Goal: Task Accomplishment & Management: Manage account settings

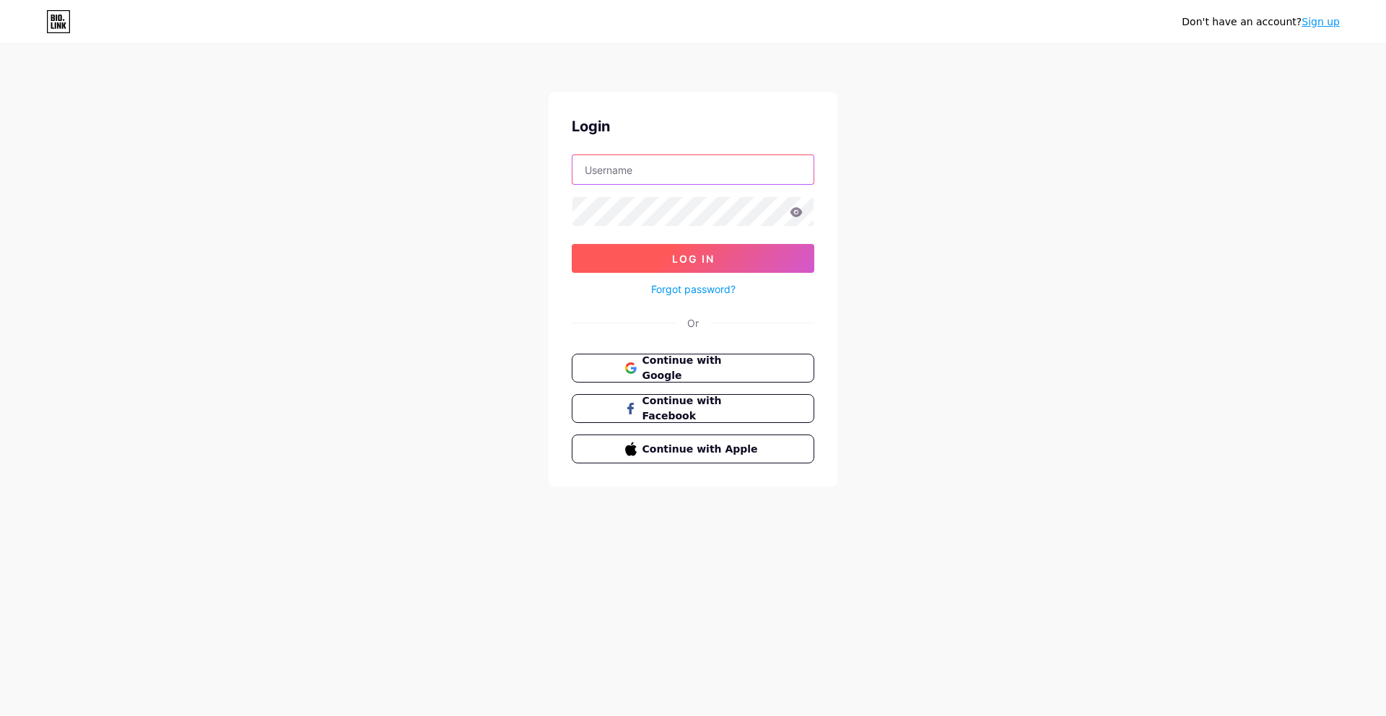
type input "[EMAIL_ADDRESS][DOMAIN_NAME]"
click at [654, 253] on button "Log In" at bounding box center [693, 258] width 243 height 29
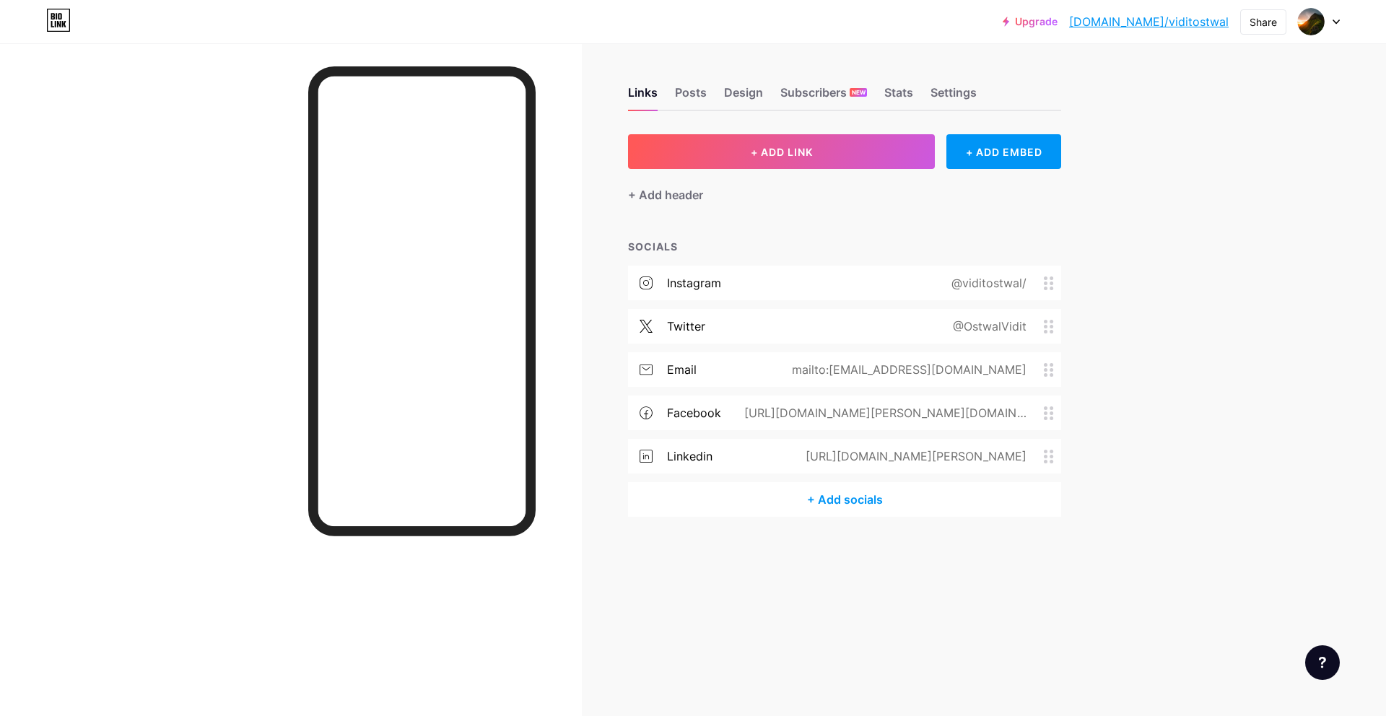
click at [1035, 325] on div "@OstwalVidit" at bounding box center [987, 326] width 114 height 17
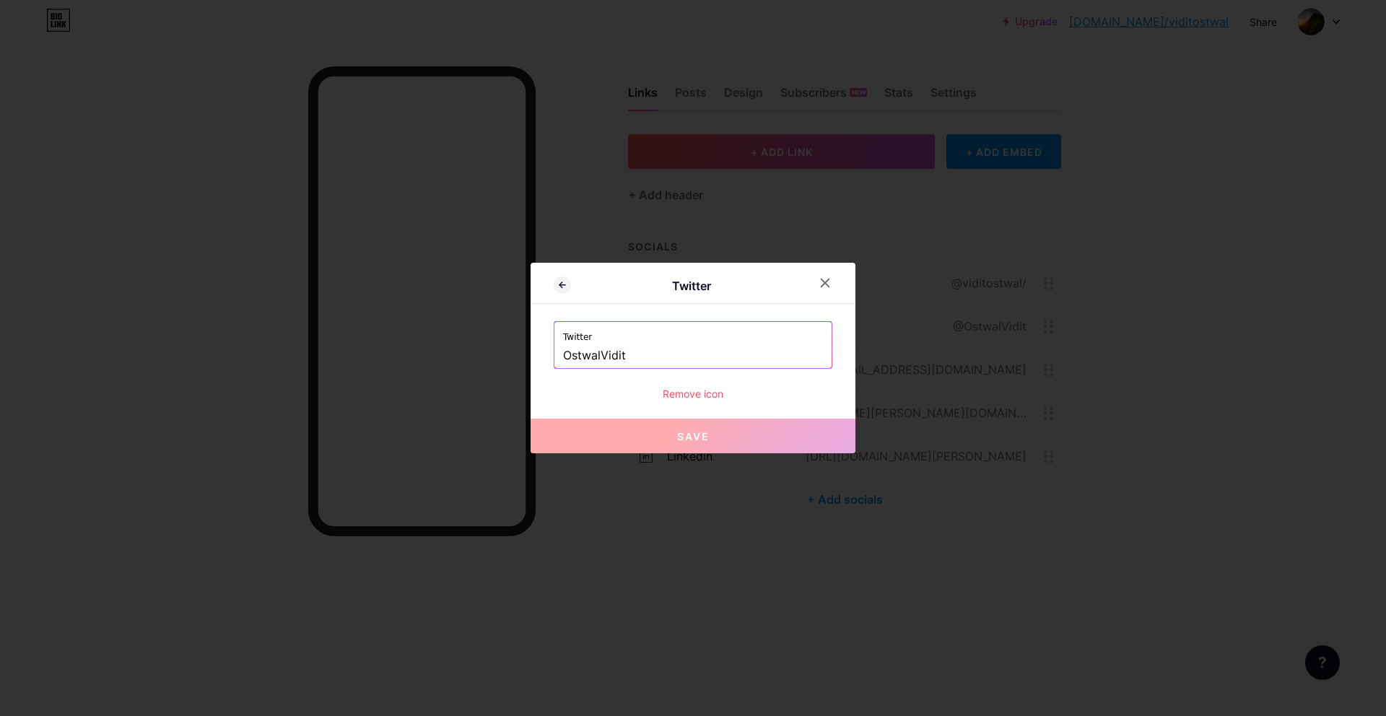
click at [706, 329] on label "Twitter" at bounding box center [693, 333] width 260 height 22
click at [697, 353] on input "OstwalVidit" at bounding box center [693, 356] width 260 height 25
paste input "ViditOstwal"
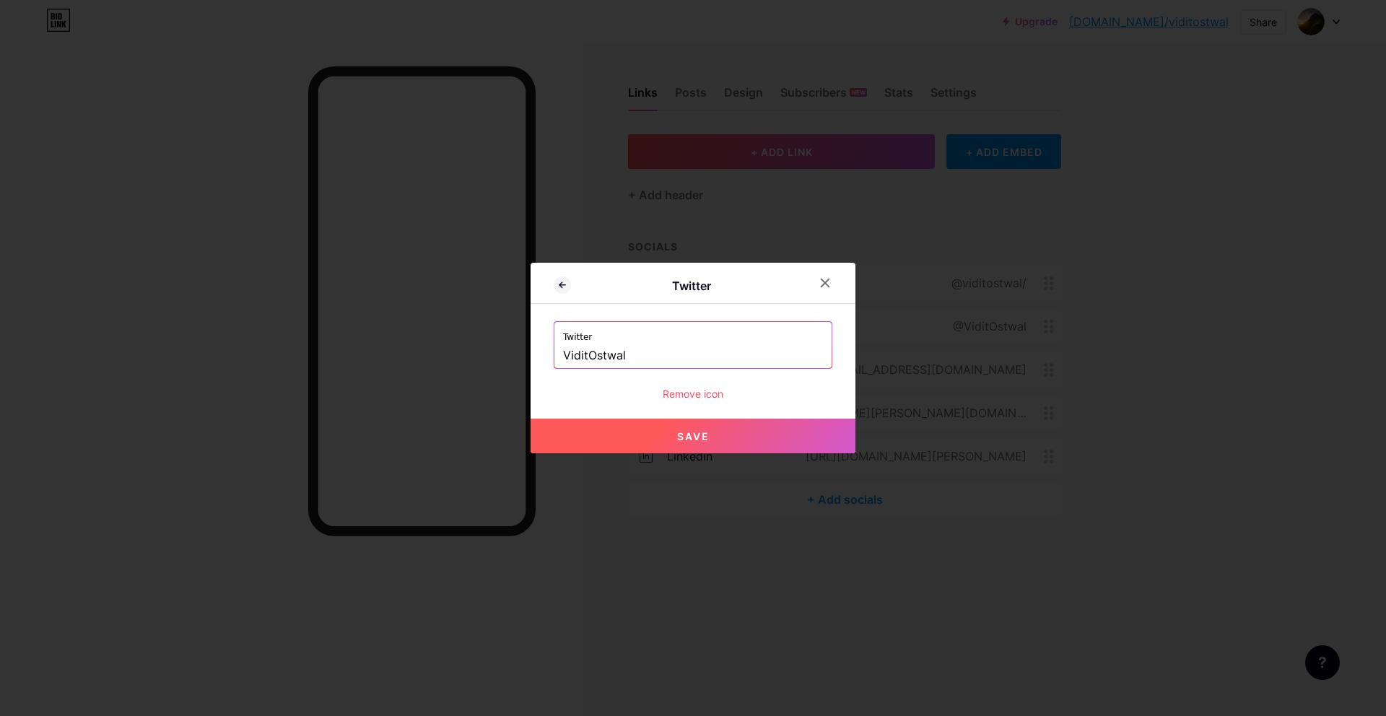
click at [732, 452] on button "Save" at bounding box center [693, 436] width 325 height 35
type input "[URL][DOMAIN_NAME]"
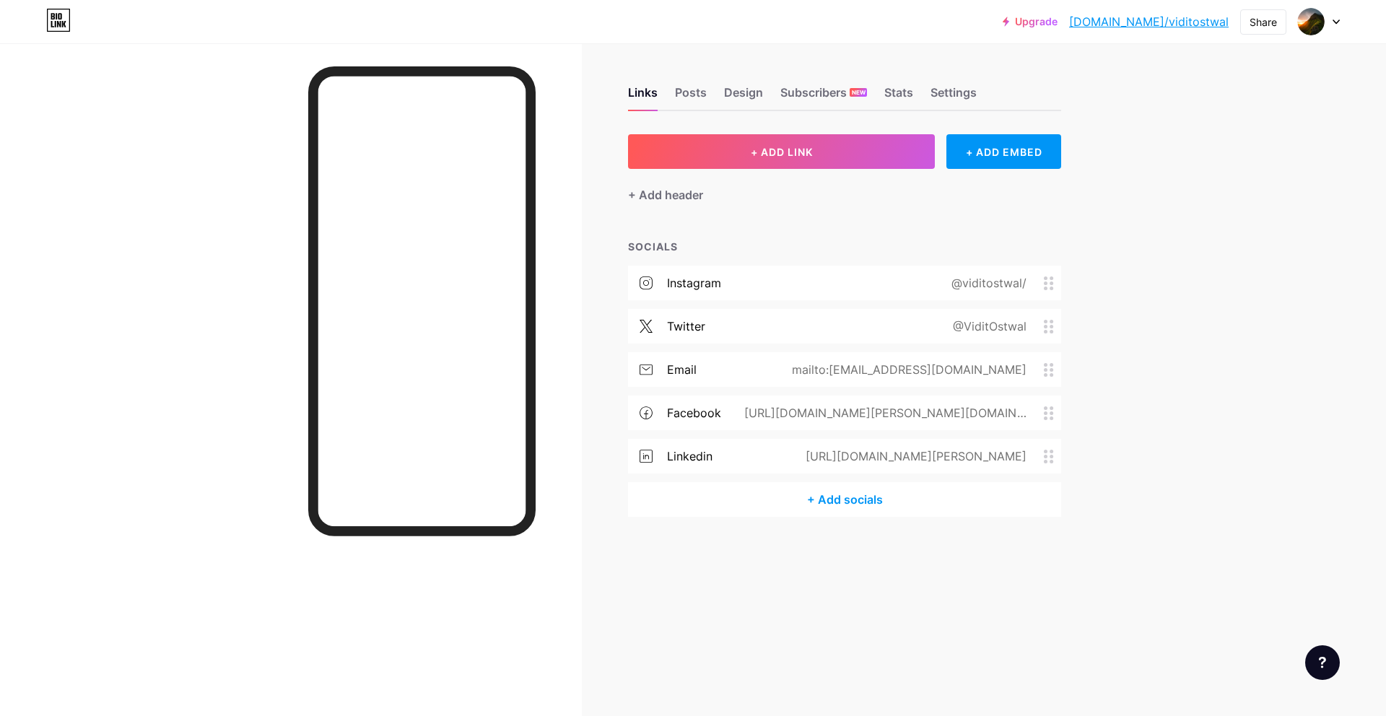
click at [922, 479] on div "instagram @viditostwal/ twitter @ViditOstwal email mailto:viditostwal@gmail.com…" at bounding box center [844, 374] width 433 height 217
click at [850, 499] on div "+ Add socials" at bounding box center [844, 499] width 433 height 35
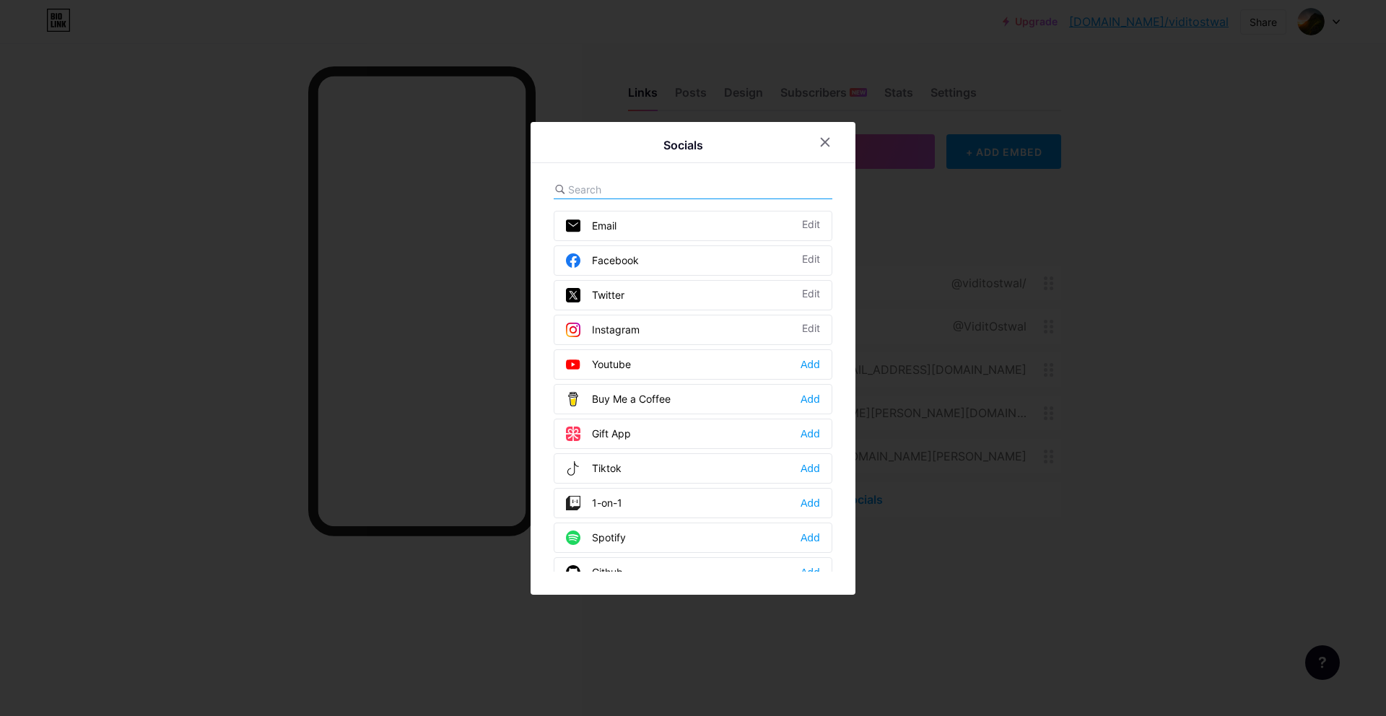
click at [596, 178] on div "Socials Email Edit Facebook Edit Twitter Edit Instagram Edit Youtube Add Buy Me…" at bounding box center [693, 358] width 325 height 473
click at [602, 201] on div "Email Edit Facebook Edit Twitter Edit Instagram Edit Youtube Add Buy Me a Coffe…" at bounding box center [693, 376] width 279 height 391
click at [602, 191] on input "text" at bounding box center [648, 189] width 160 height 15
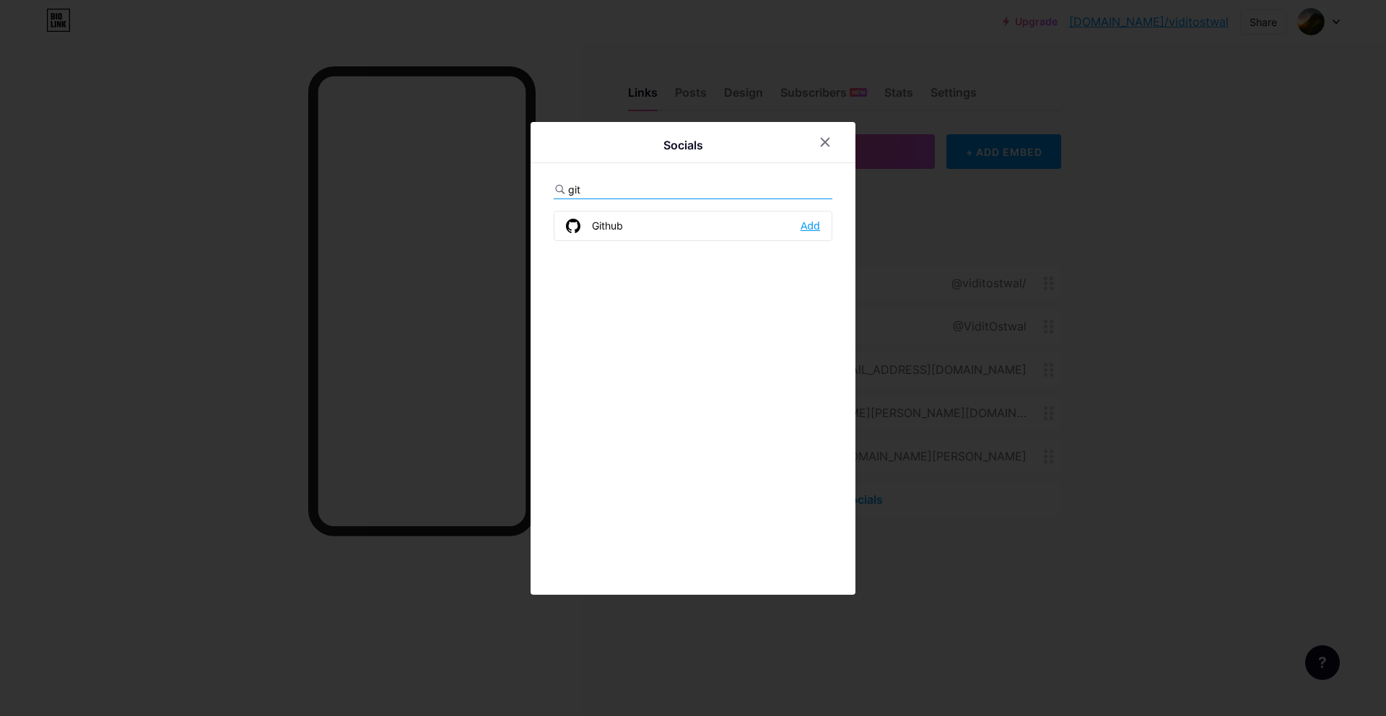
type input "git"
click at [801, 220] on div "Add" at bounding box center [810, 226] width 19 height 14
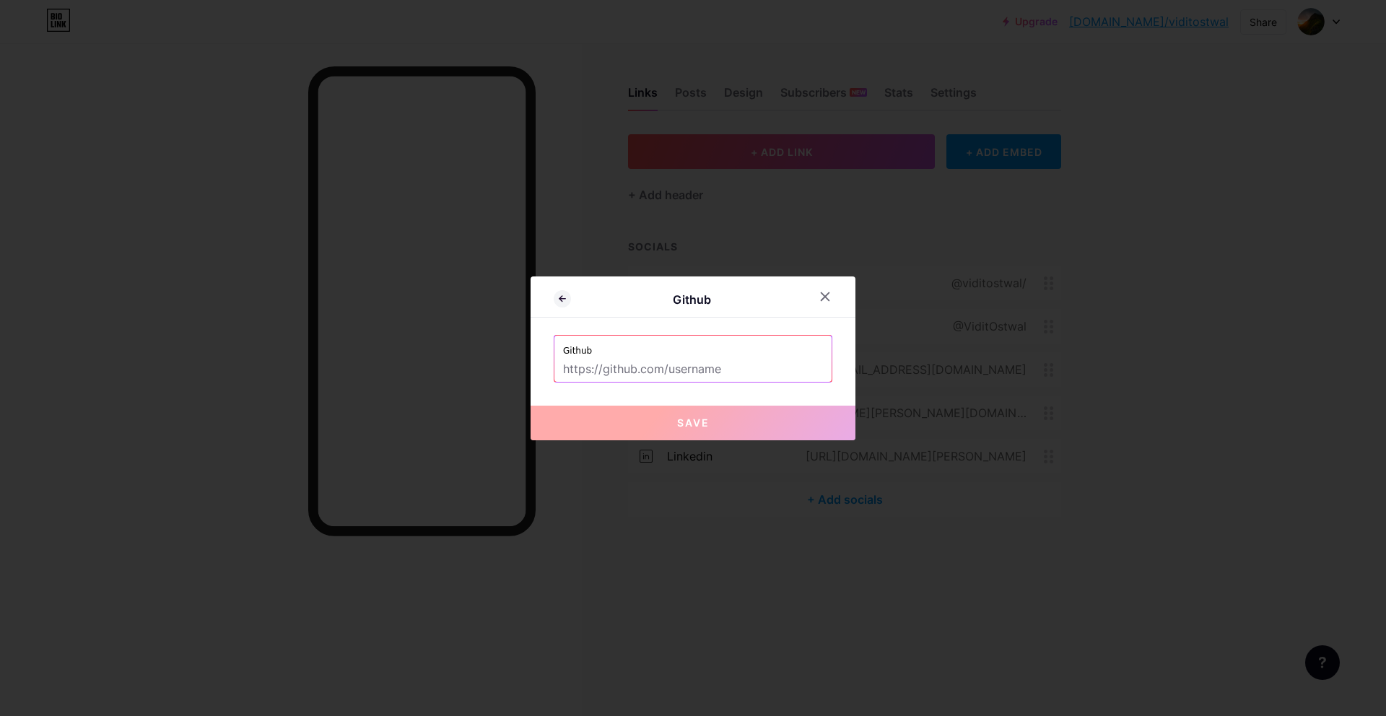
drag, startPoint x: 729, startPoint y: 386, endPoint x: 731, endPoint y: 370, distance: 15.3
click at [729, 385] on div "Github Github Save" at bounding box center [693, 359] width 325 height 164
click at [732, 366] on input "text" at bounding box center [693, 369] width 260 height 25
click at [665, 361] on input "text" at bounding box center [693, 369] width 260 height 25
paste input "[URL][DOMAIN_NAME][PERSON_NAME]"
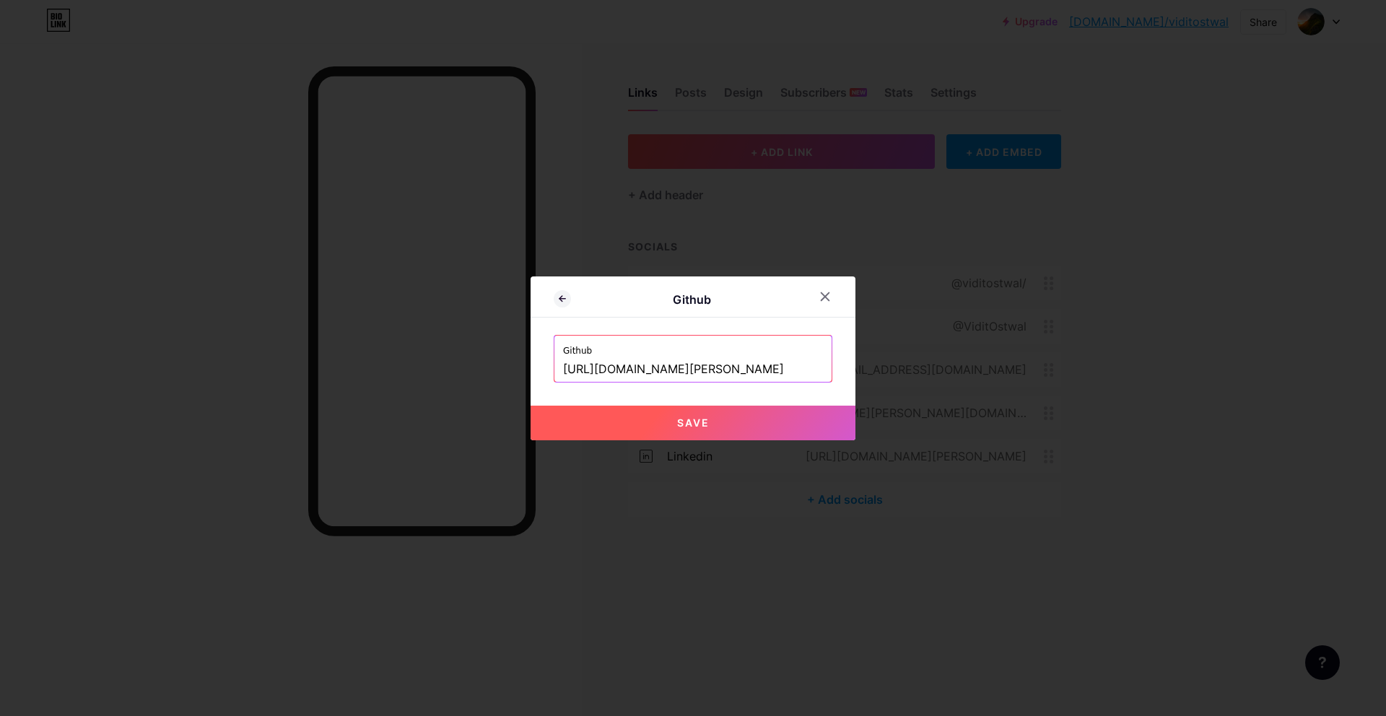
type input "[URL][DOMAIN_NAME][PERSON_NAME]"
click at [681, 417] on span "Save" at bounding box center [693, 423] width 32 height 12
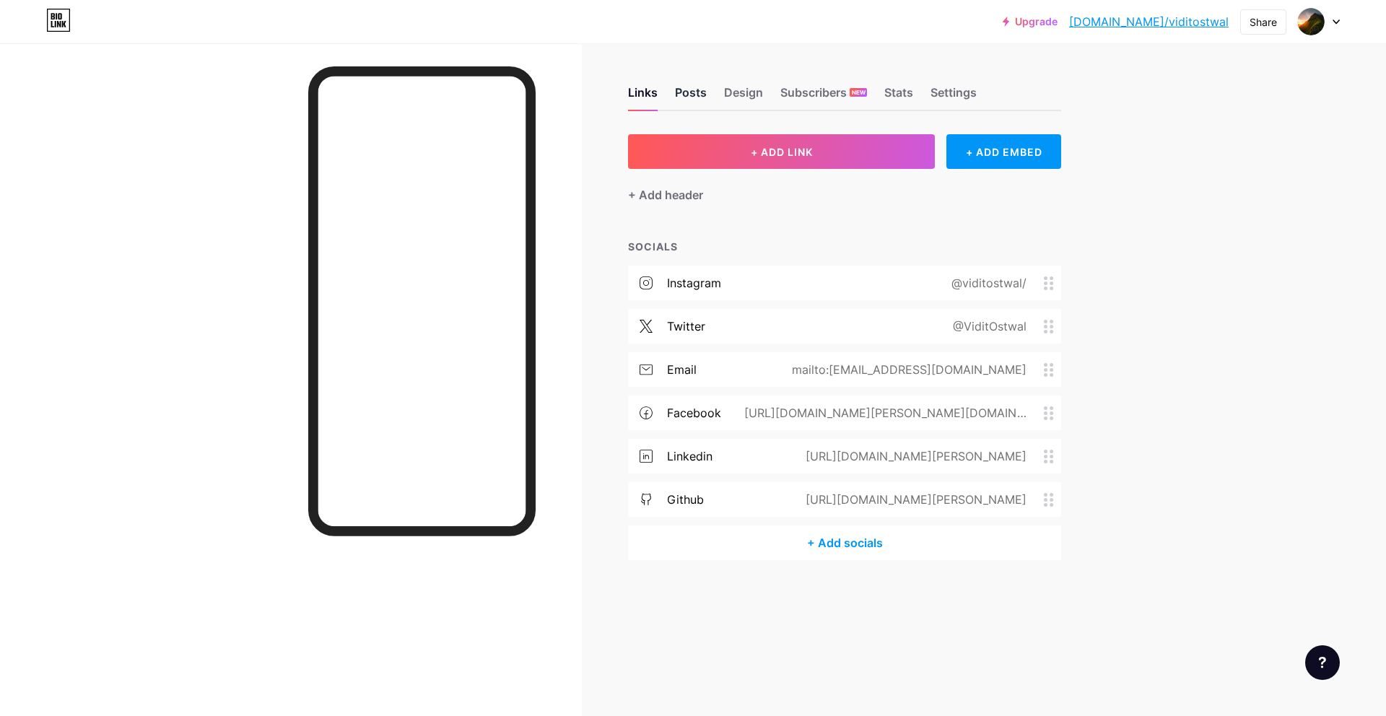
click at [694, 84] on div "Posts" at bounding box center [691, 97] width 32 height 26
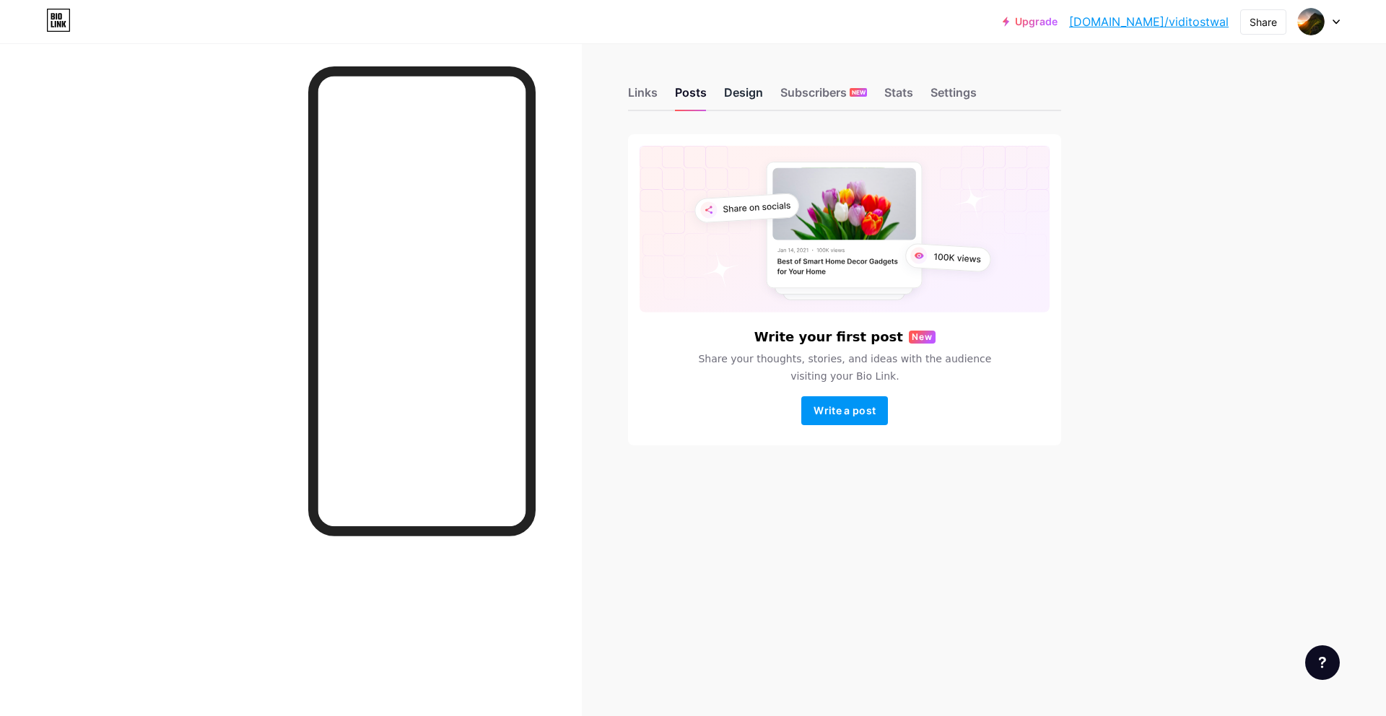
click at [735, 100] on div "Design" at bounding box center [743, 97] width 39 height 26
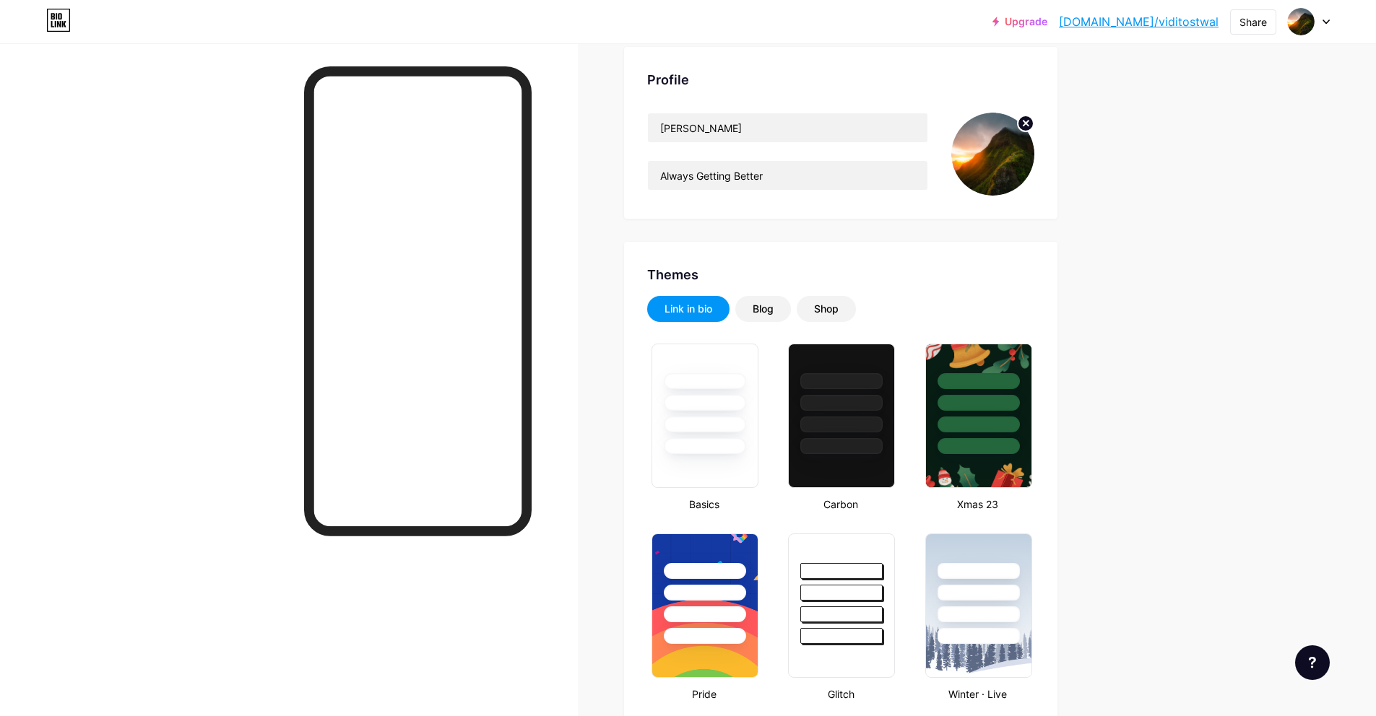
scroll to position [84, 0]
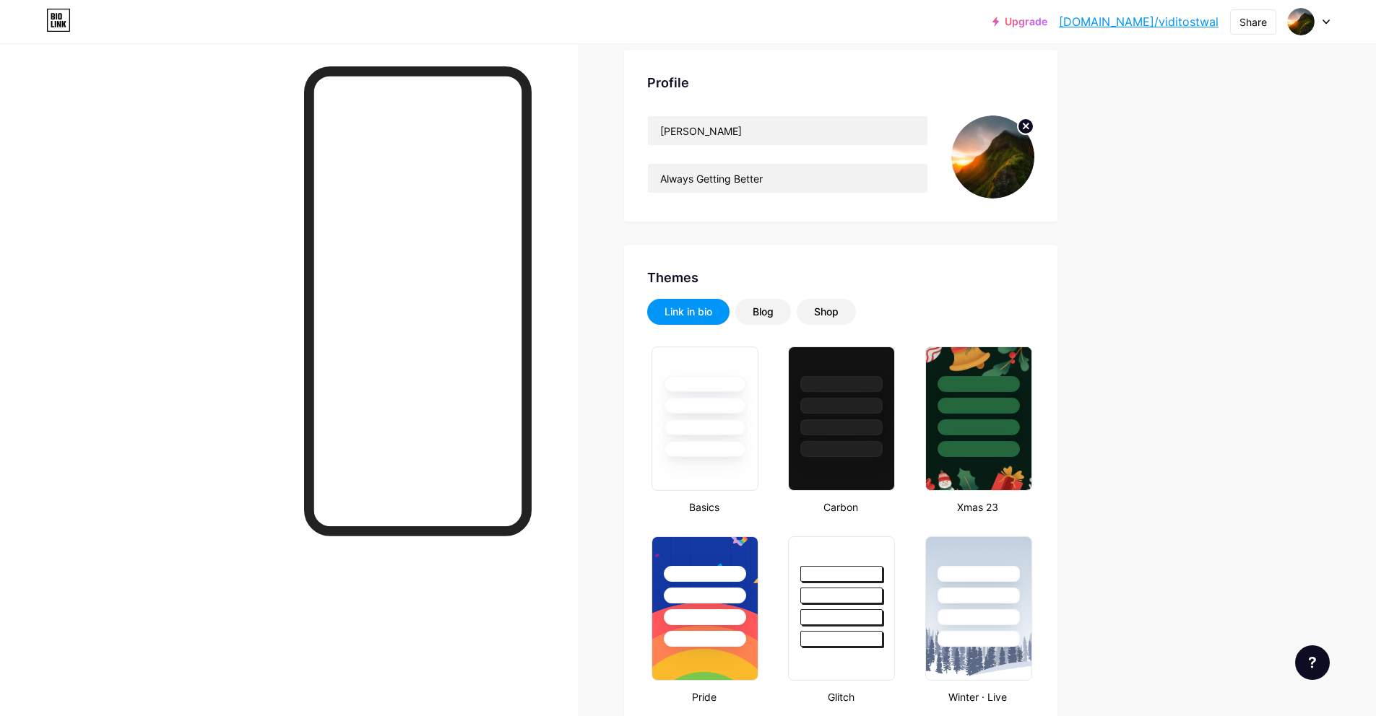
click at [1010, 136] on img at bounding box center [992, 157] width 83 height 83
click at [1034, 134] on icon at bounding box center [1025, 126] width 17 height 17
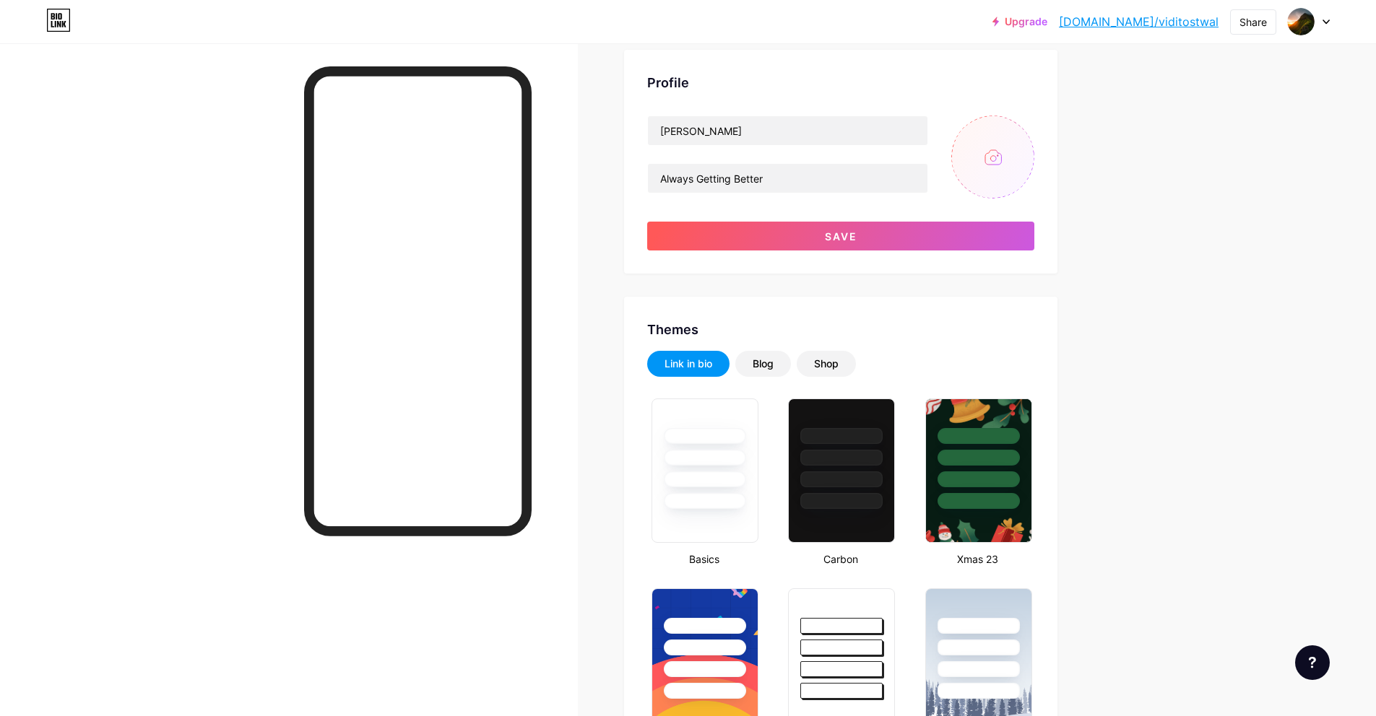
click at [1023, 118] on input "file" at bounding box center [992, 157] width 83 height 83
type input "C:\fakepath\IMG-20231128-WA0021~2.jpg"
click at [1028, 129] on circle at bounding box center [1025, 126] width 16 height 16
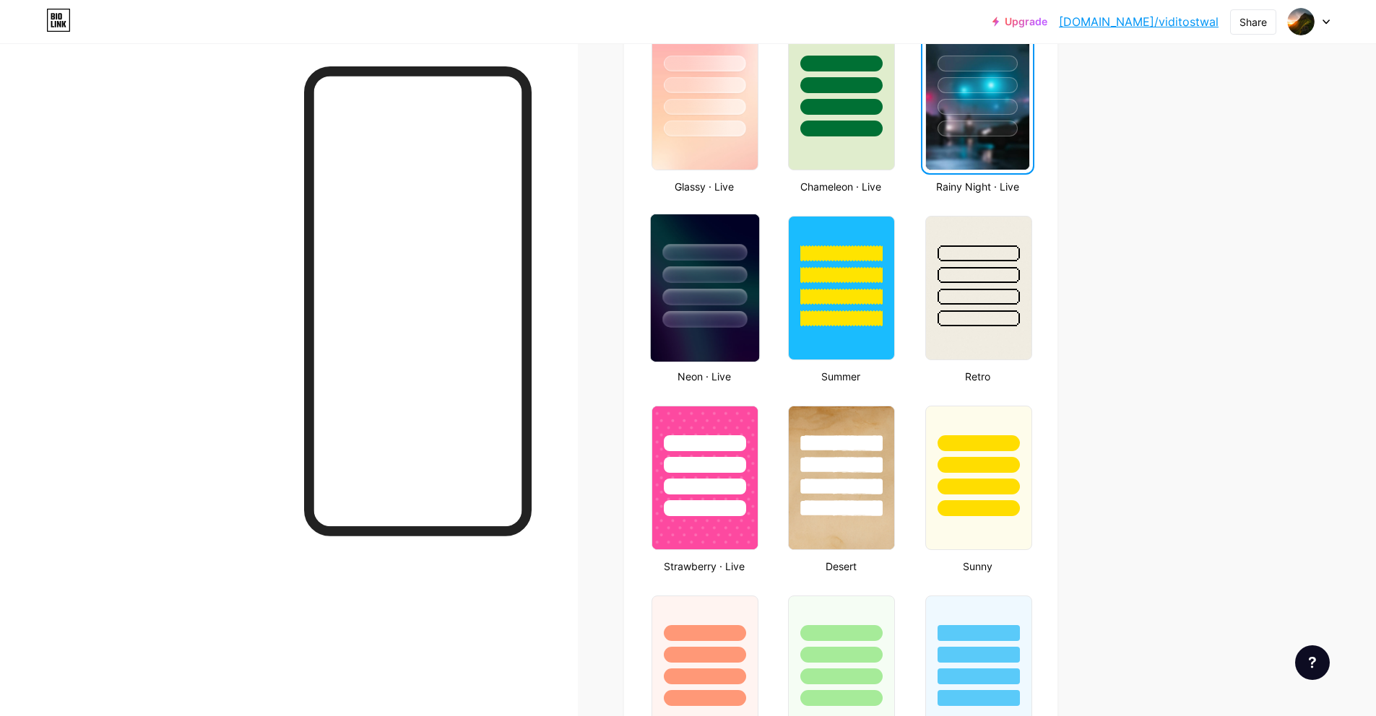
scroll to position [859, 0]
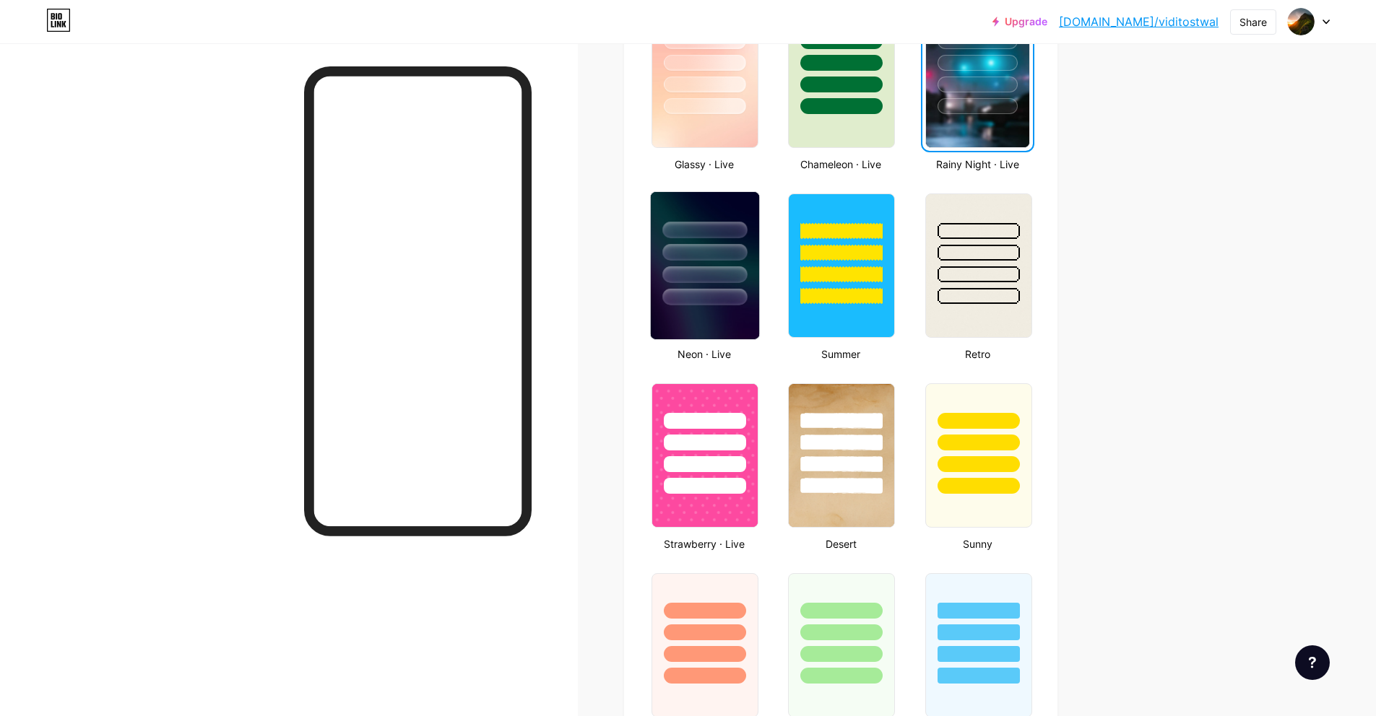
click at [687, 286] on div at bounding box center [705, 248] width 108 height 113
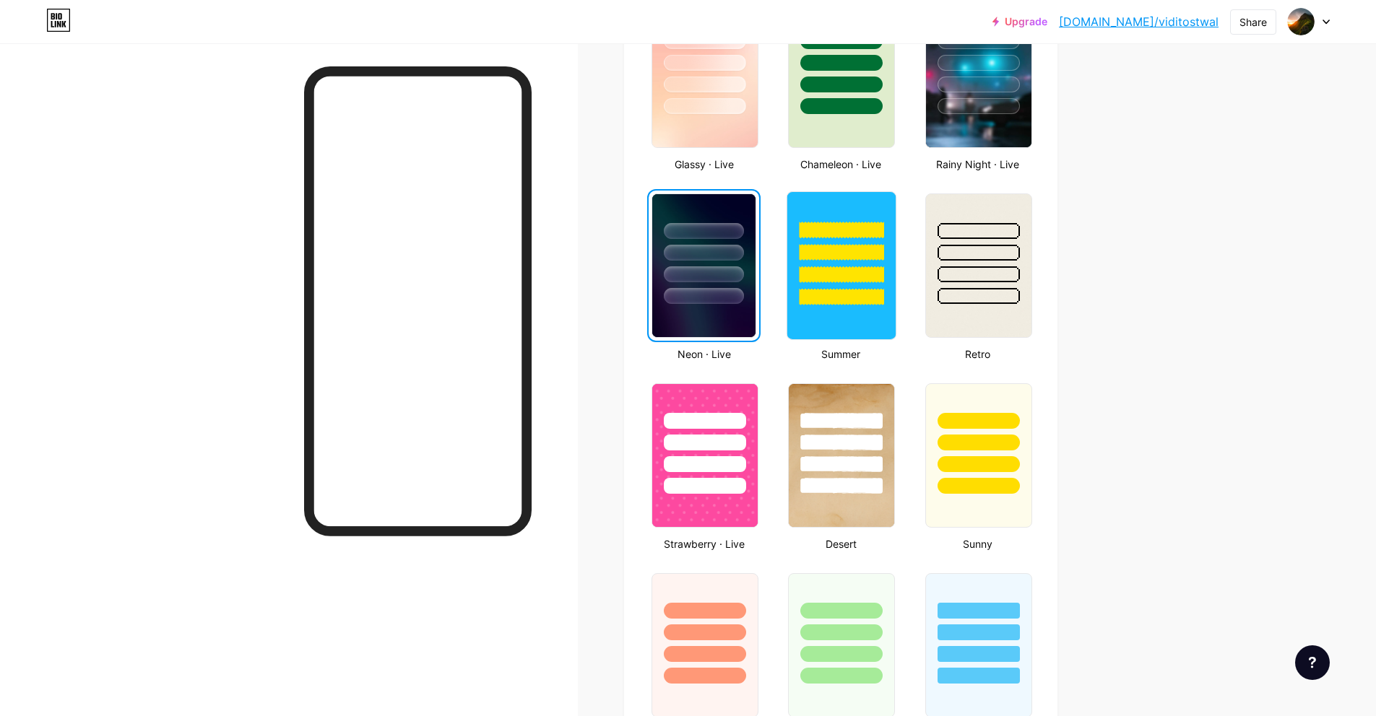
click at [839, 255] on div at bounding box center [841, 252] width 84 height 17
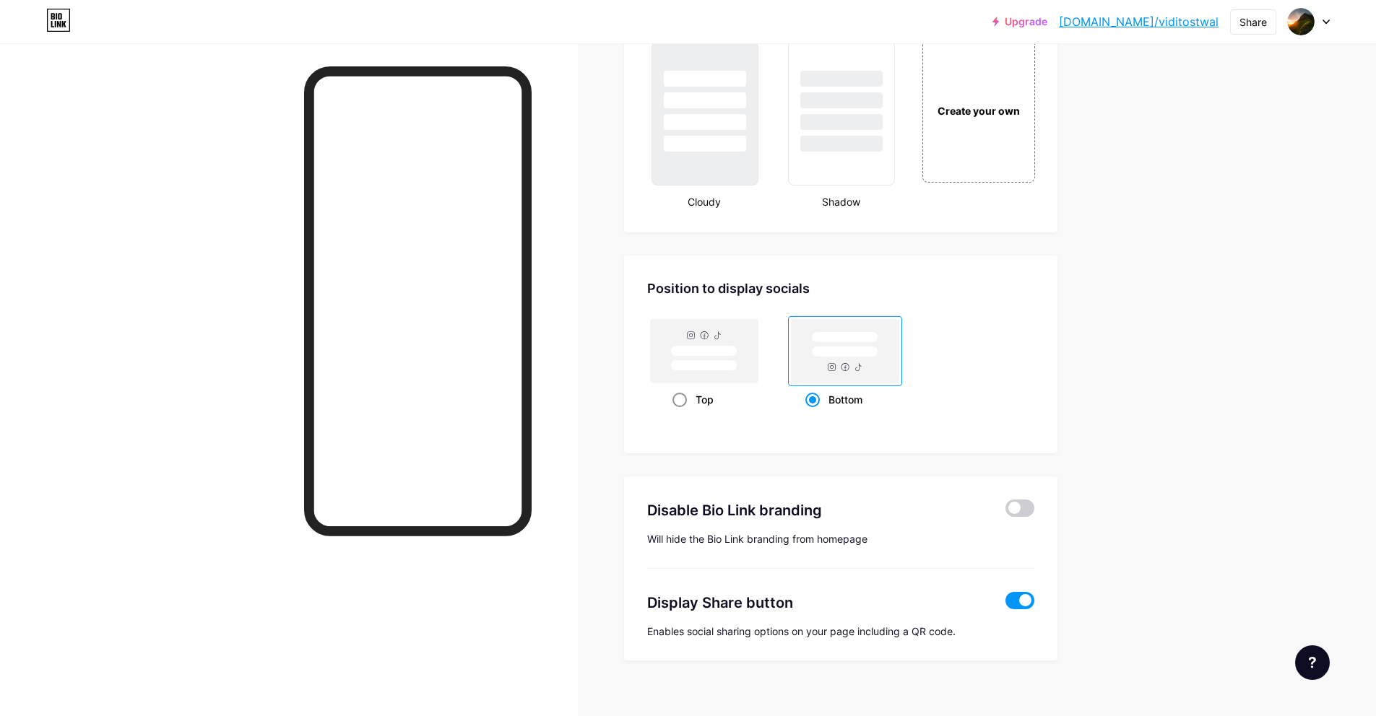
scroll to position [1769, 0]
click at [737, 353] on rect at bounding box center [704, 353] width 66 height 11
click at [682, 415] on input "Top" at bounding box center [676, 419] width 9 height 9
radio input "true"
click at [844, 358] on rect at bounding box center [845, 354] width 66 height 11
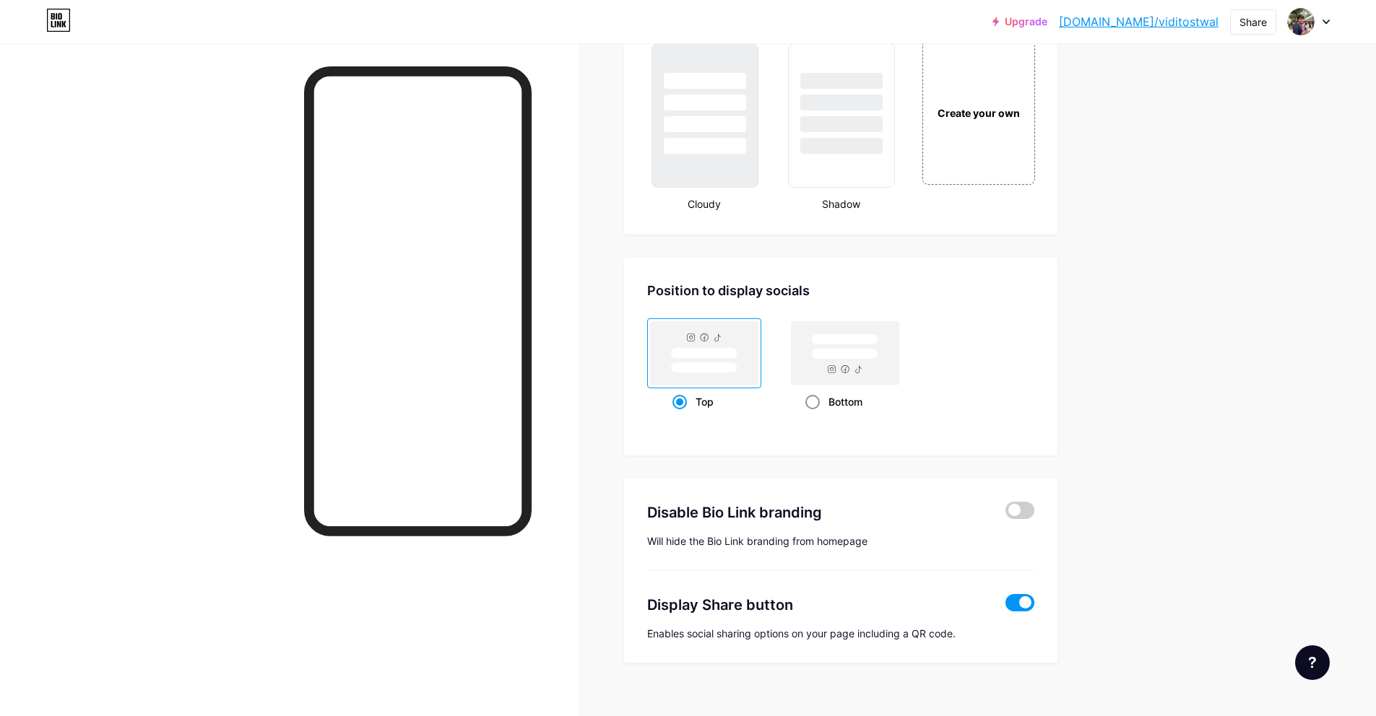
click at [815, 415] on input "Bottom" at bounding box center [809, 419] width 9 height 9
radio input "true"
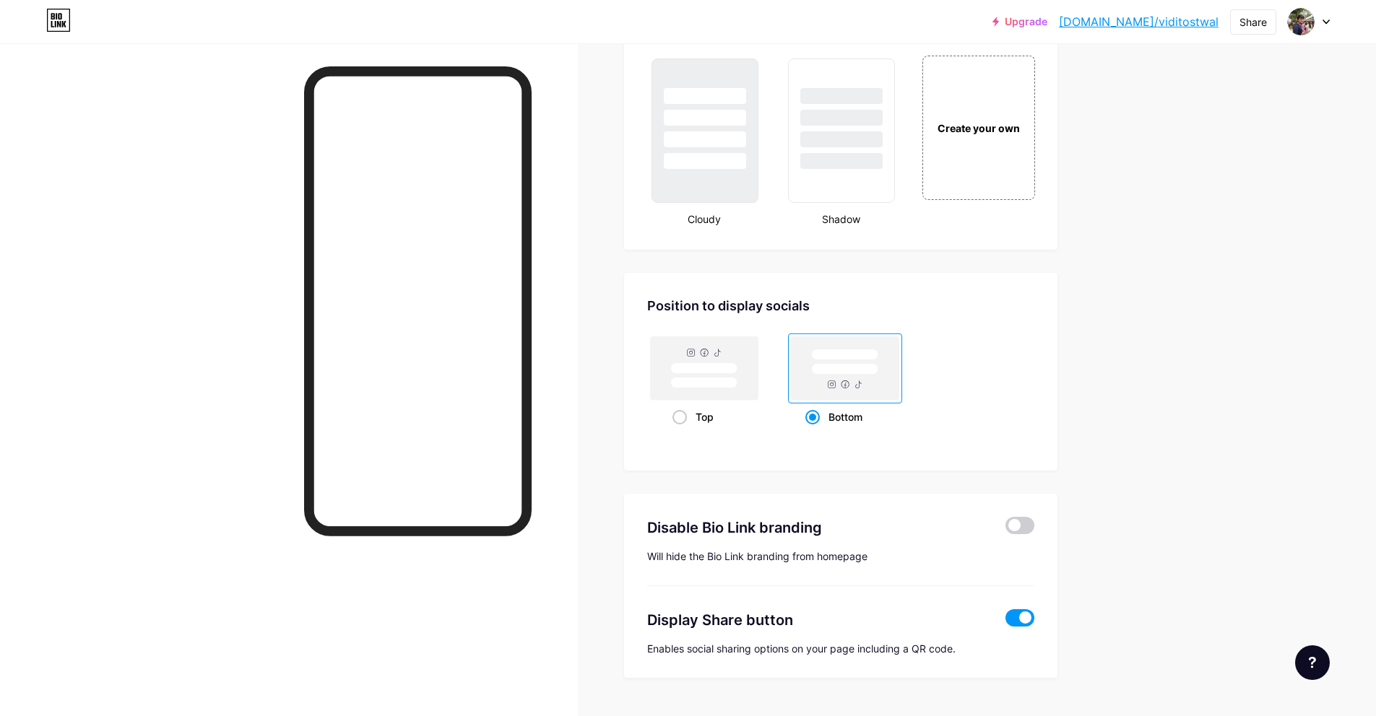
scroll to position [1789, 0]
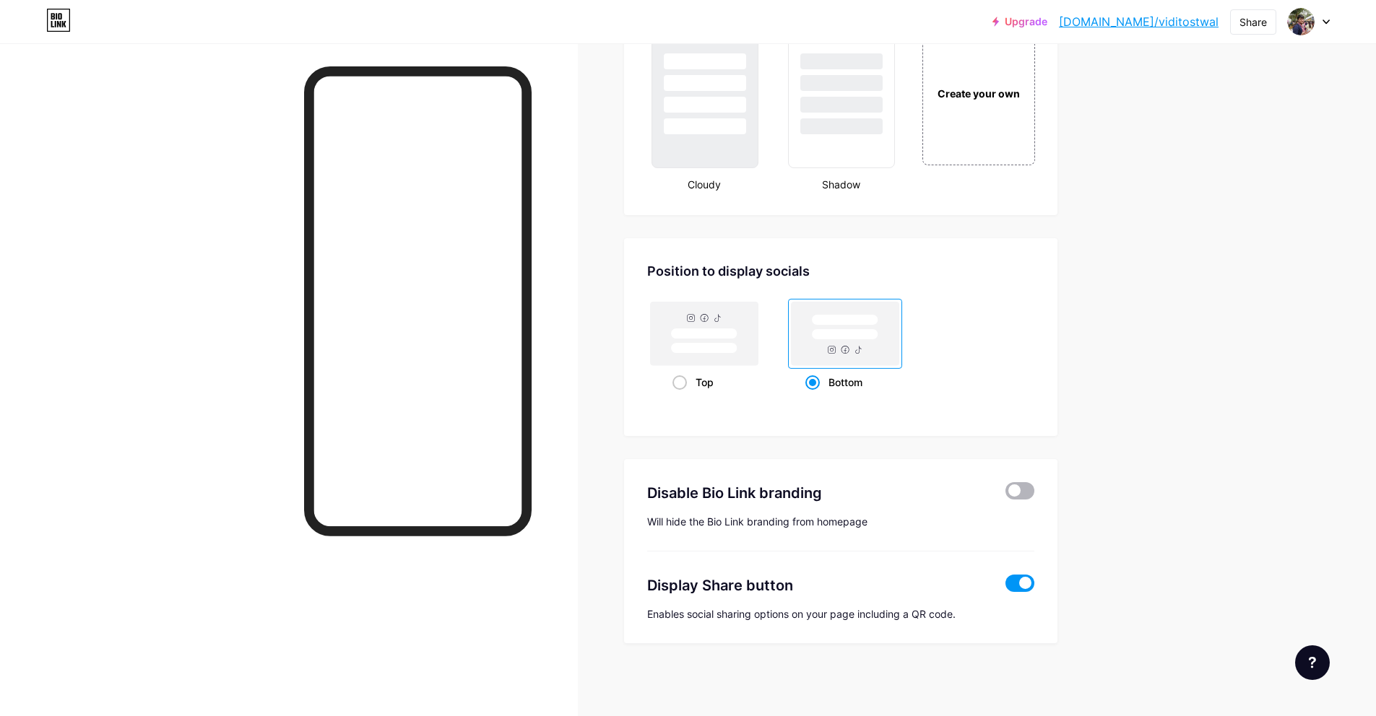
click at [1031, 484] on span at bounding box center [1019, 490] width 29 height 17
click at [1005, 495] on input "checkbox" at bounding box center [1005, 495] width 0 height 0
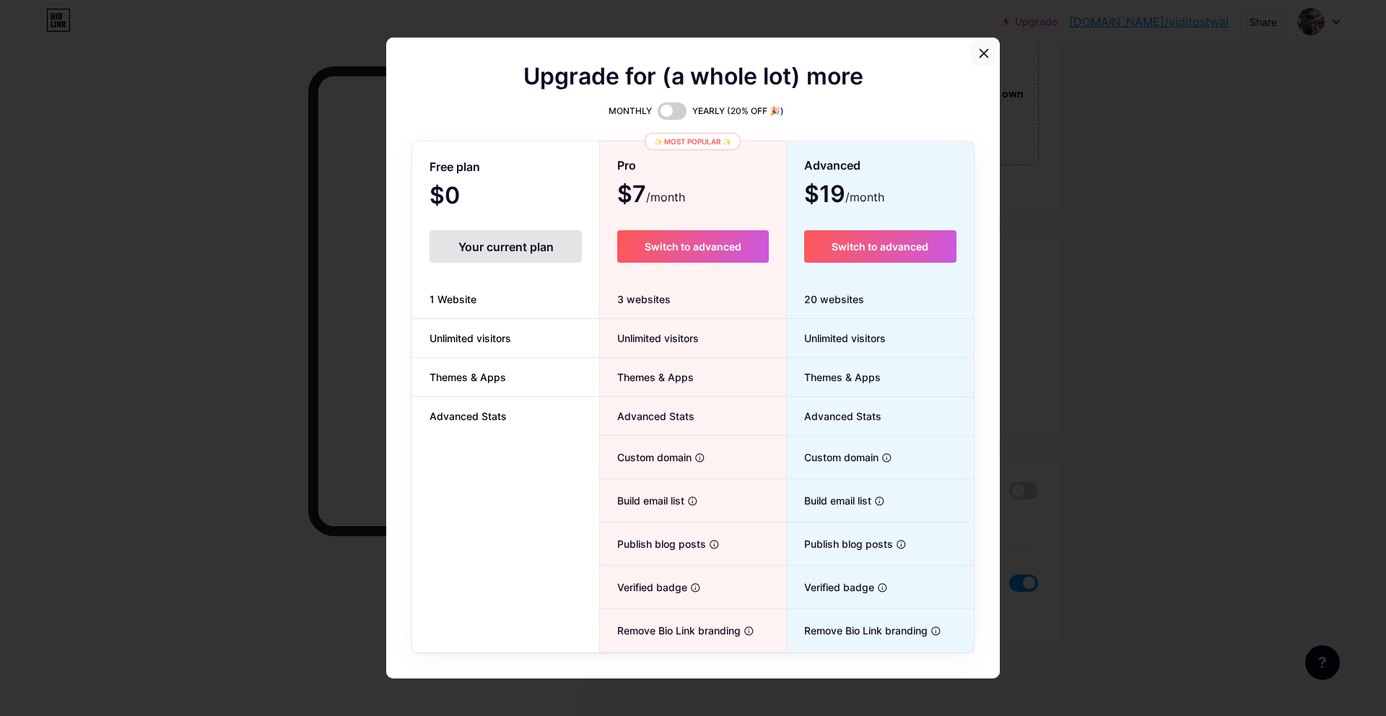
click at [980, 61] on div at bounding box center [984, 53] width 26 height 26
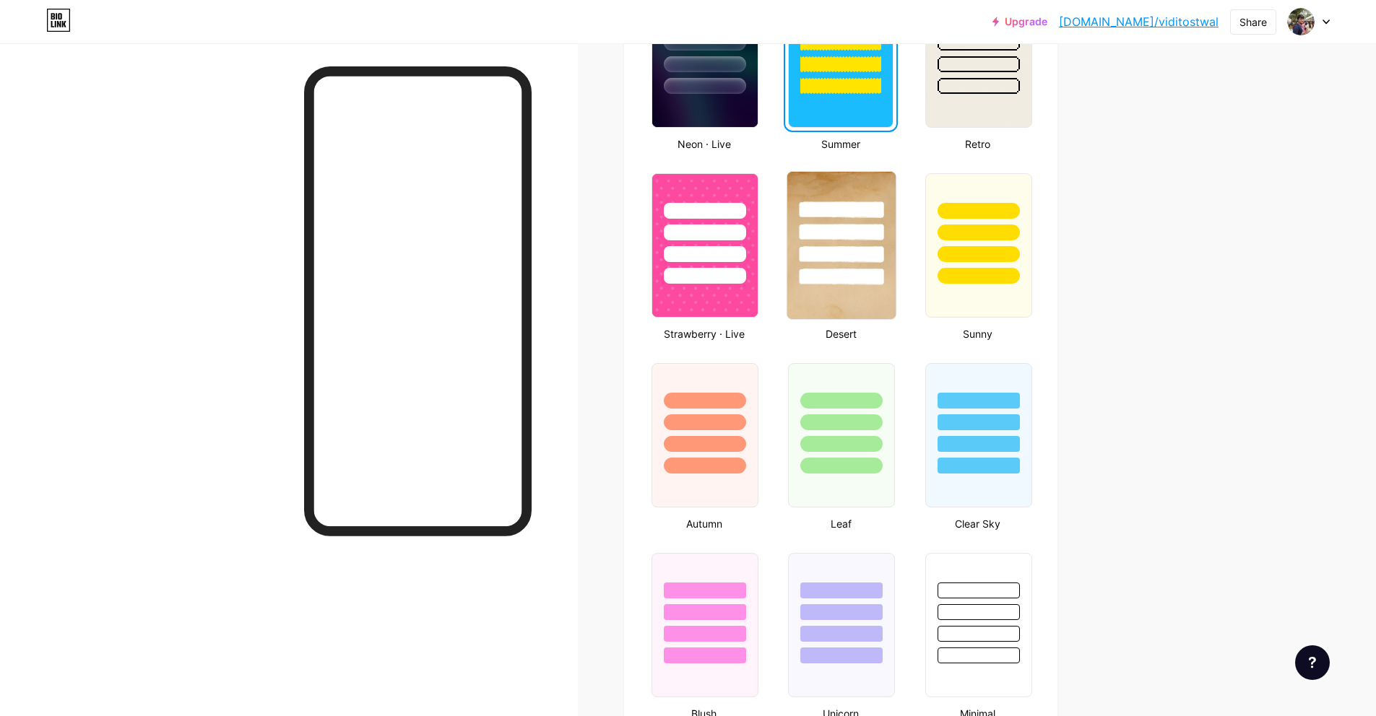
scroll to position [779, 0]
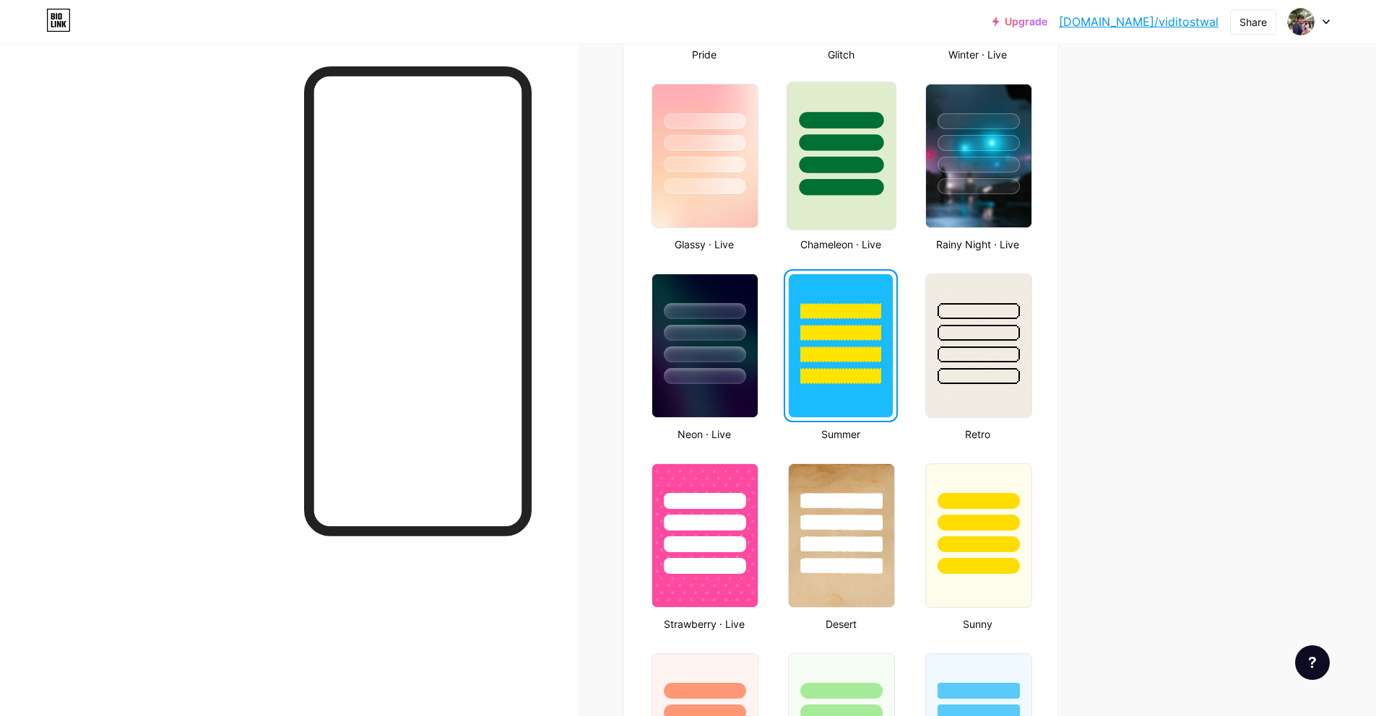
click at [804, 189] on div at bounding box center [841, 138] width 108 height 113
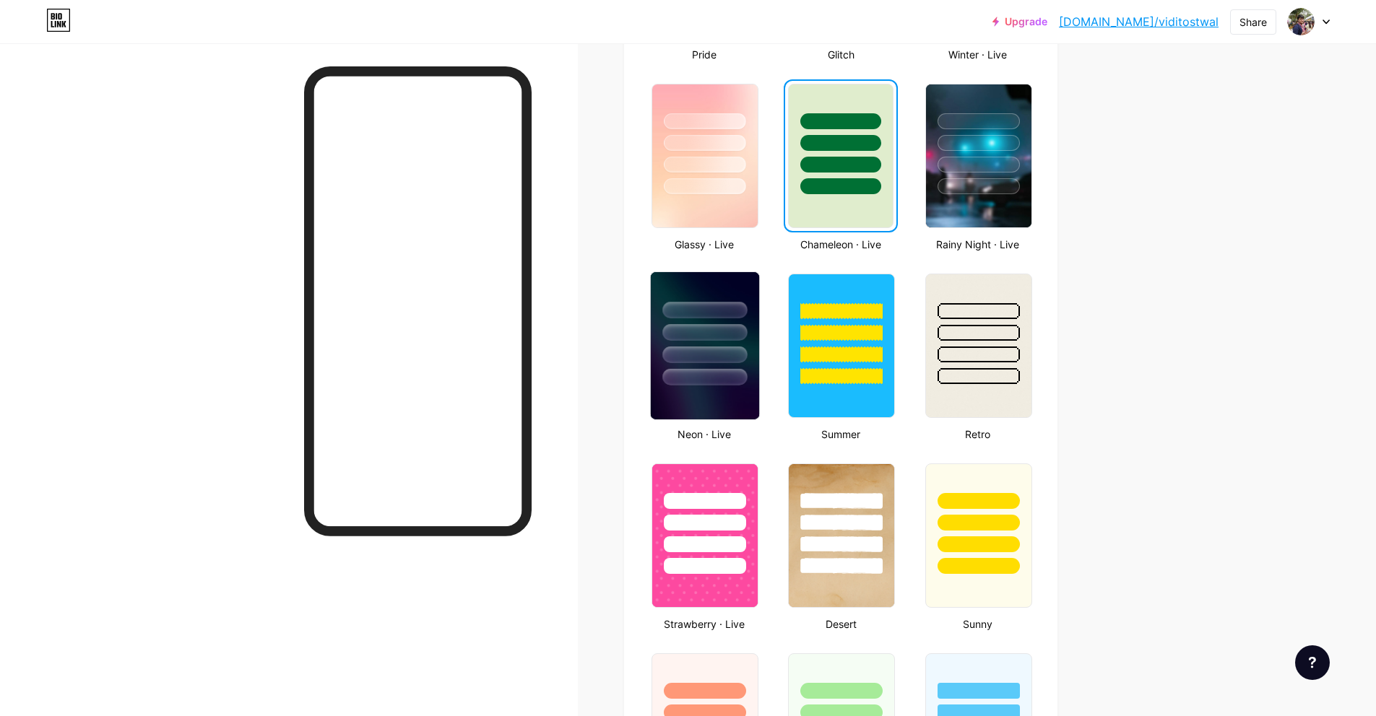
click at [693, 327] on div at bounding box center [704, 332] width 84 height 17
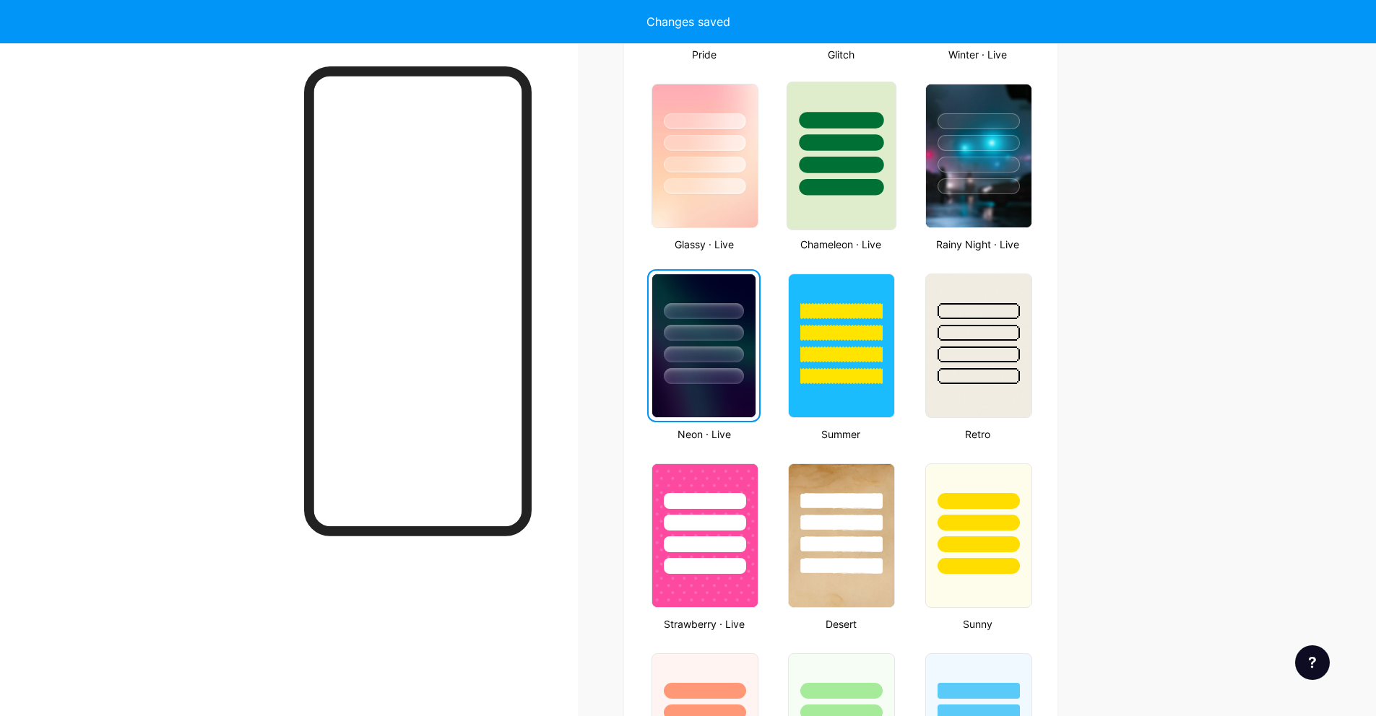
click at [856, 134] on div at bounding box center [841, 142] width 84 height 17
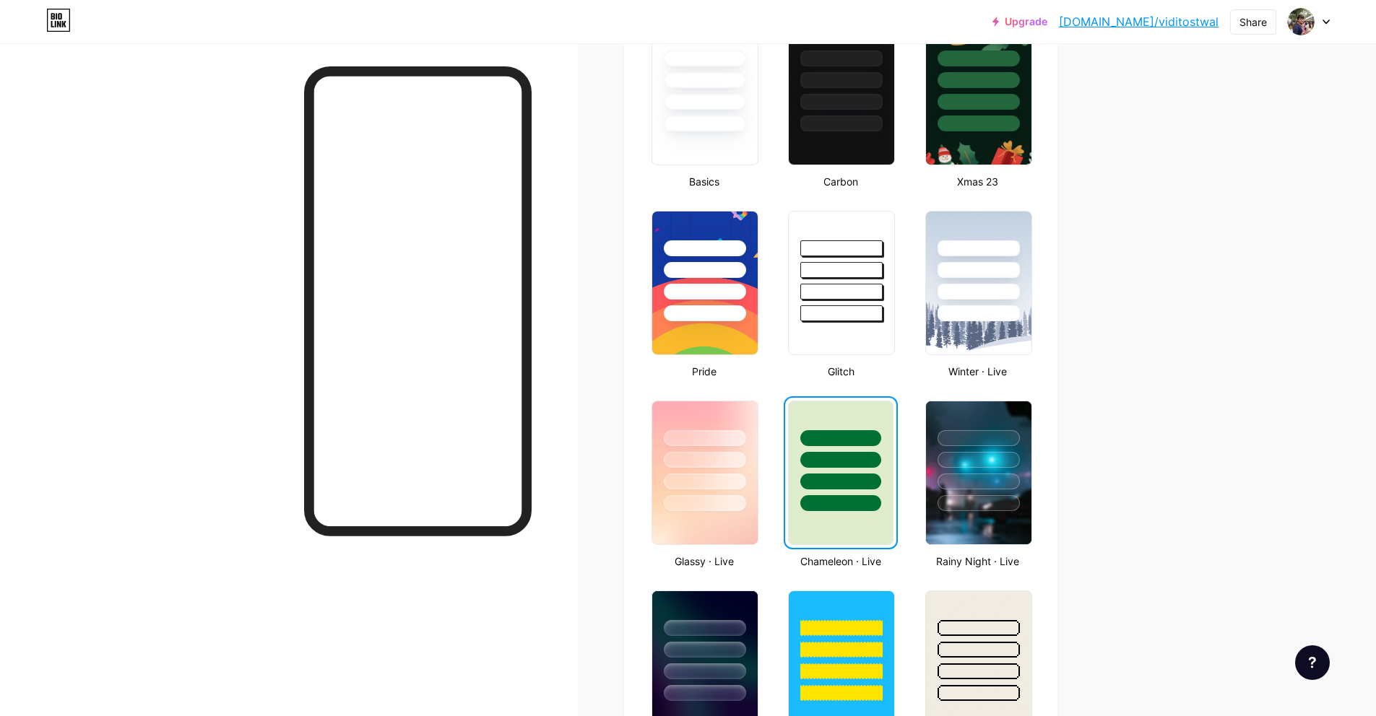
scroll to position [427, 0]
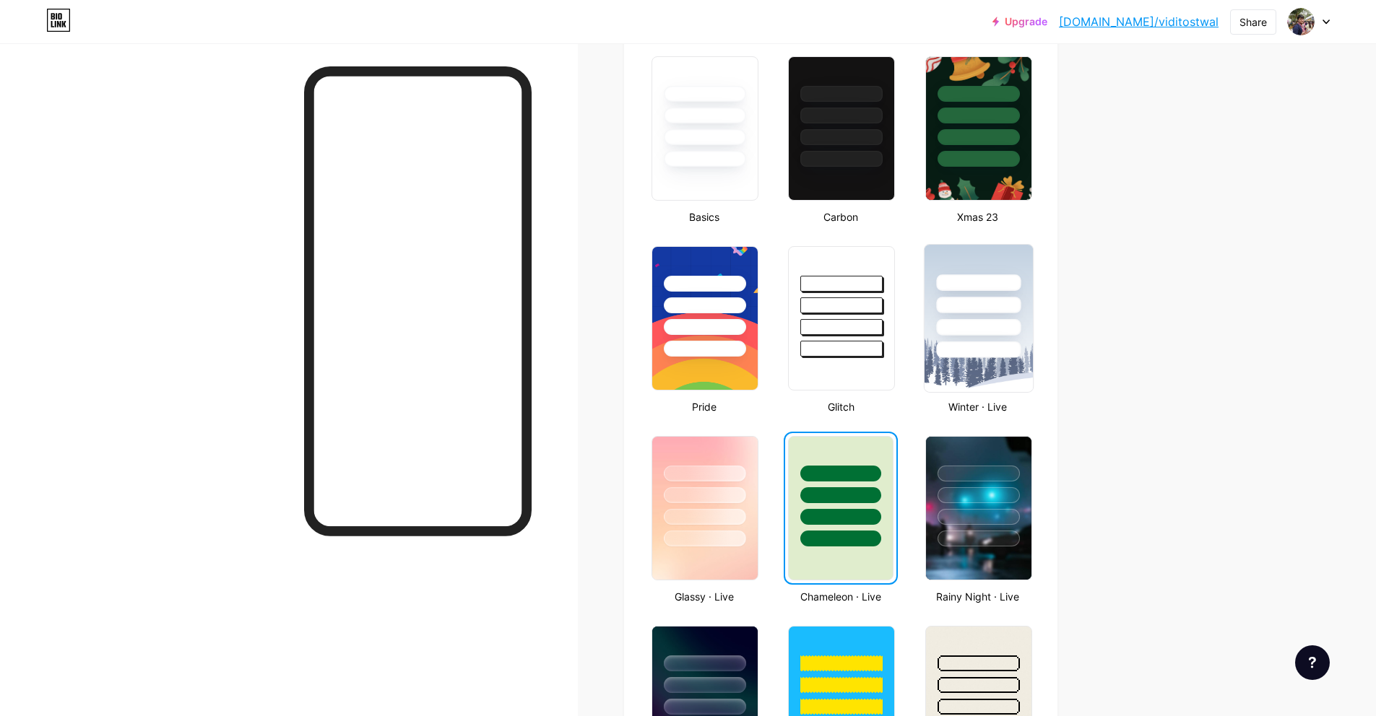
click at [996, 314] on div at bounding box center [978, 301] width 108 height 113
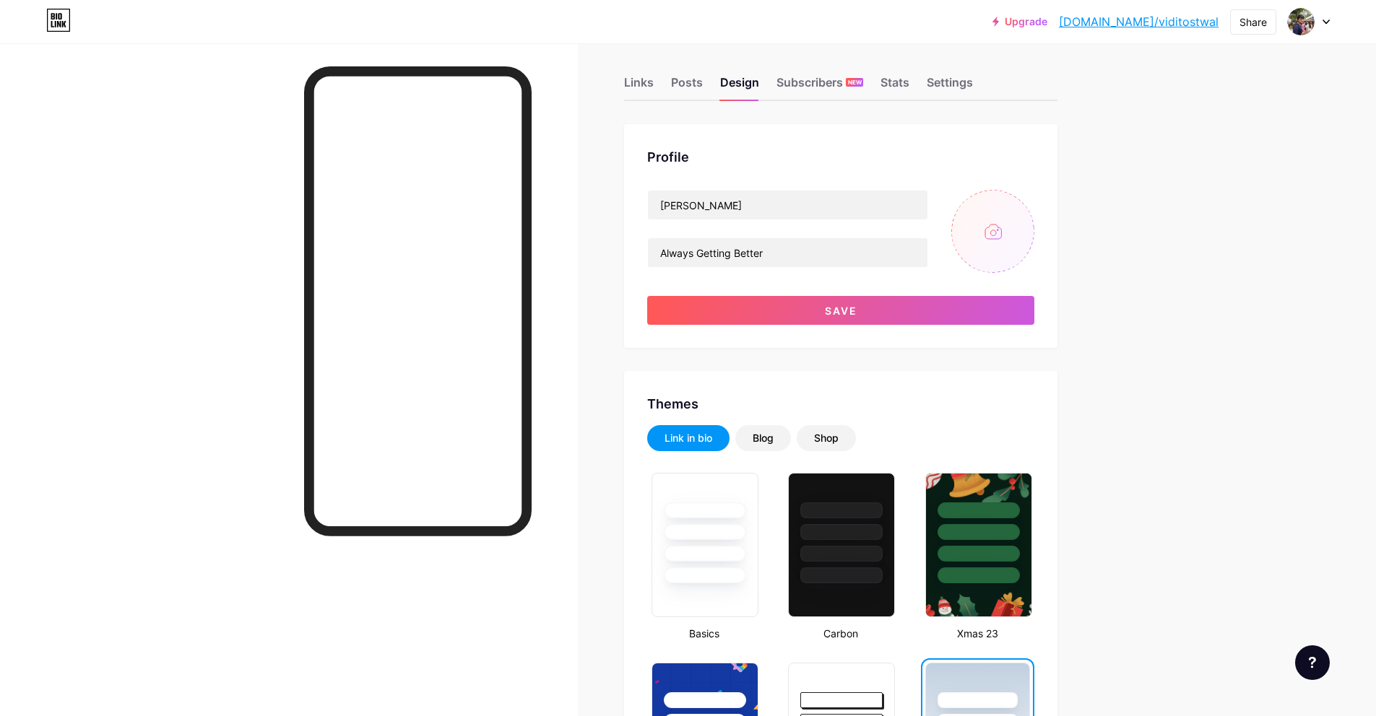
scroll to position [0, 0]
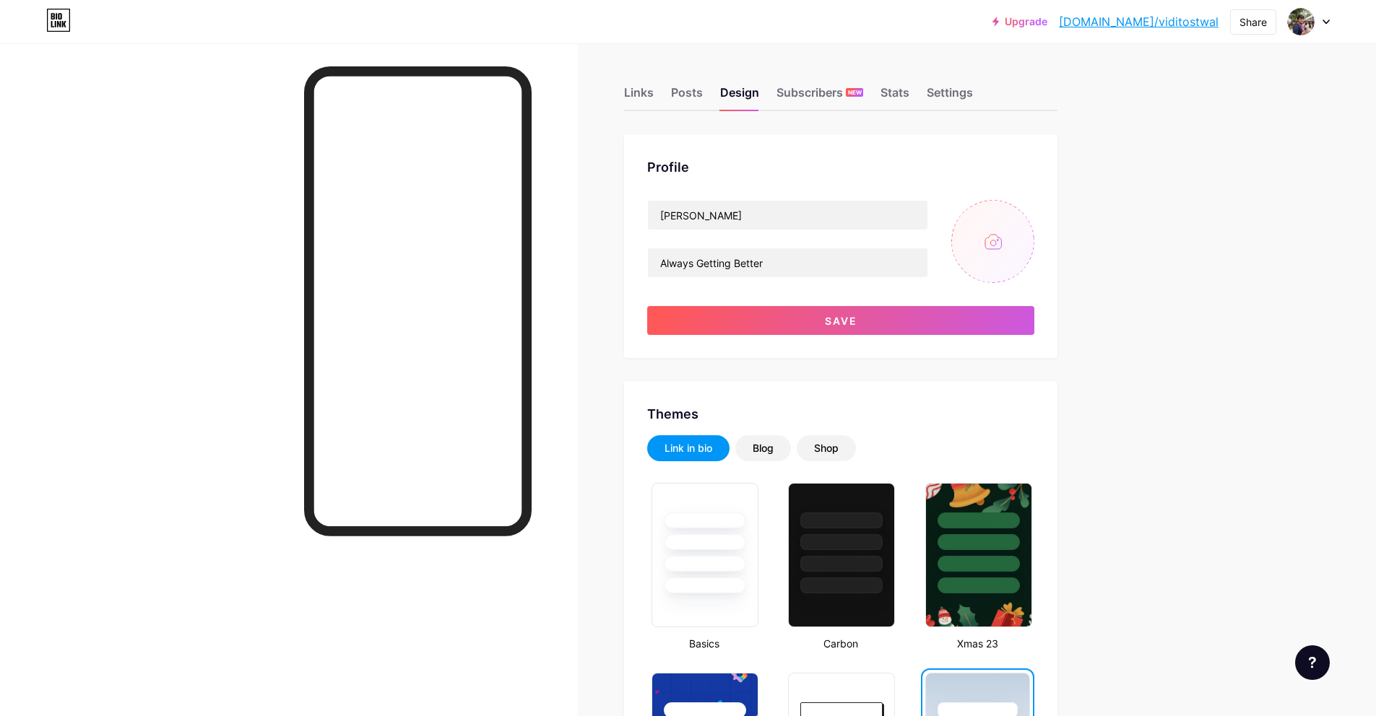
click at [1008, 249] on input "file" at bounding box center [992, 241] width 83 height 83
click at [1015, 236] on input "file" at bounding box center [992, 241] width 83 height 83
type input "C:\fakepath\IMG-20231128-WA0021~2.jpg"
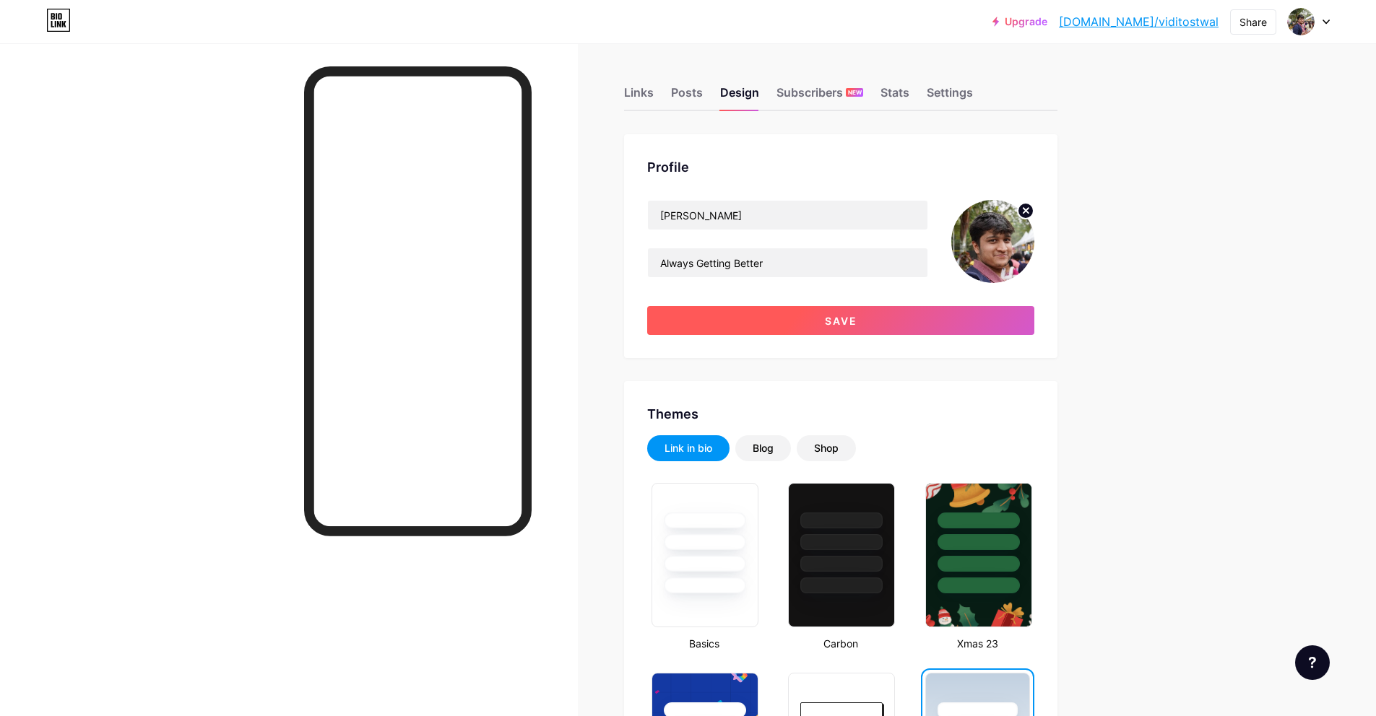
click at [748, 313] on button "Save" at bounding box center [840, 320] width 387 height 29
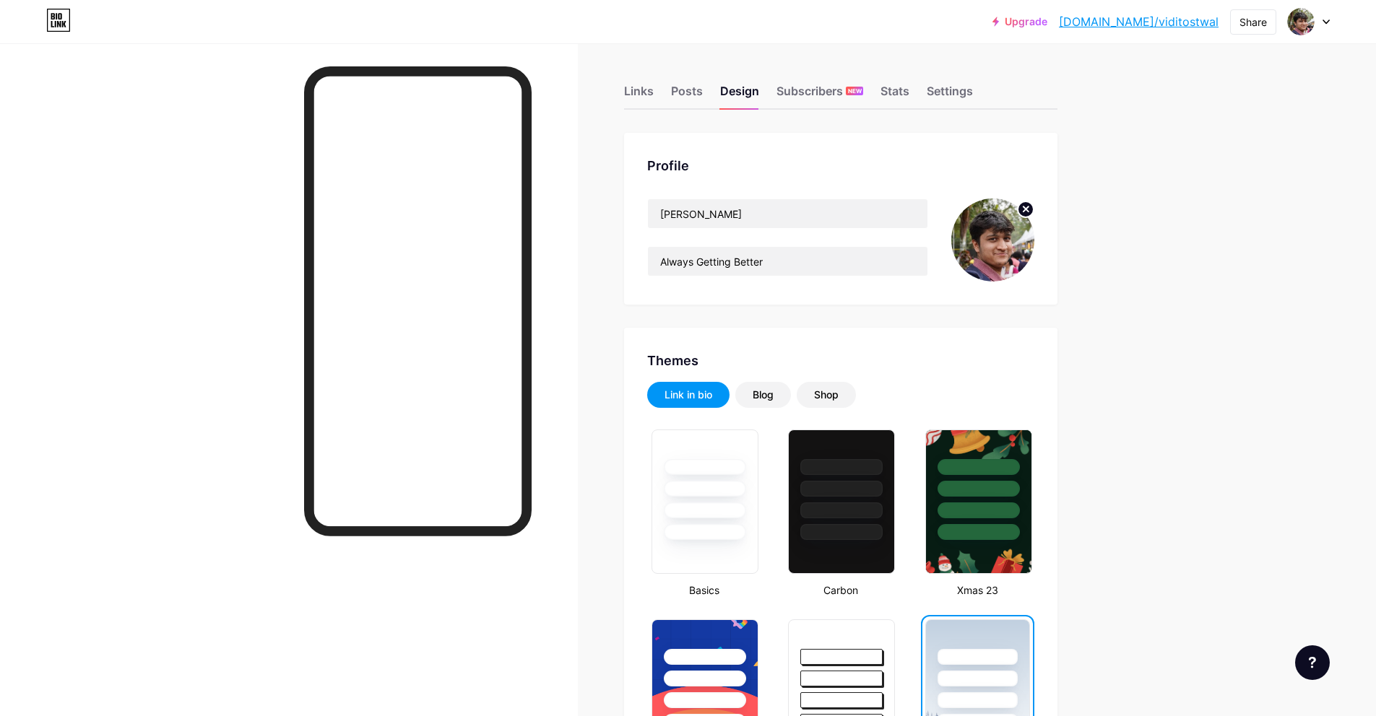
scroll to position [3, 0]
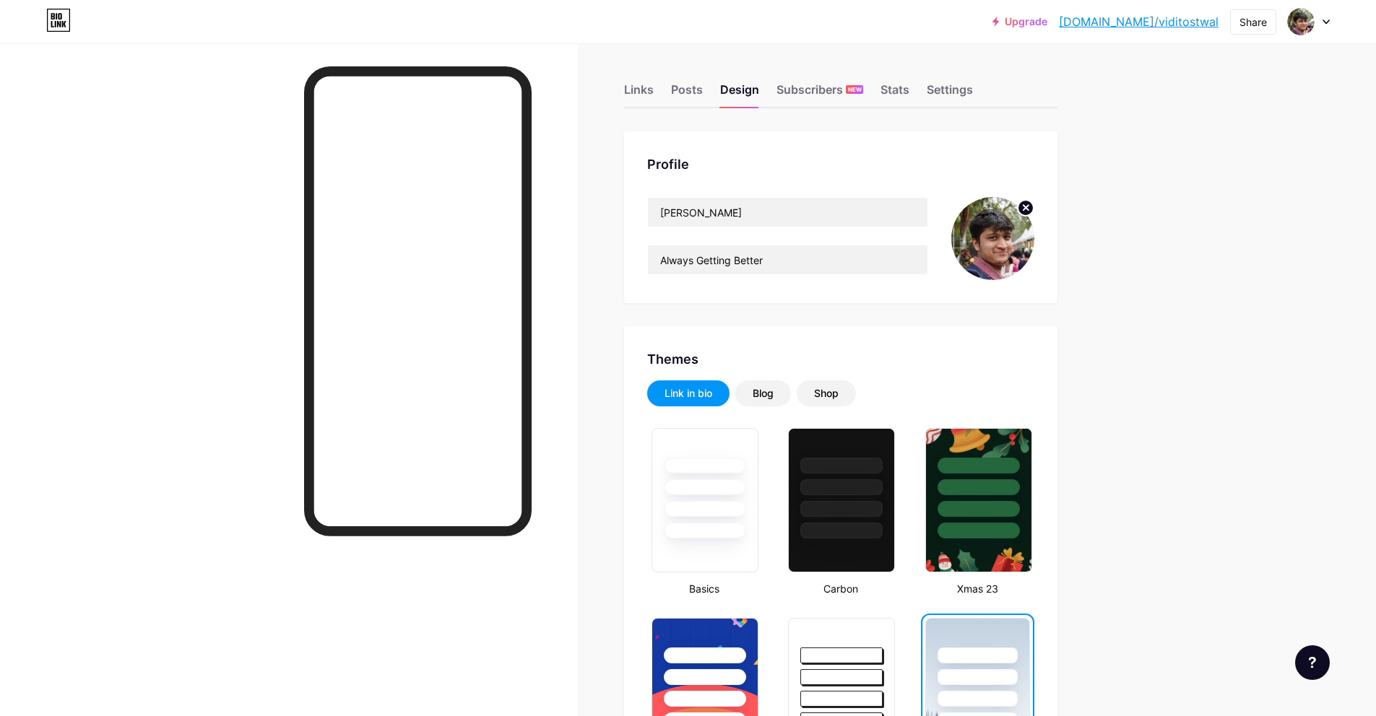
click at [645, 78] on div "Links Posts Design Subscribers NEW Stats Settings" at bounding box center [840, 83] width 433 height 51
click at [641, 89] on div "Links" at bounding box center [639, 94] width 30 height 26
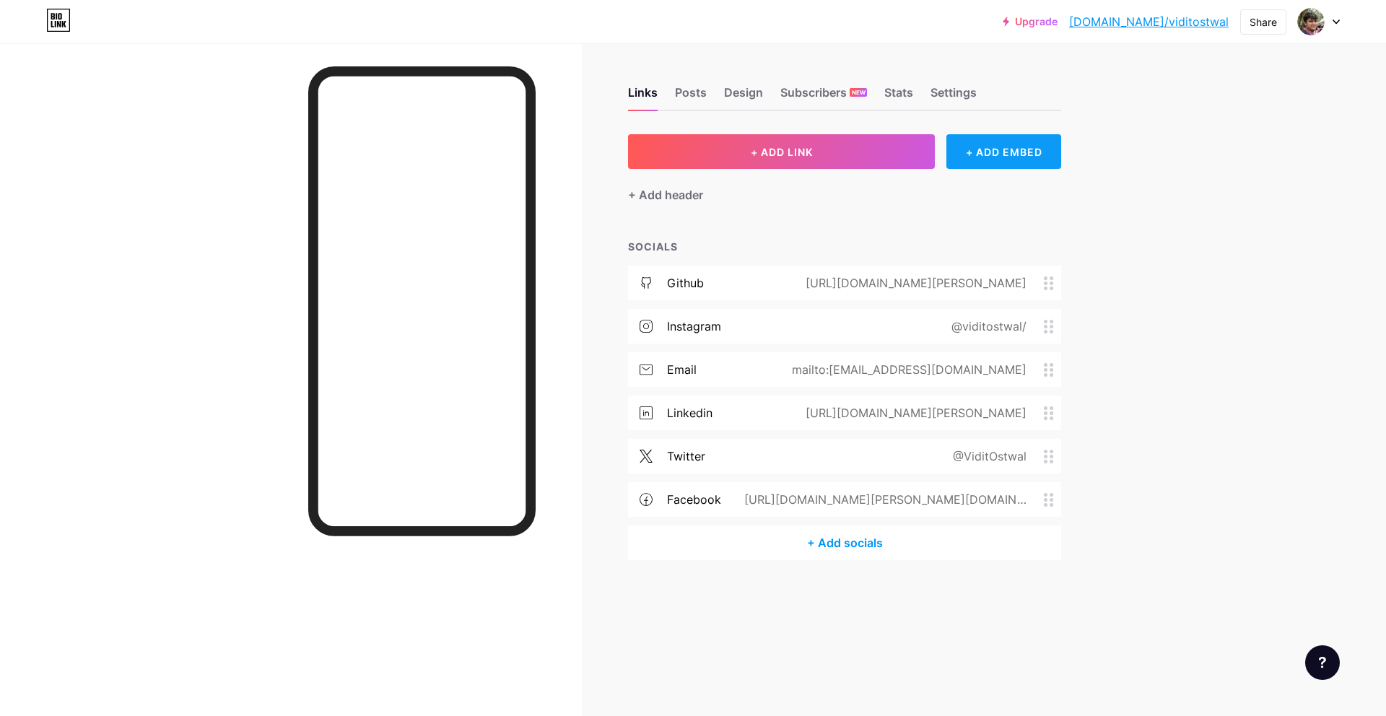
click at [982, 165] on div "+ ADD EMBED" at bounding box center [1004, 151] width 115 height 35
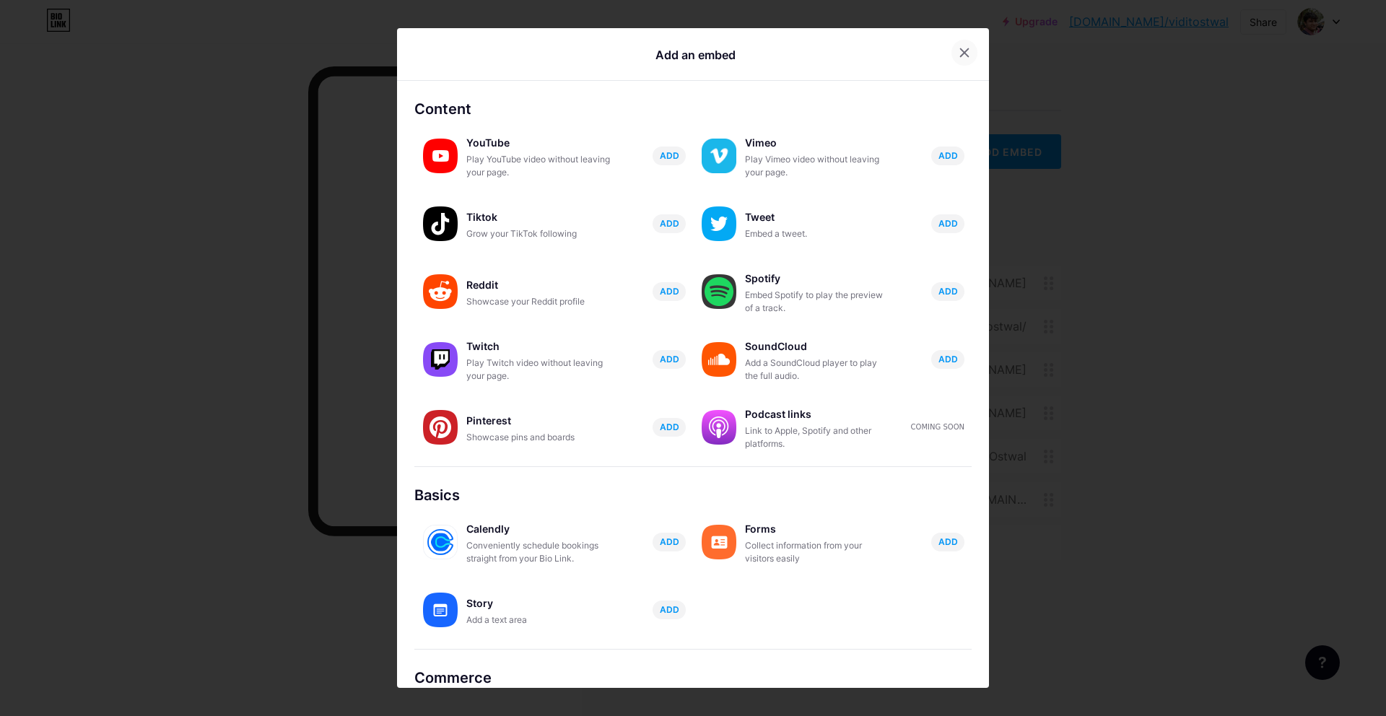
click at [959, 53] on icon at bounding box center [965, 53] width 12 height 12
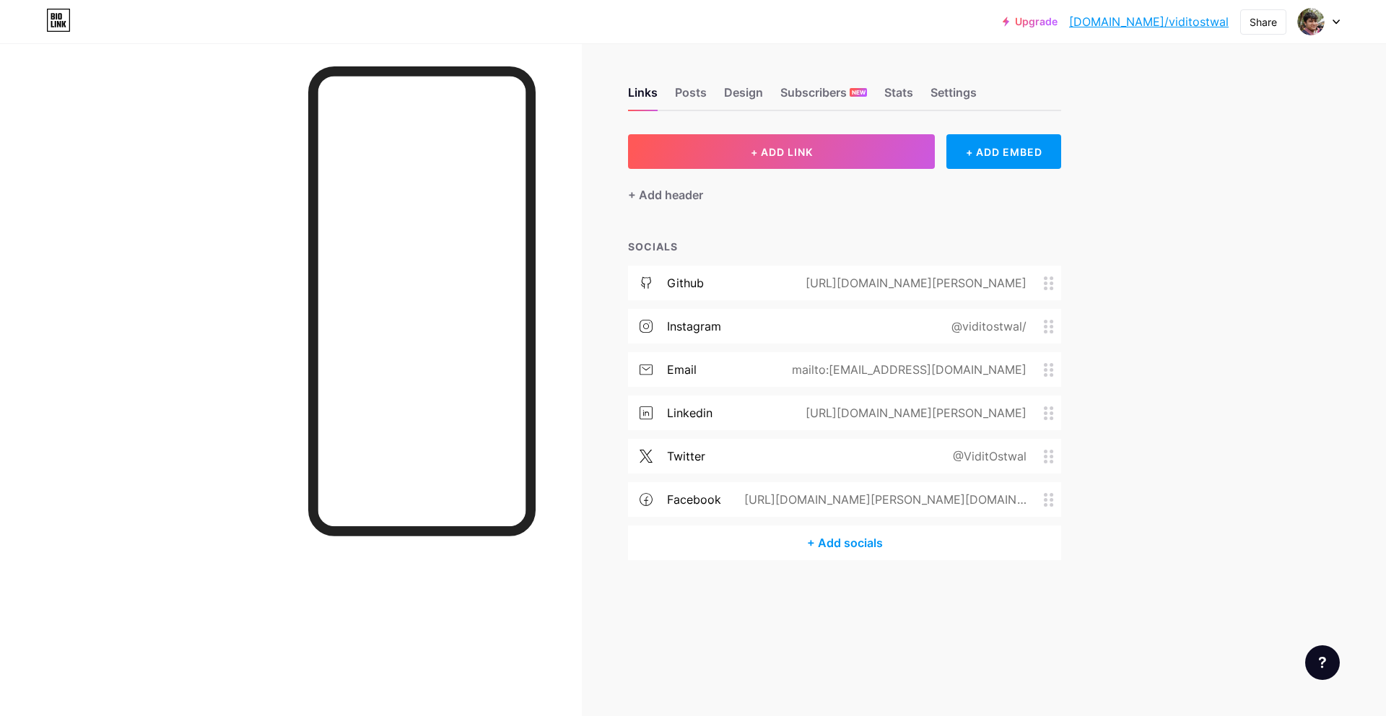
click at [833, 550] on div "+ Add socials" at bounding box center [844, 543] width 433 height 35
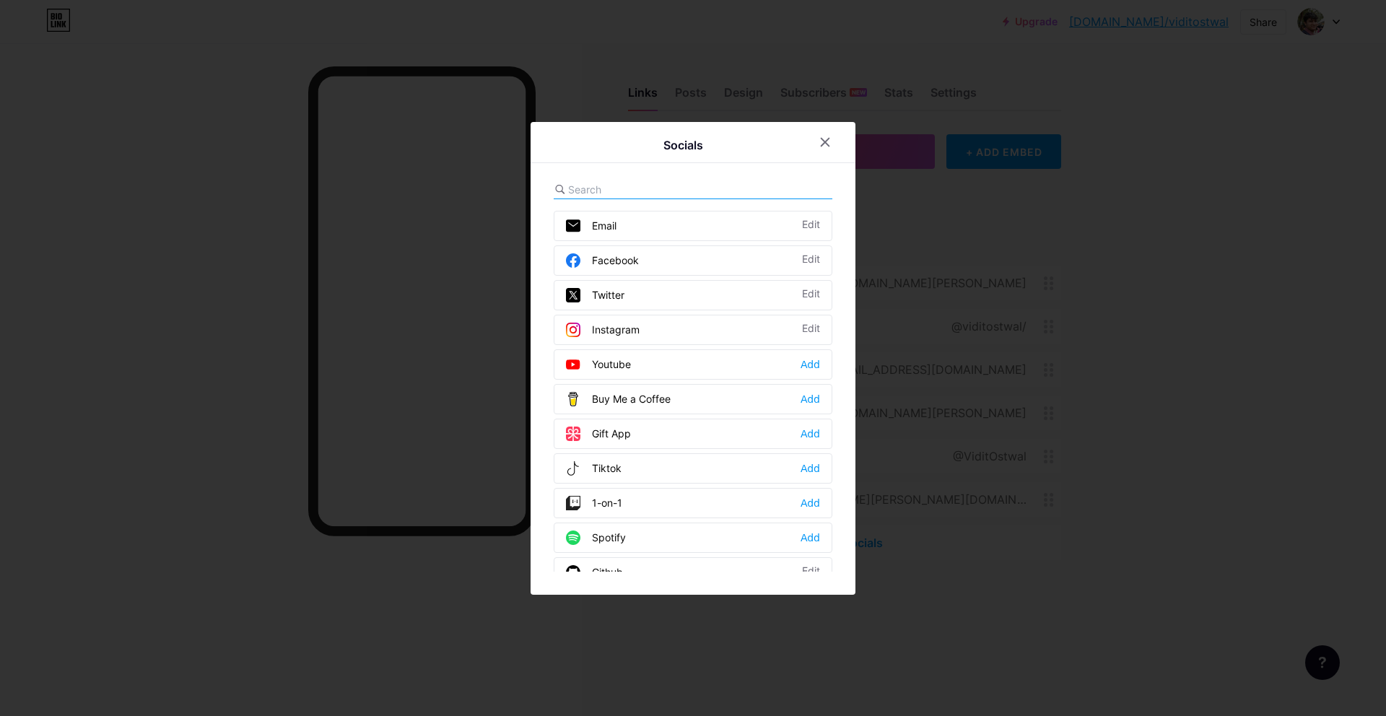
click at [685, 180] on div "Socials Email Edit Facebook Edit Twitter Edit Instagram Edit Youtube Add Buy Me…" at bounding box center [693, 358] width 325 height 473
click at [689, 211] on div "Email Edit" at bounding box center [693, 226] width 279 height 30
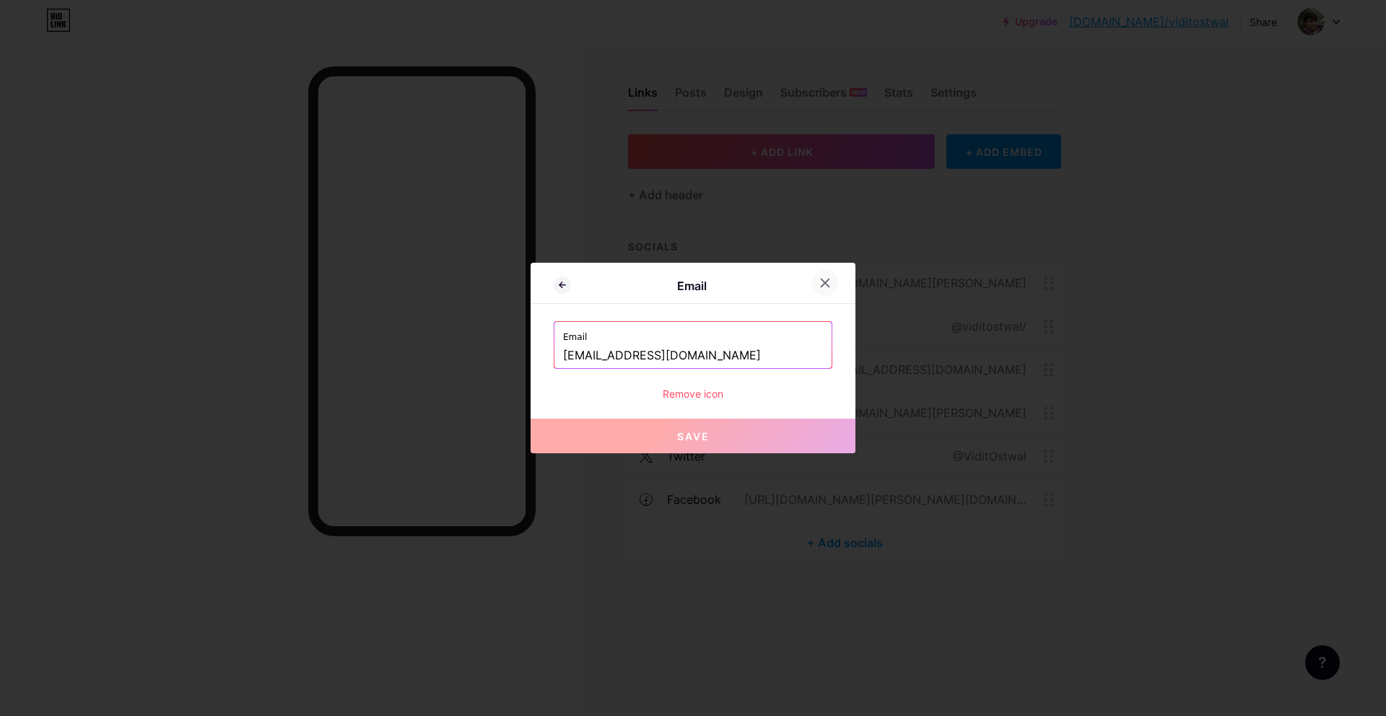
click at [820, 280] on icon at bounding box center [826, 283] width 12 height 12
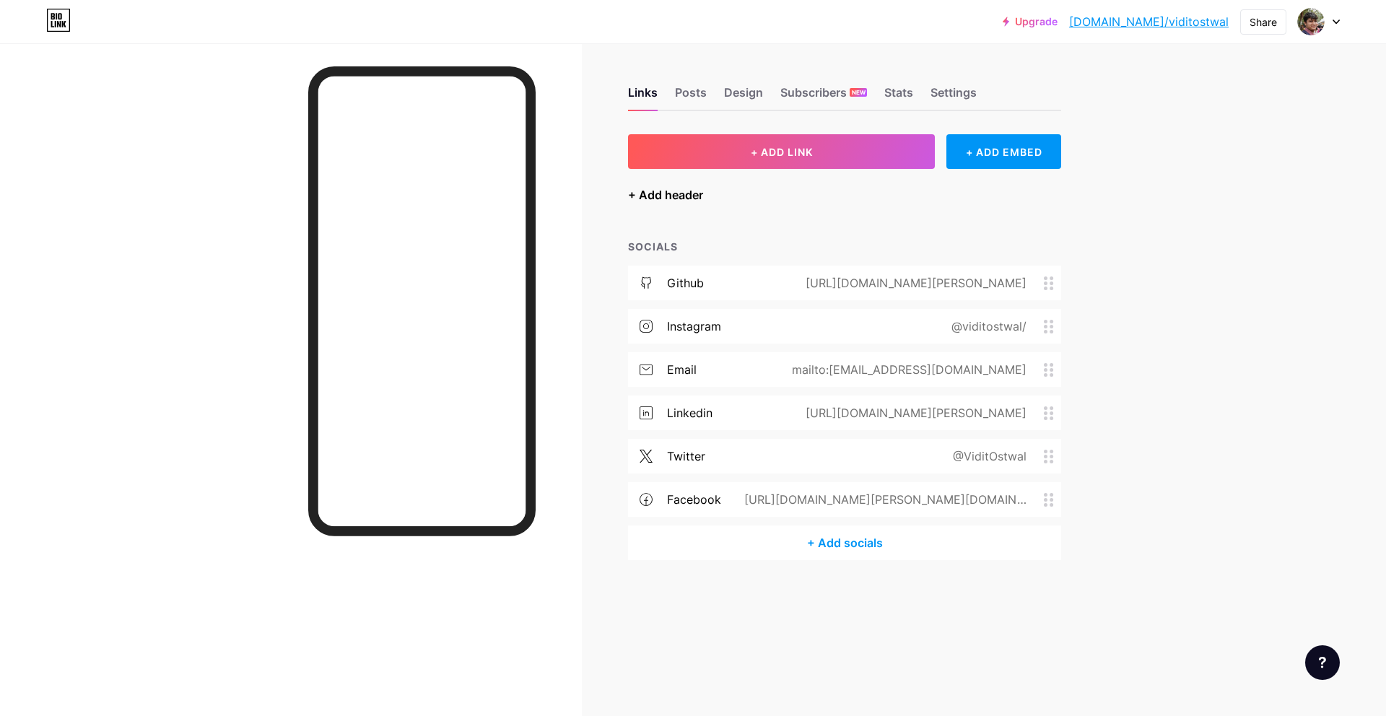
click at [691, 187] on div "+ Add header" at bounding box center [665, 194] width 75 height 17
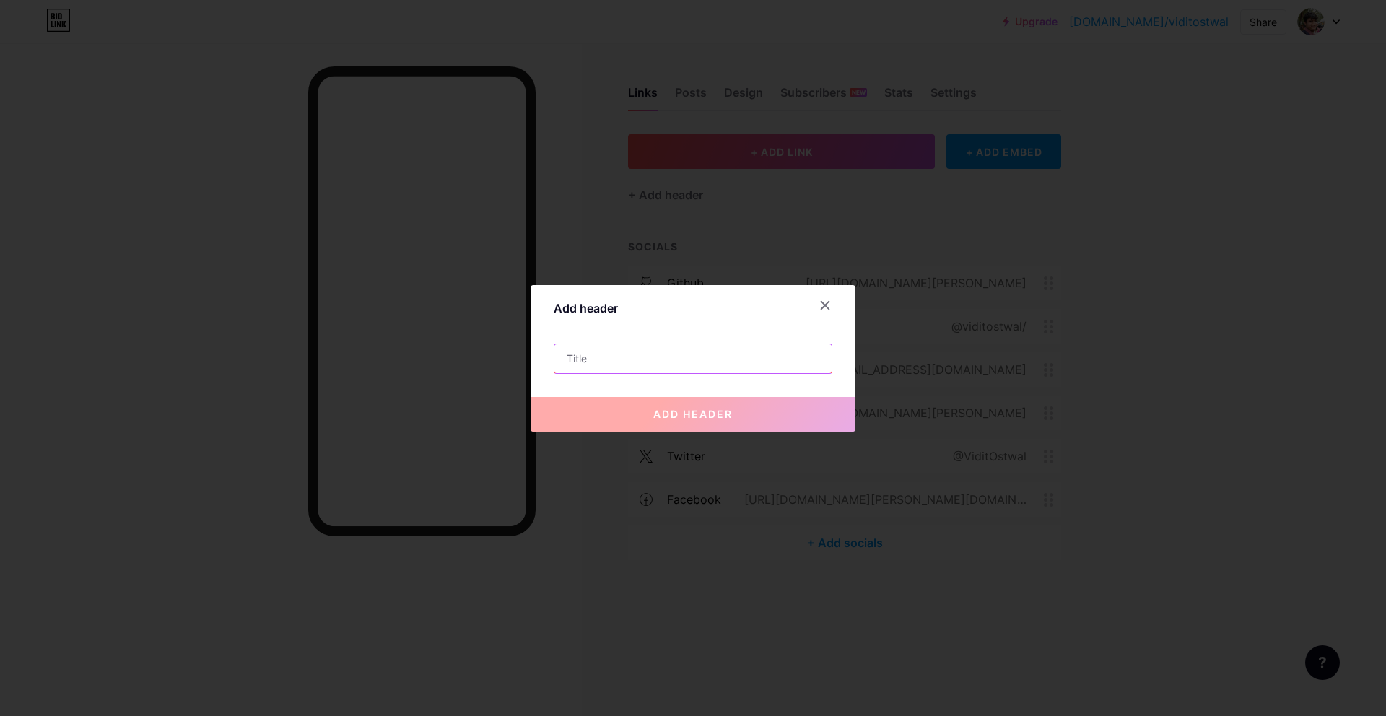
click at [665, 359] on input "text" at bounding box center [693, 358] width 277 height 29
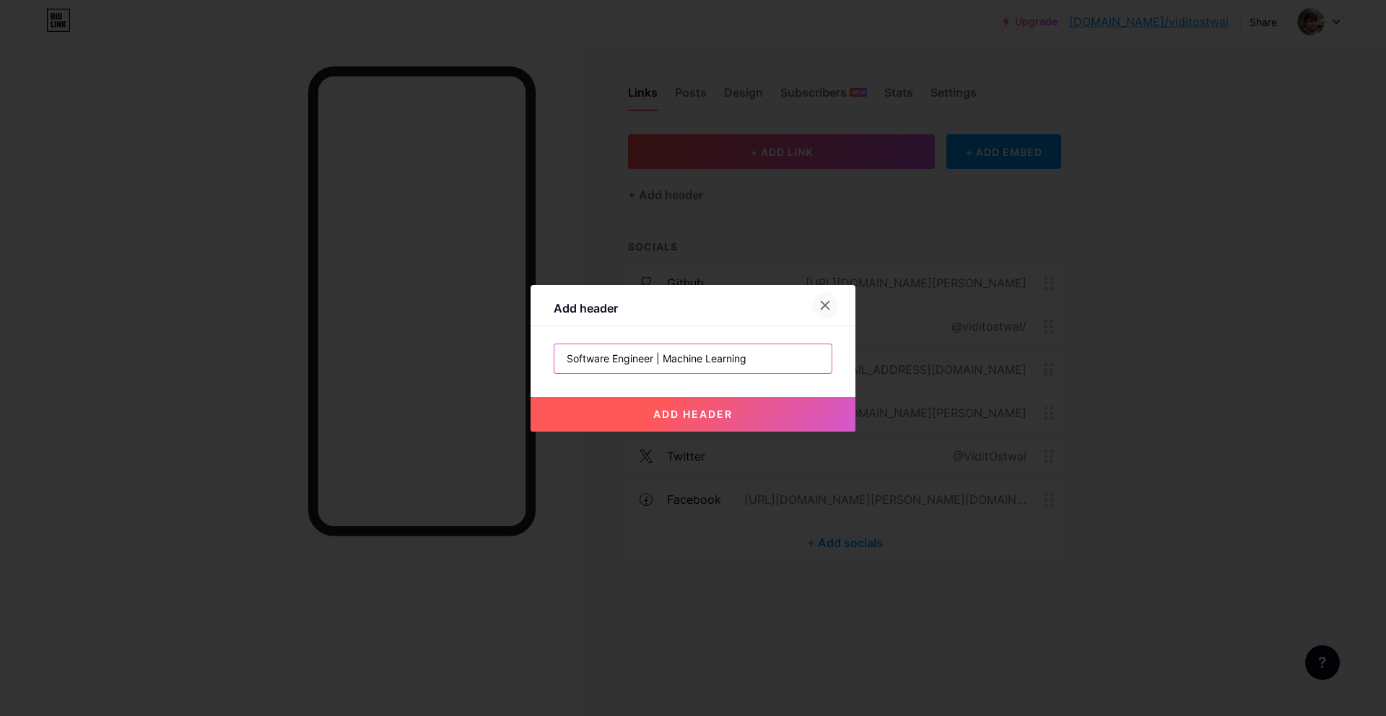
type input "Software Engineer | Machine Learning"
click at [830, 298] on div at bounding box center [825, 305] width 26 height 26
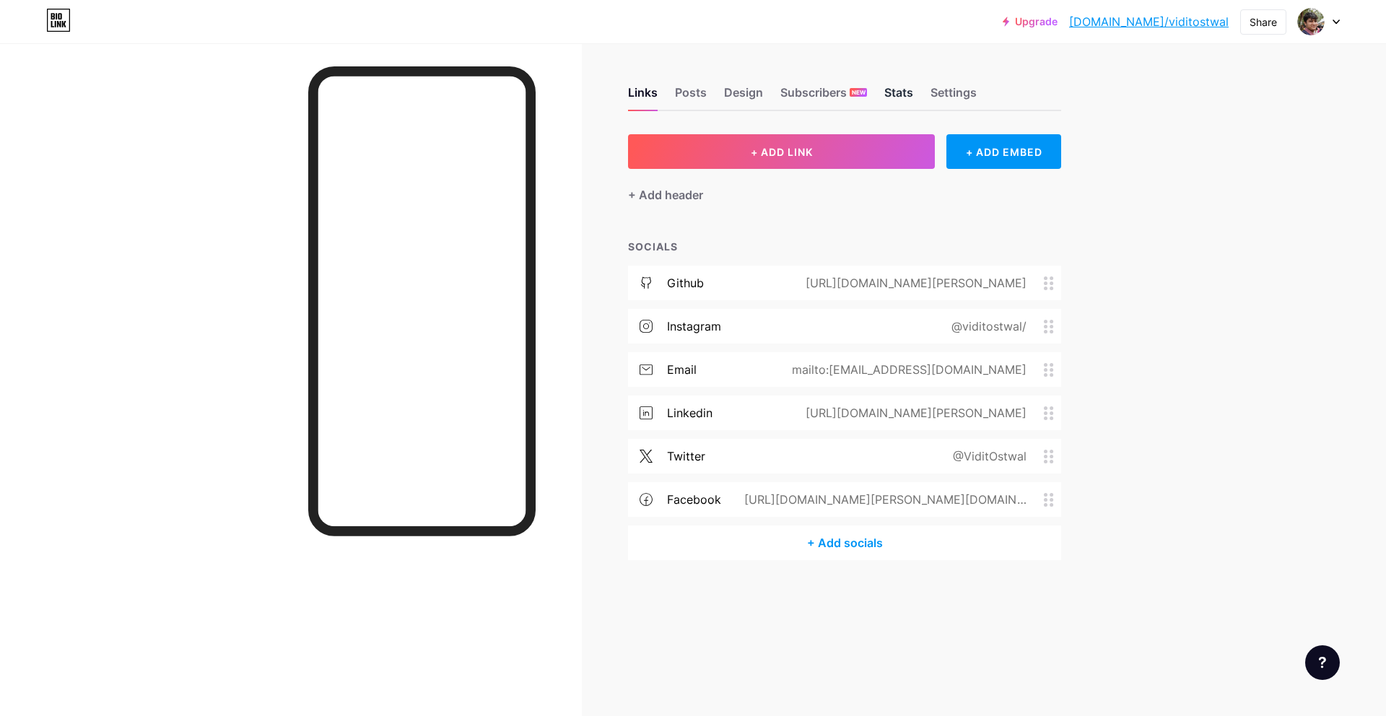
click at [895, 87] on div "Stats" at bounding box center [899, 97] width 29 height 26
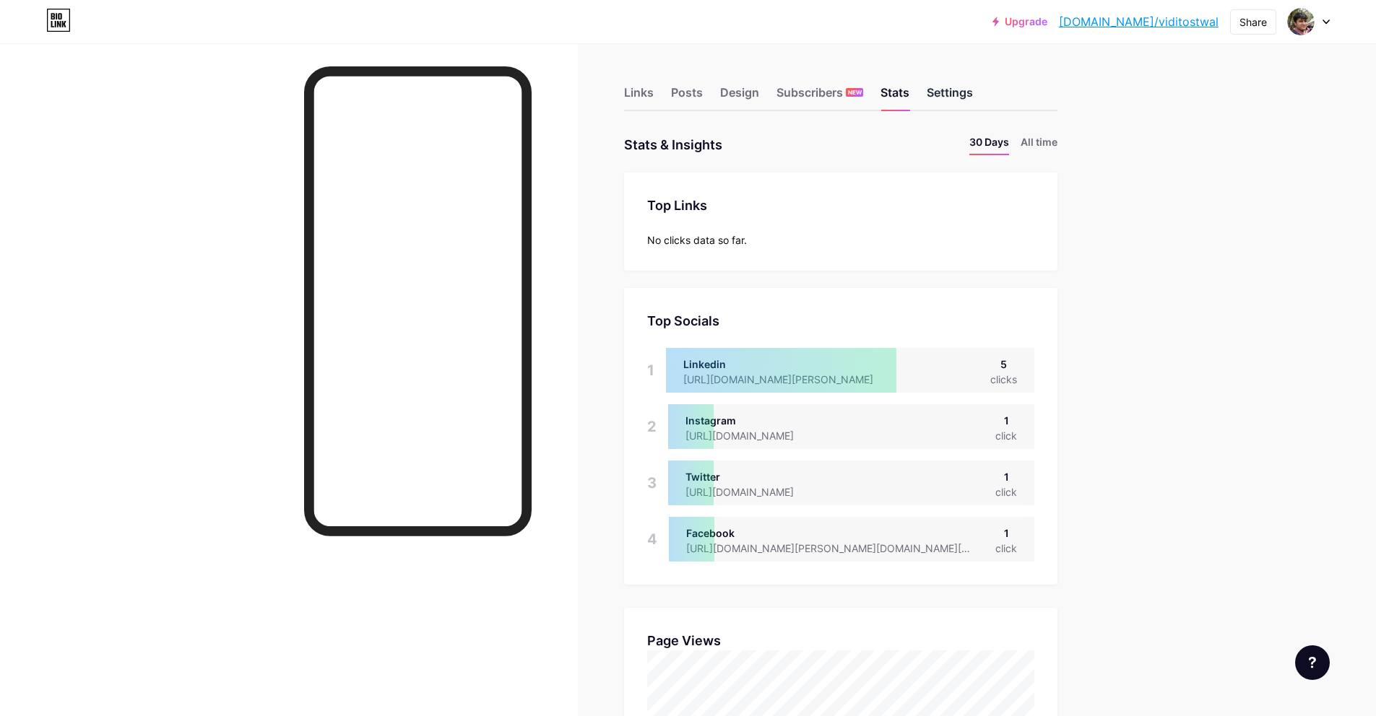
click at [948, 103] on div "Settings" at bounding box center [949, 97] width 46 height 26
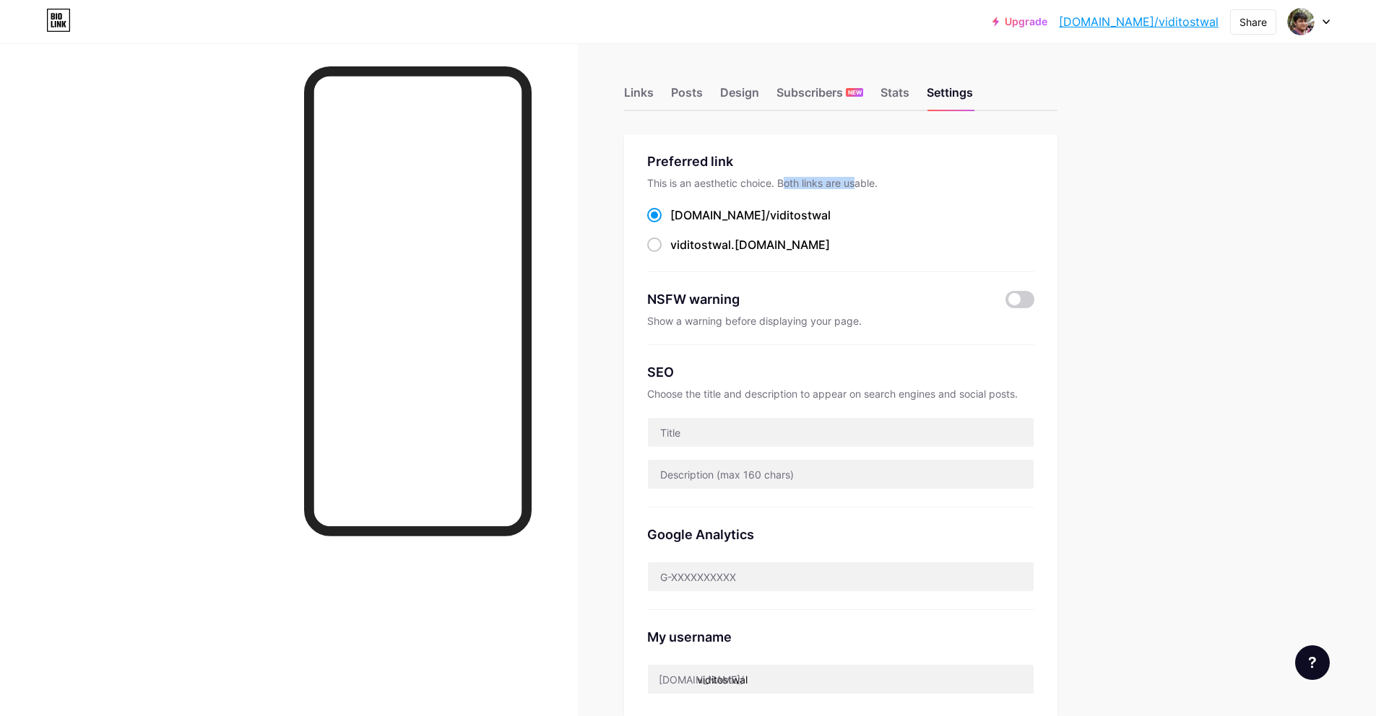
drag, startPoint x: 790, startPoint y: 181, endPoint x: 862, endPoint y: 186, distance: 72.4
click at [862, 186] on div "This is an aesthetic choice. Both links are usable." at bounding box center [840, 183] width 387 height 12
click at [760, 240] on div "viditostwal .[DOMAIN_NAME]" at bounding box center [750, 244] width 160 height 17
click at [680, 253] on input "viditostwal .[DOMAIN_NAME]" at bounding box center [674, 257] width 9 height 9
radio input "true"
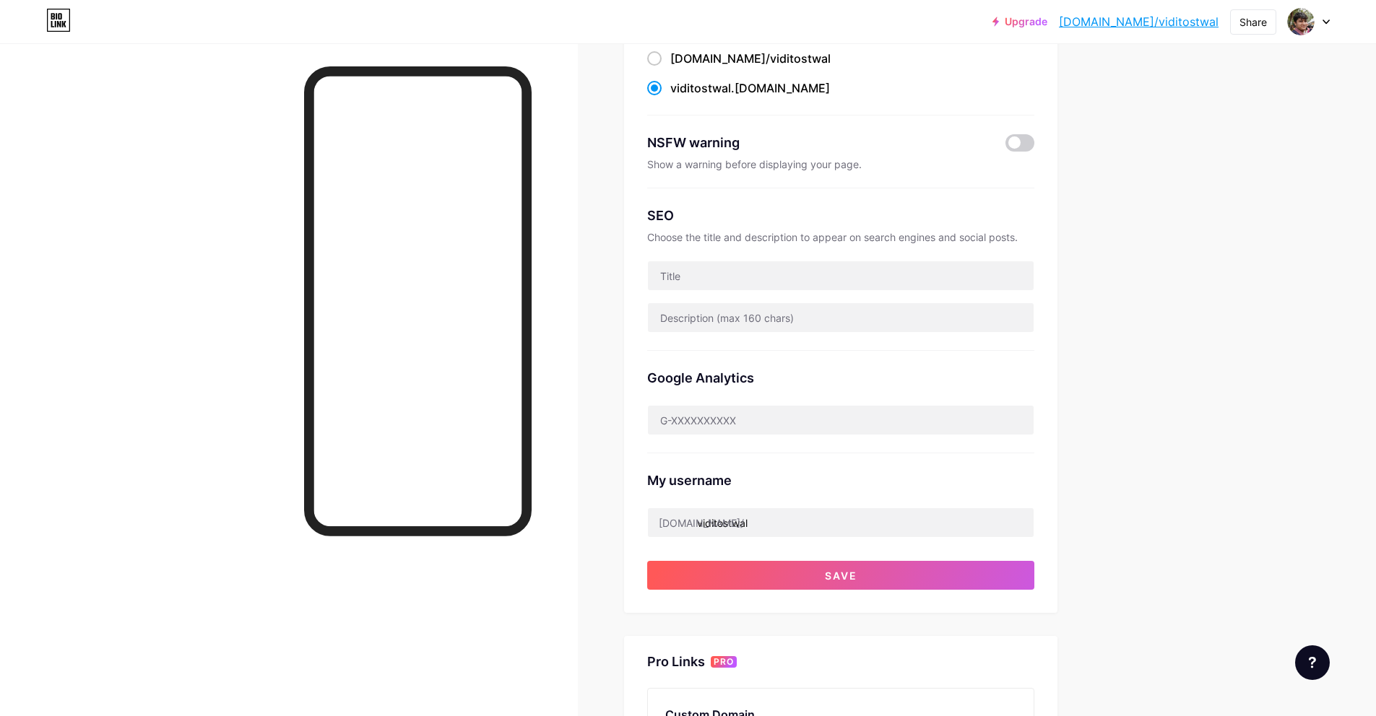
scroll to position [51, 0]
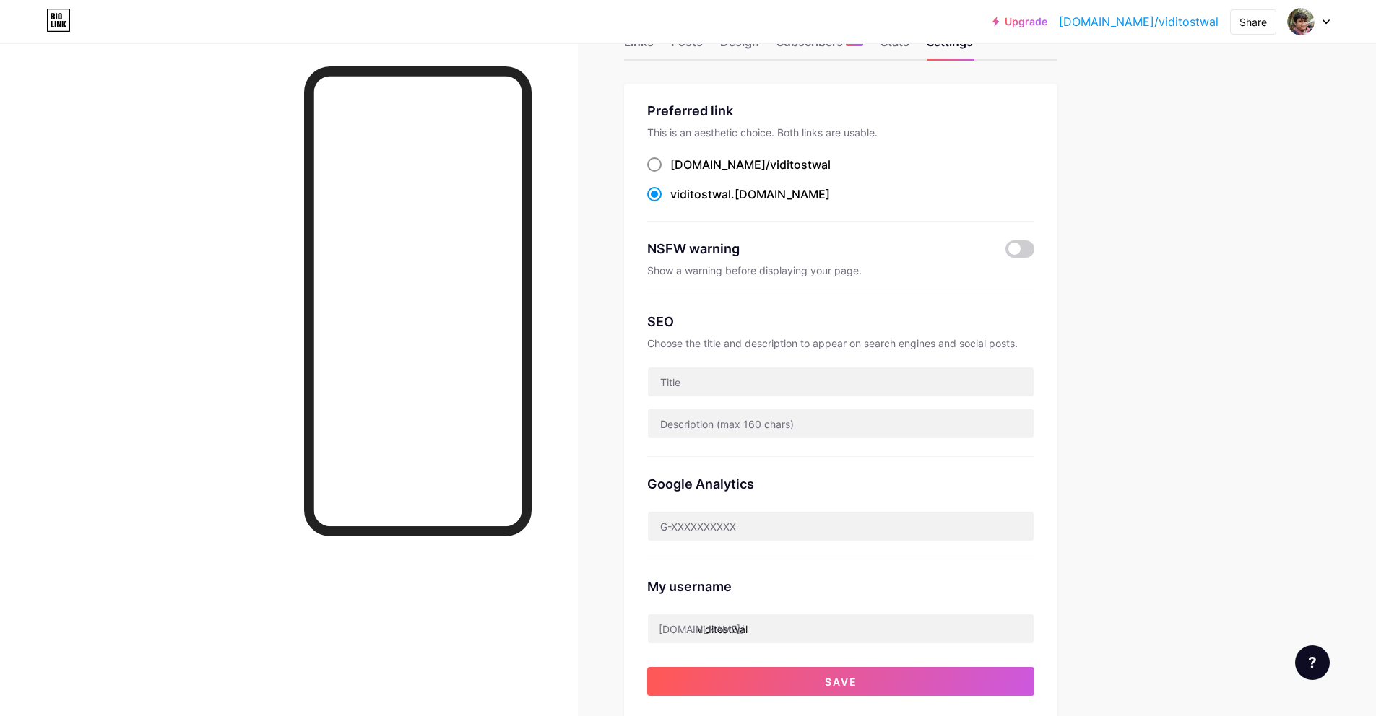
click at [770, 161] on span "viditostwal" at bounding box center [800, 164] width 61 height 14
click at [680, 173] on input "[DOMAIN_NAME]/ viditostwal" at bounding box center [674, 177] width 9 height 9
radio input "true"
click at [746, 200] on div "viditostwal .[DOMAIN_NAME]" at bounding box center [750, 194] width 160 height 17
click at [680, 203] on input "viditostwal .[DOMAIN_NAME]" at bounding box center [674, 207] width 9 height 9
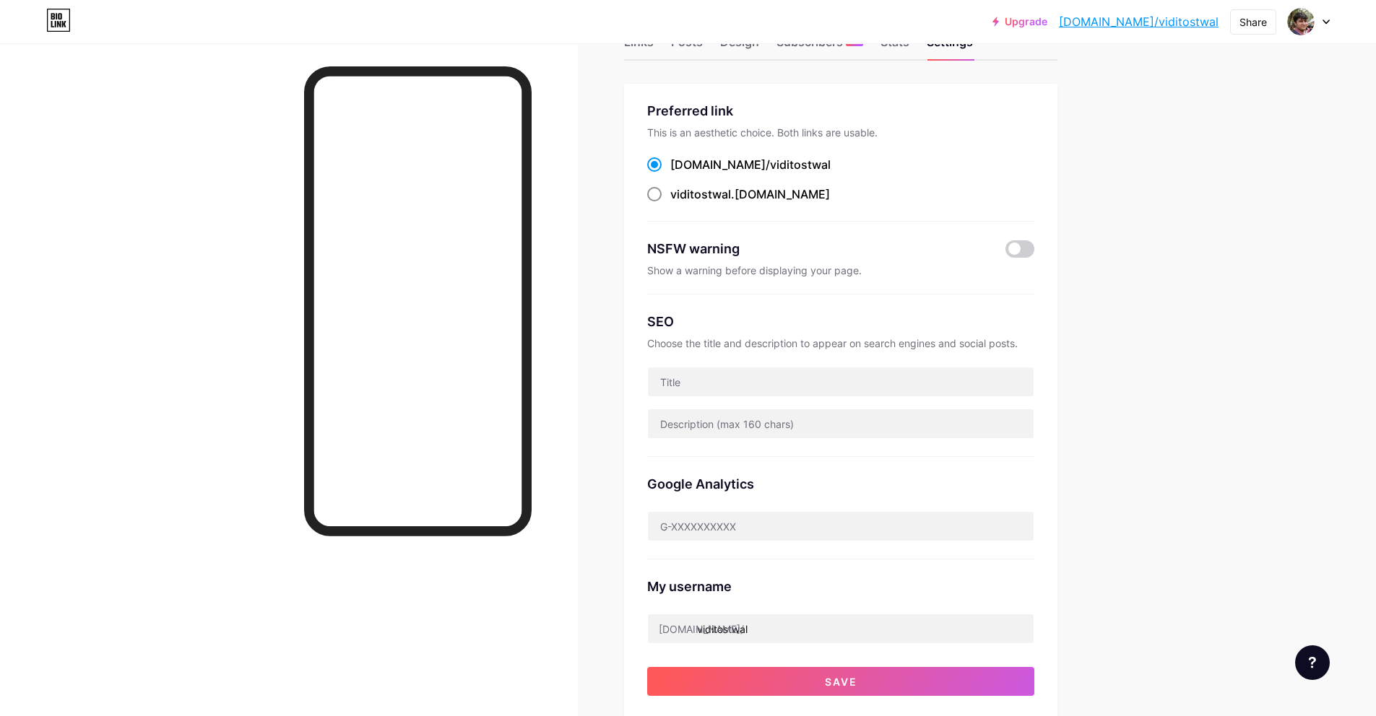
radio input "true"
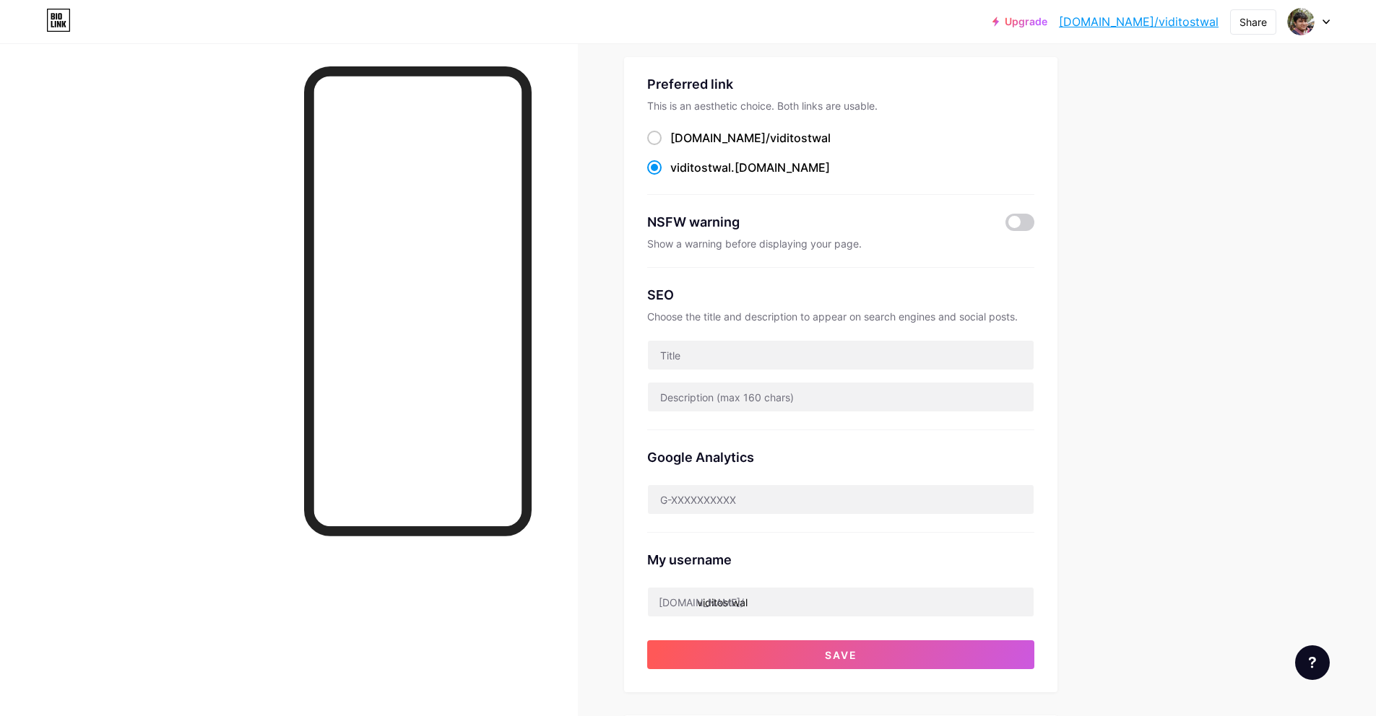
scroll to position [456, 0]
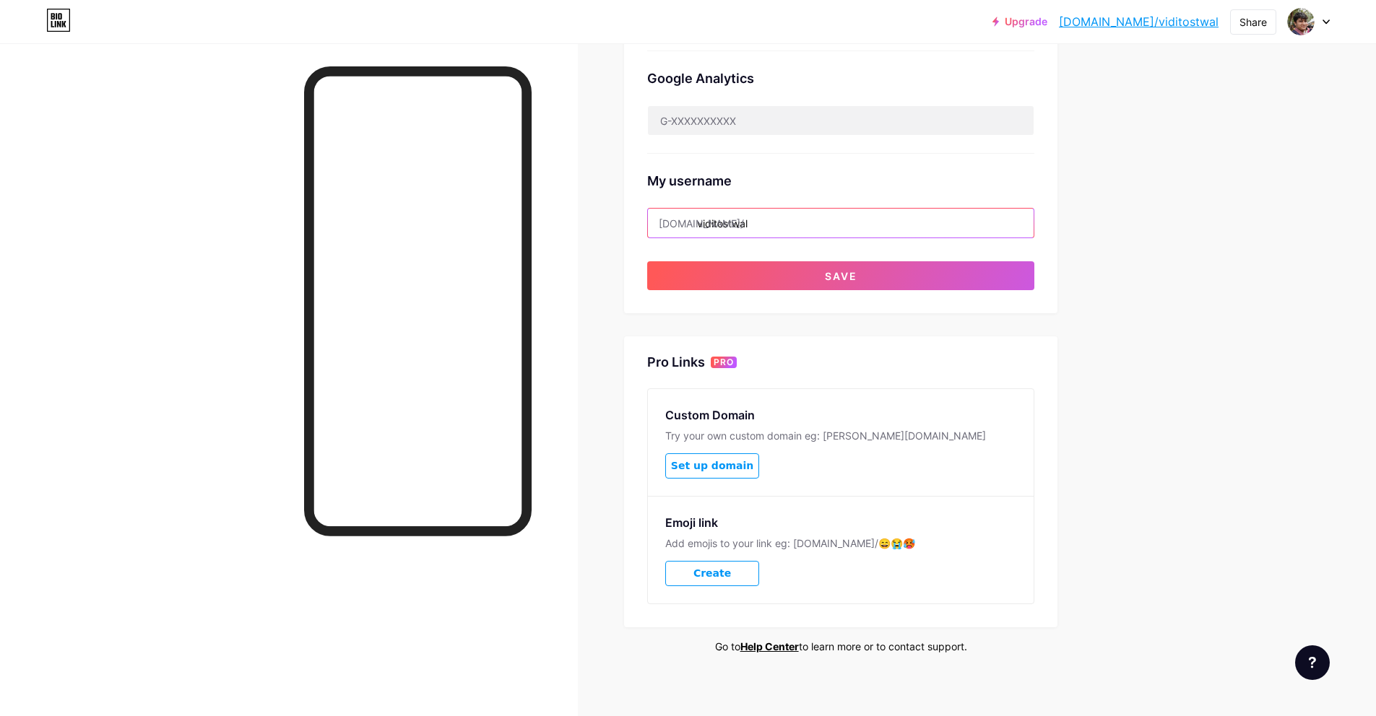
click at [809, 216] on input "viditostwal" at bounding box center [841, 223] width 386 height 29
click at [1111, 240] on div "Links Posts Design Subscribers NEW Stats Settings Preferred link This is an aes…" at bounding box center [559, 157] width 1118 height 1140
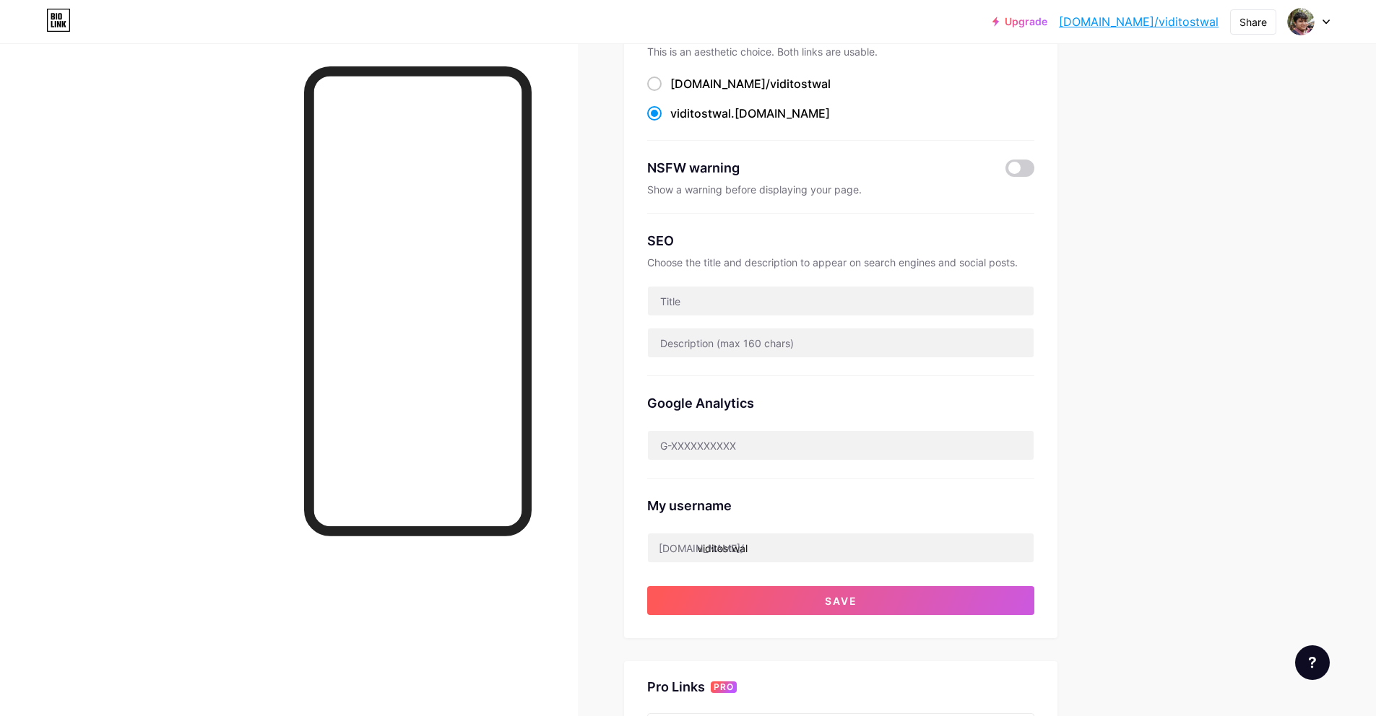
scroll to position [237, 0]
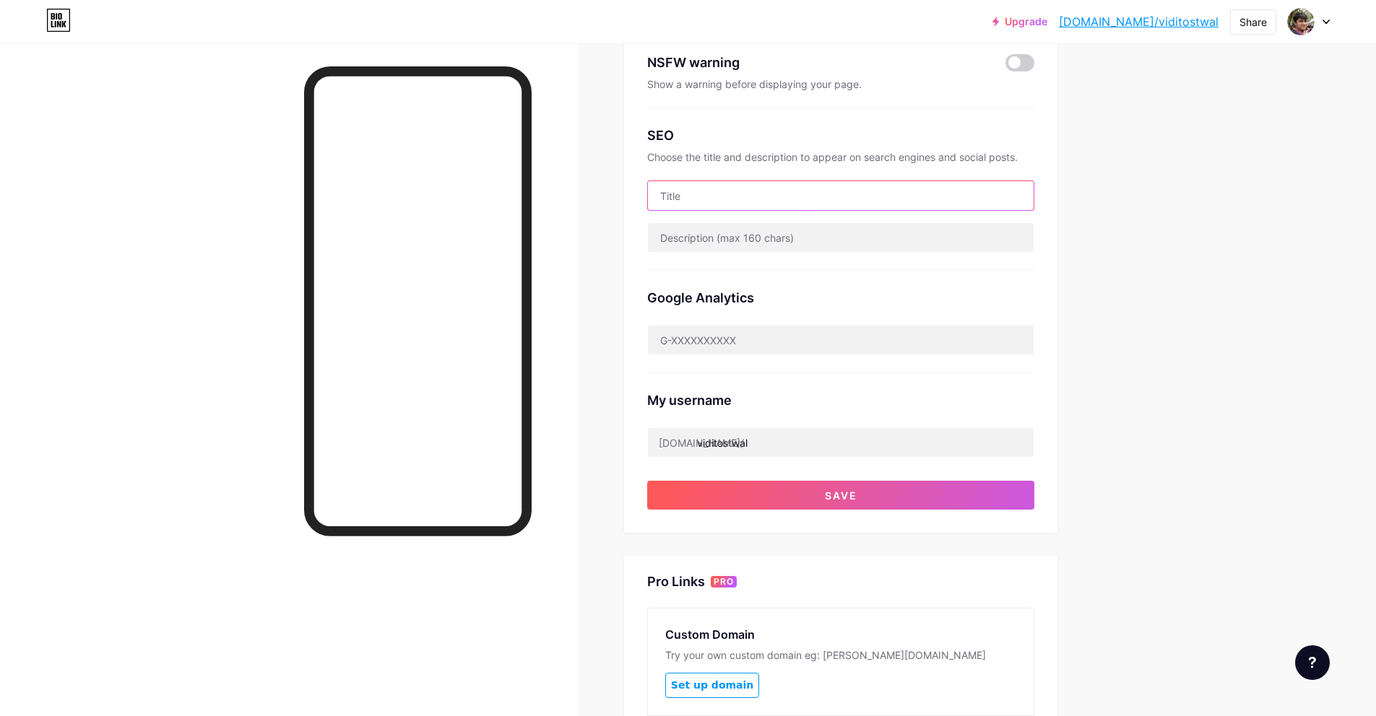
click at [958, 206] on input "text" at bounding box center [841, 195] width 386 height 29
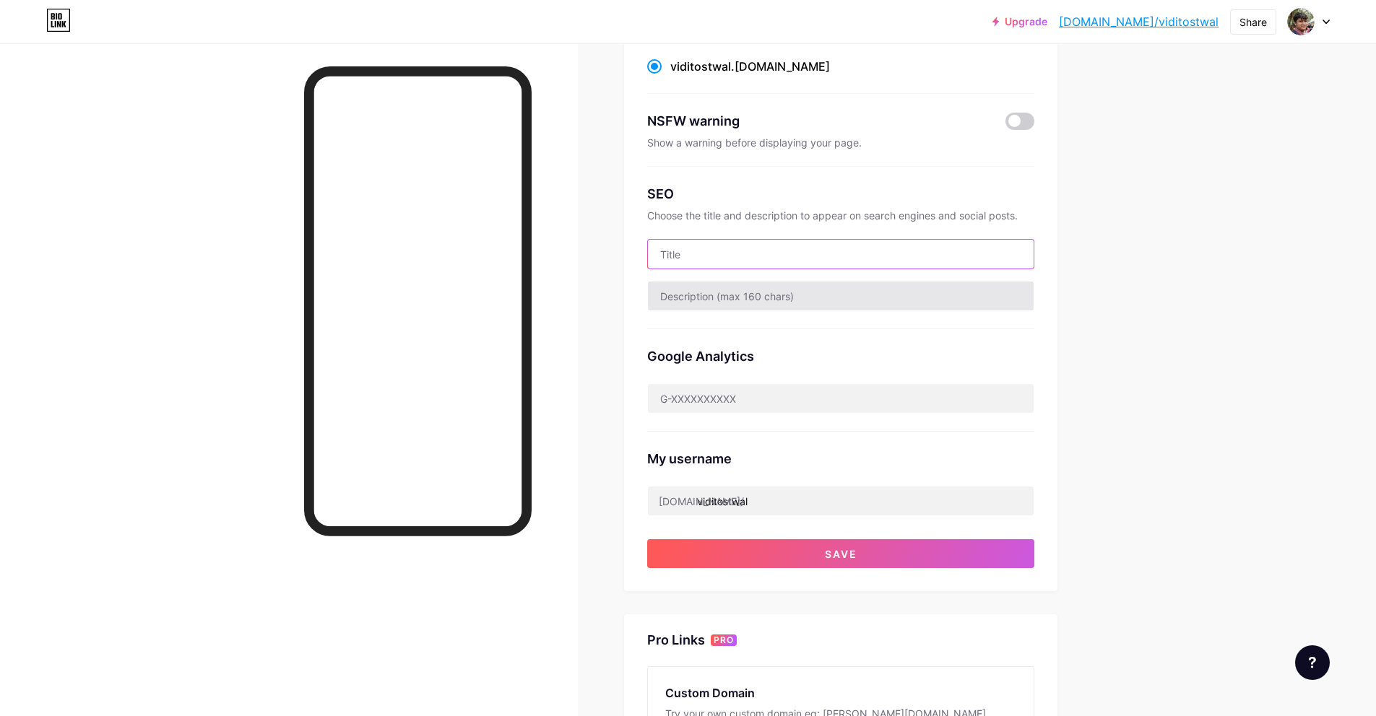
scroll to position [251, 0]
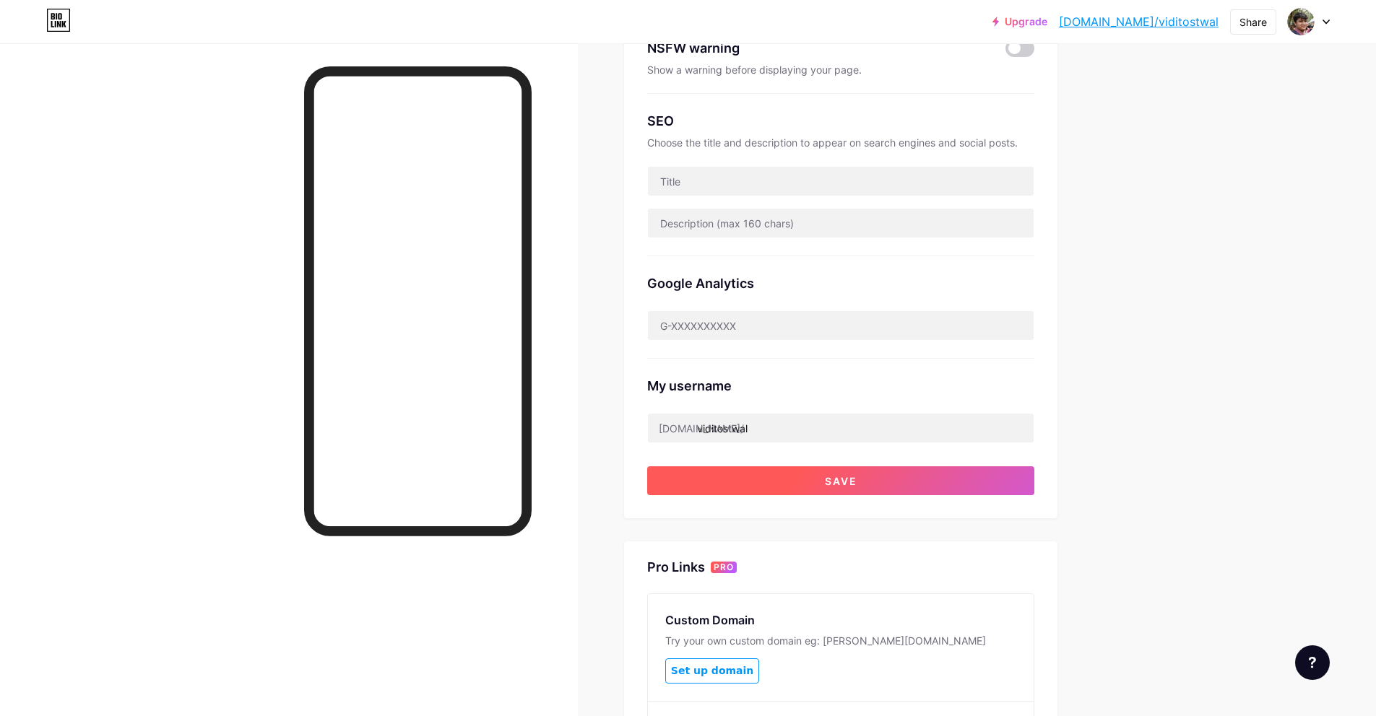
click at [765, 469] on button "Save" at bounding box center [840, 480] width 387 height 29
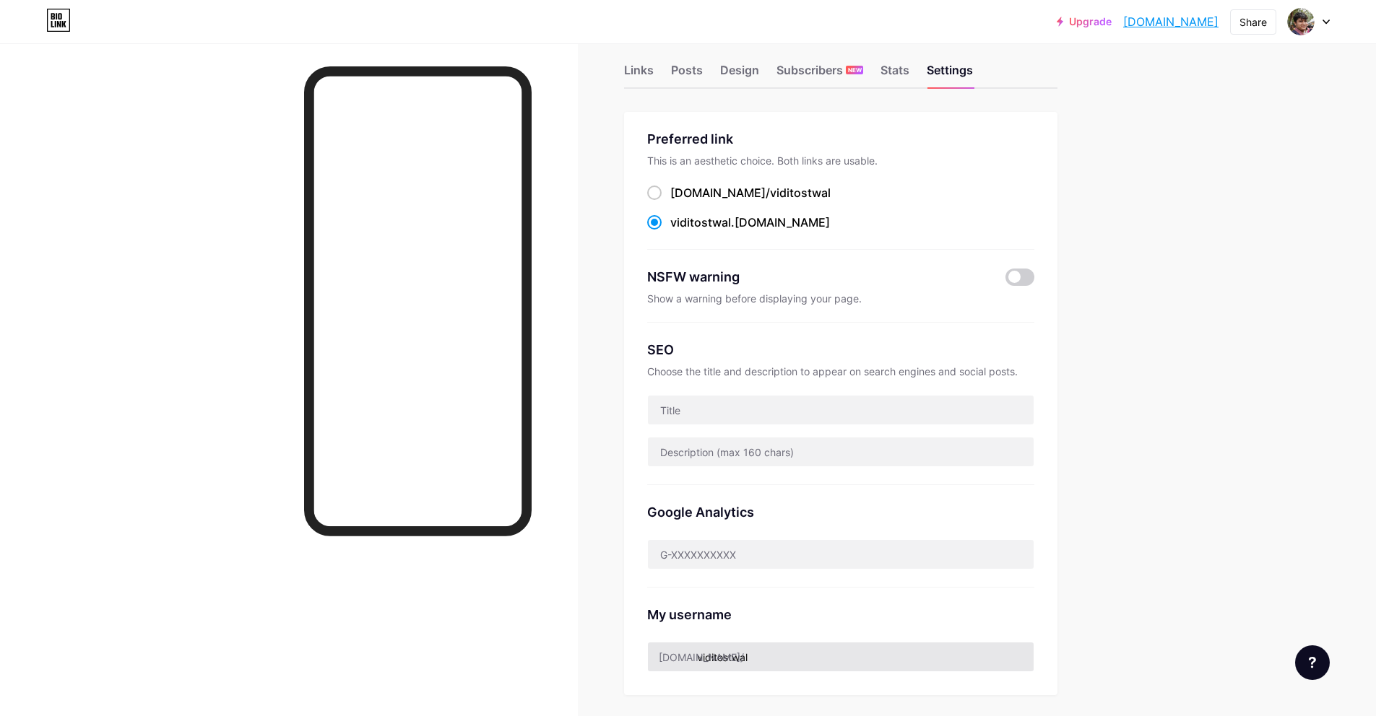
scroll to position [0, 0]
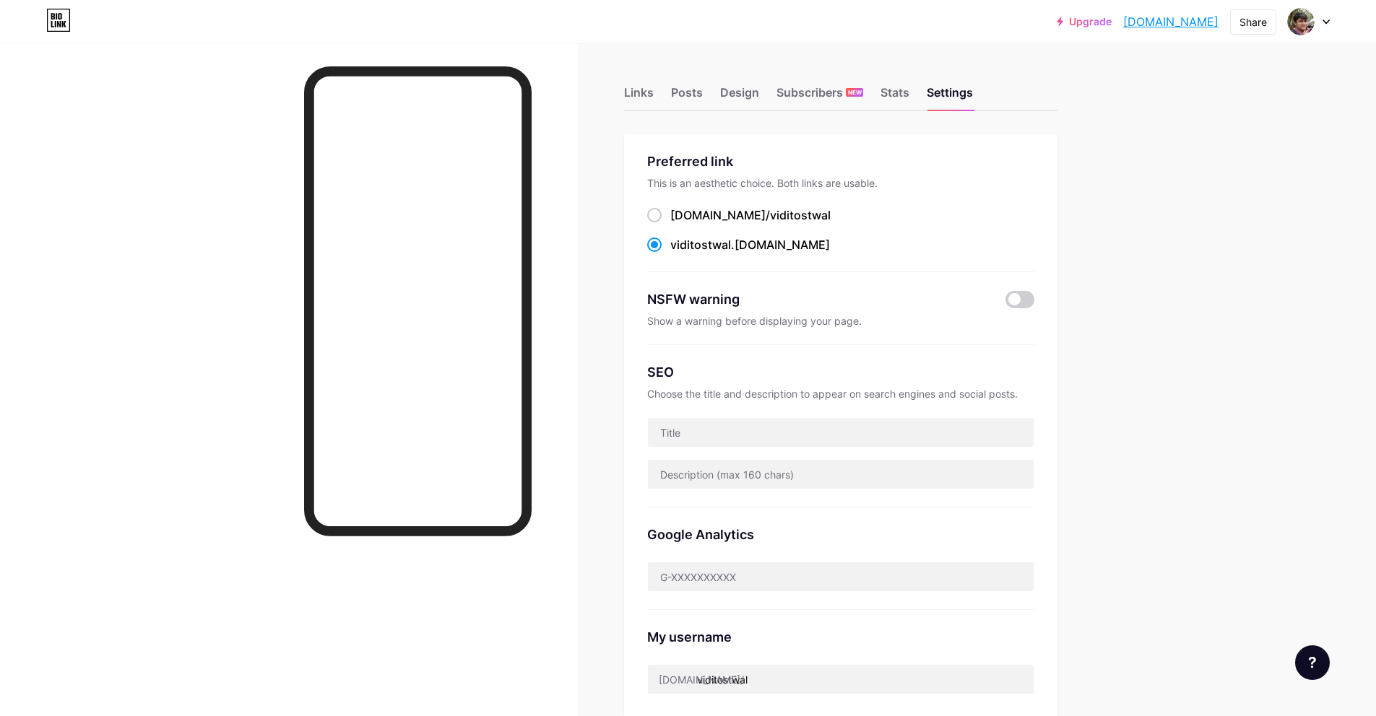
click at [1181, 25] on link "[DOMAIN_NAME]" at bounding box center [1170, 21] width 95 height 17
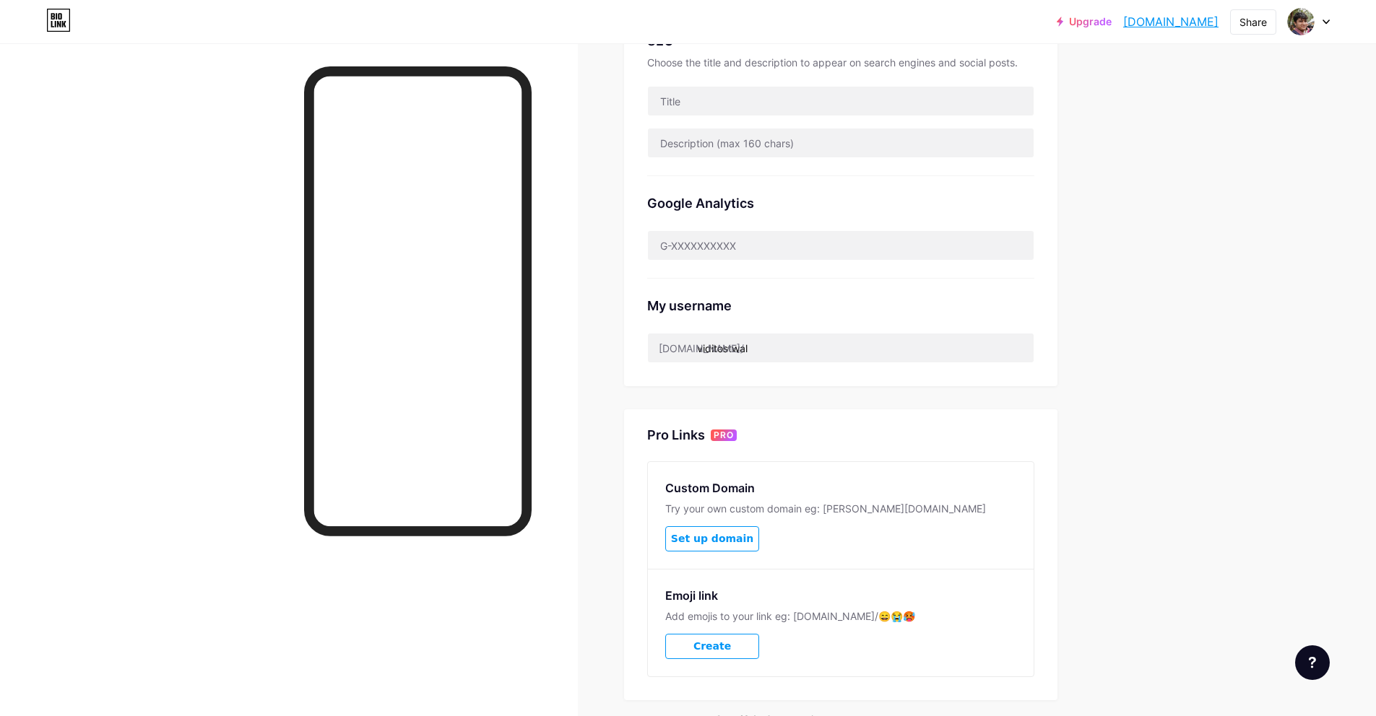
scroll to position [357, 0]
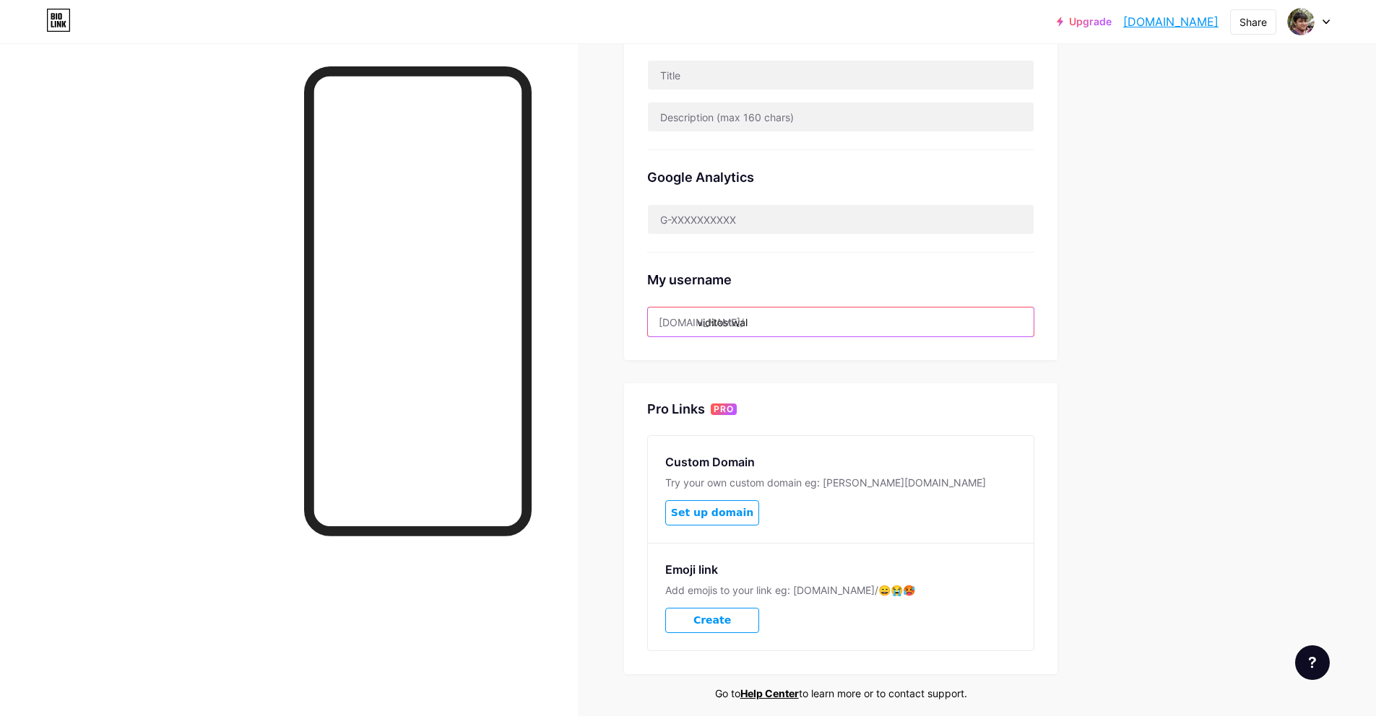
click at [904, 317] on input "viditostwal" at bounding box center [841, 322] width 386 height 29
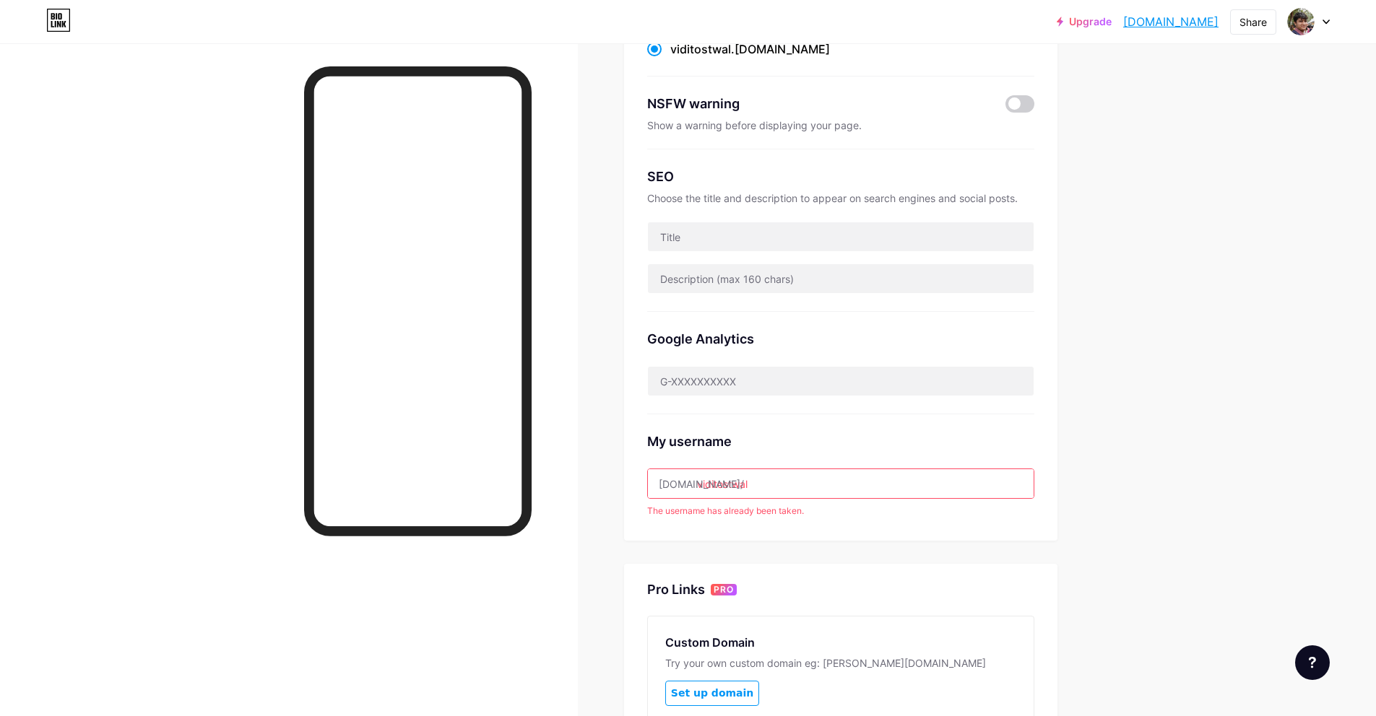
scroll to position [0, 0]
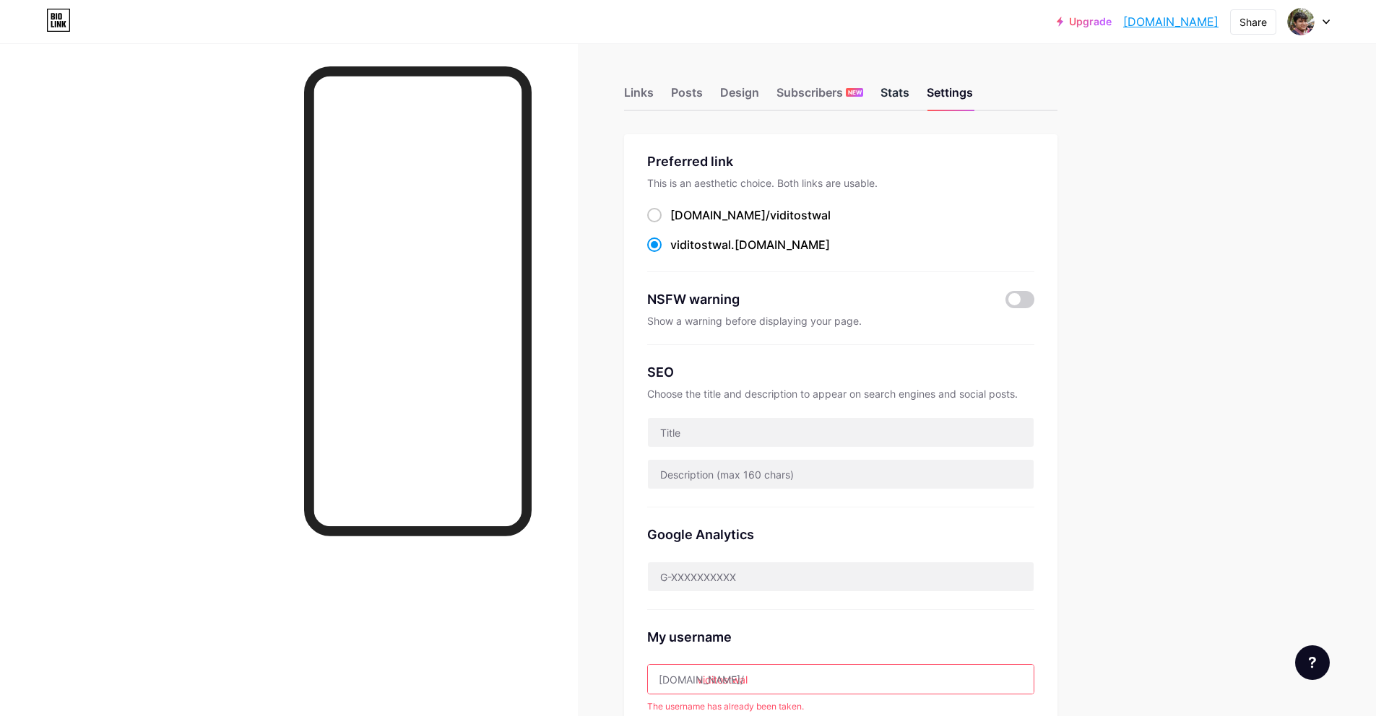
click at [893, 99] on div "Stats" at bounding box center [894, 97] width 29 height 26
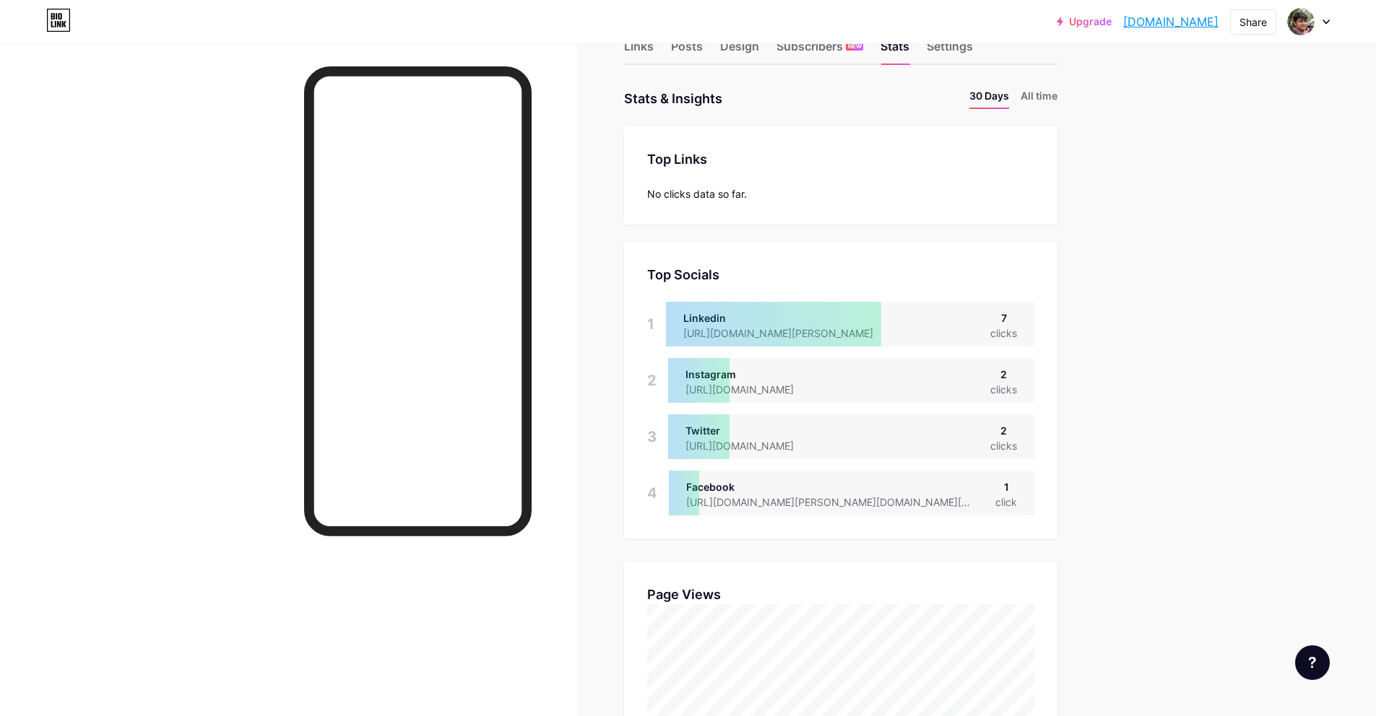
scroll to position [12, 0]
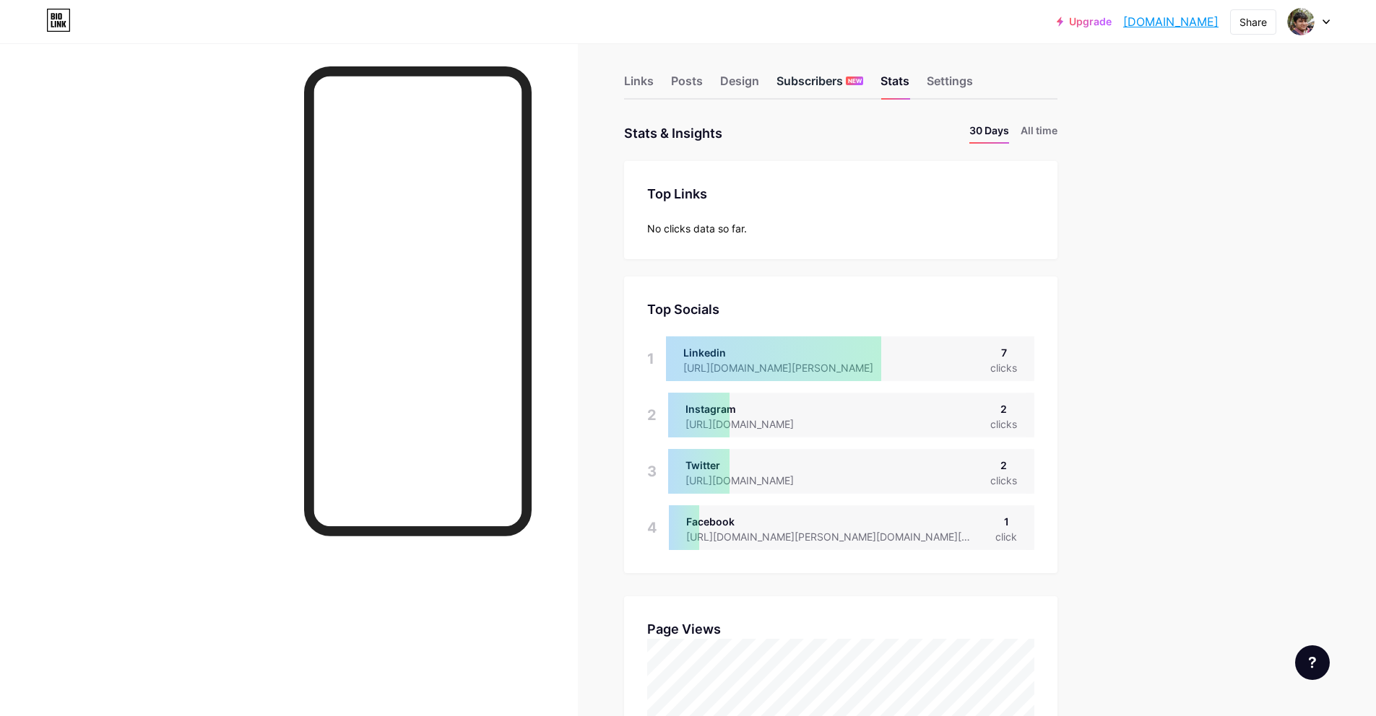
click at [861, 82] on span "NEW" at bounding box center [855, 81] width 14 height 9
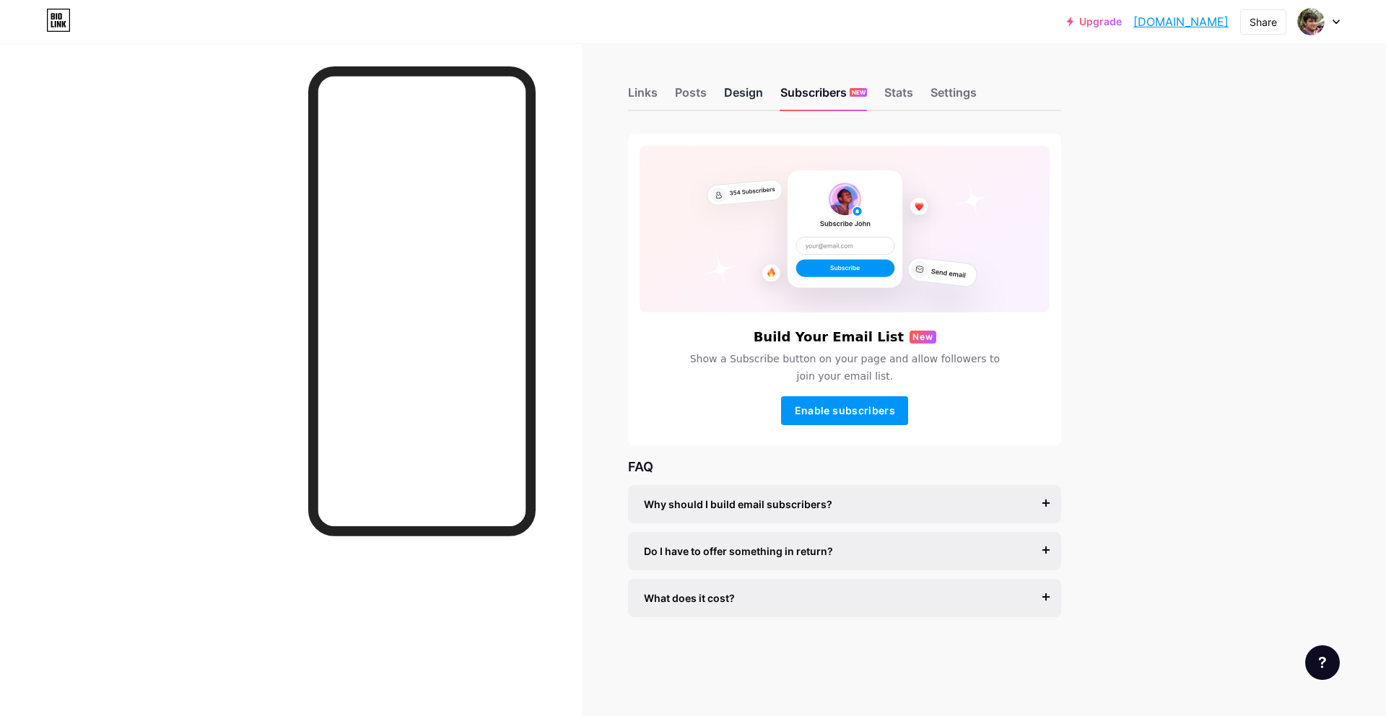
click at [745, 90] on div "Design" at bounding box center [743, 97] width 39 height 26
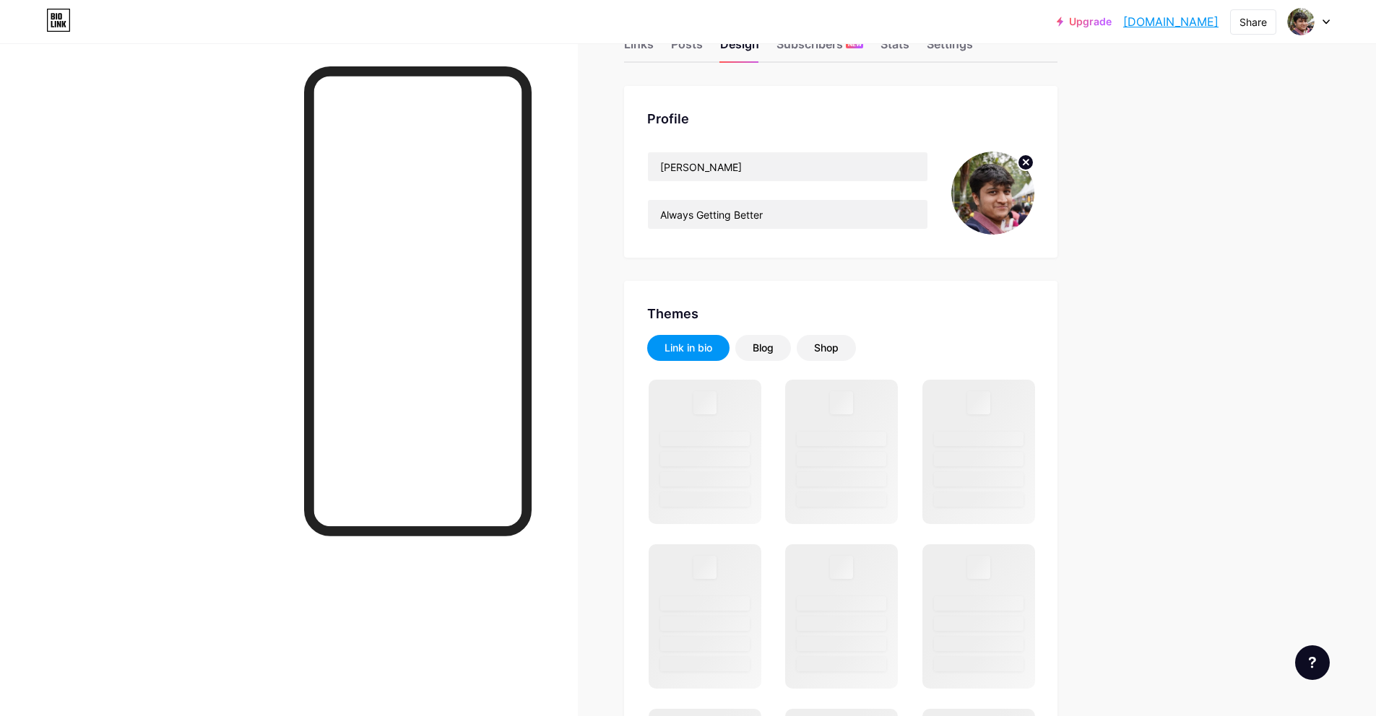
scroll to position [76, 0]
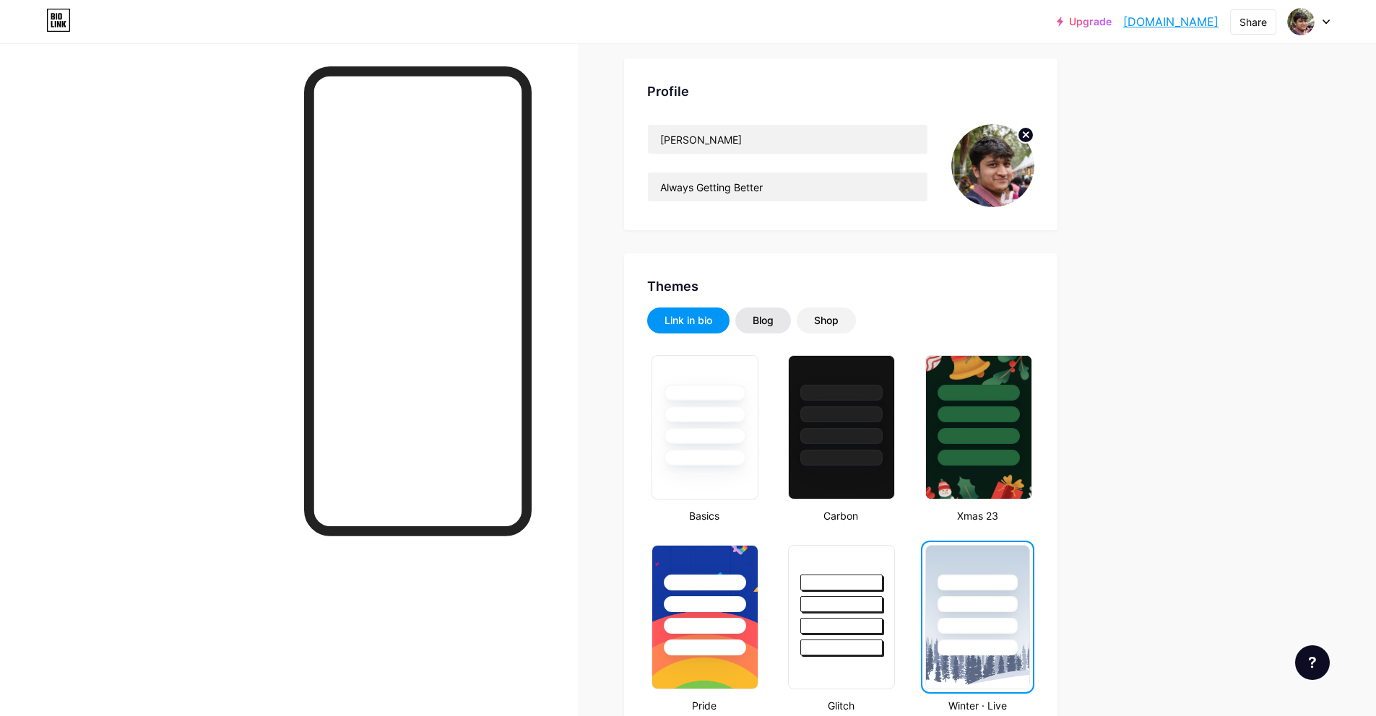
click at [773, 324] on div "Blog" at bounding box center [762, 320] width 21 height 14
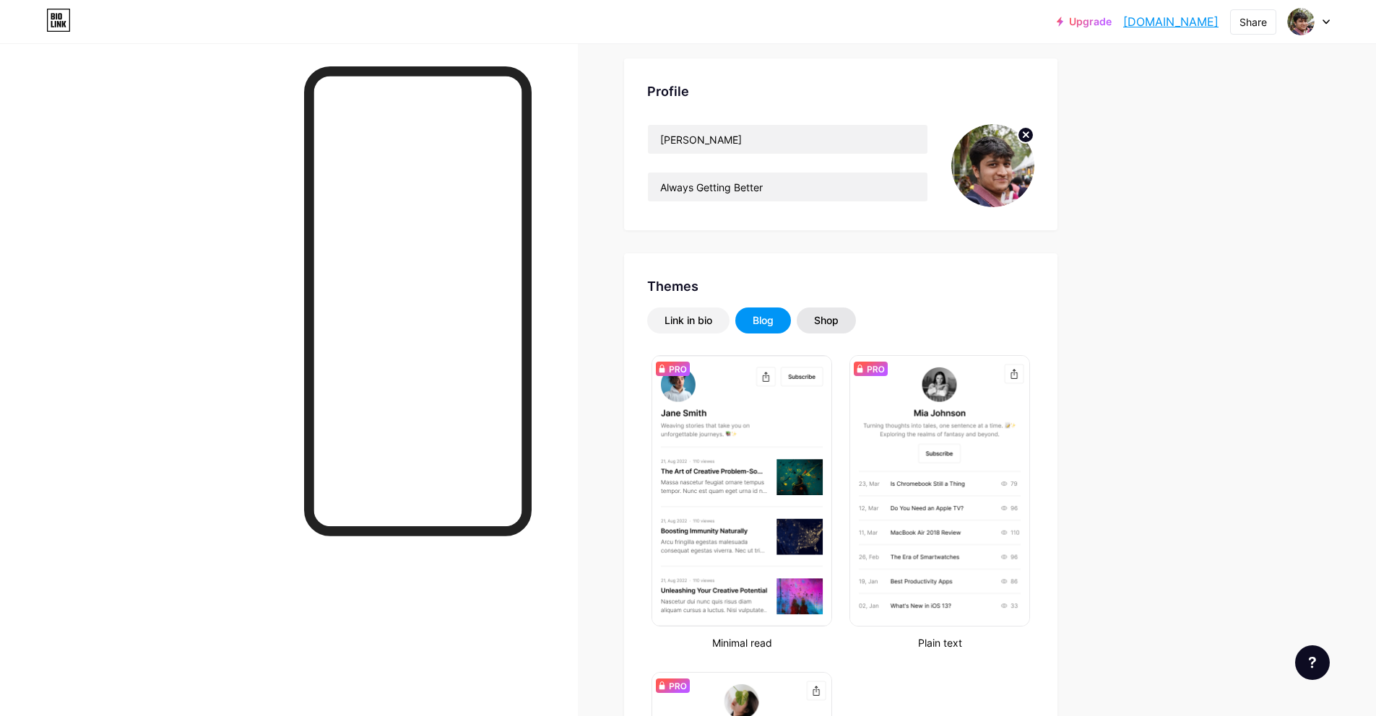
click at [838, 326] on div "Shop" at bounding box center [826, 320] width 25 height 14
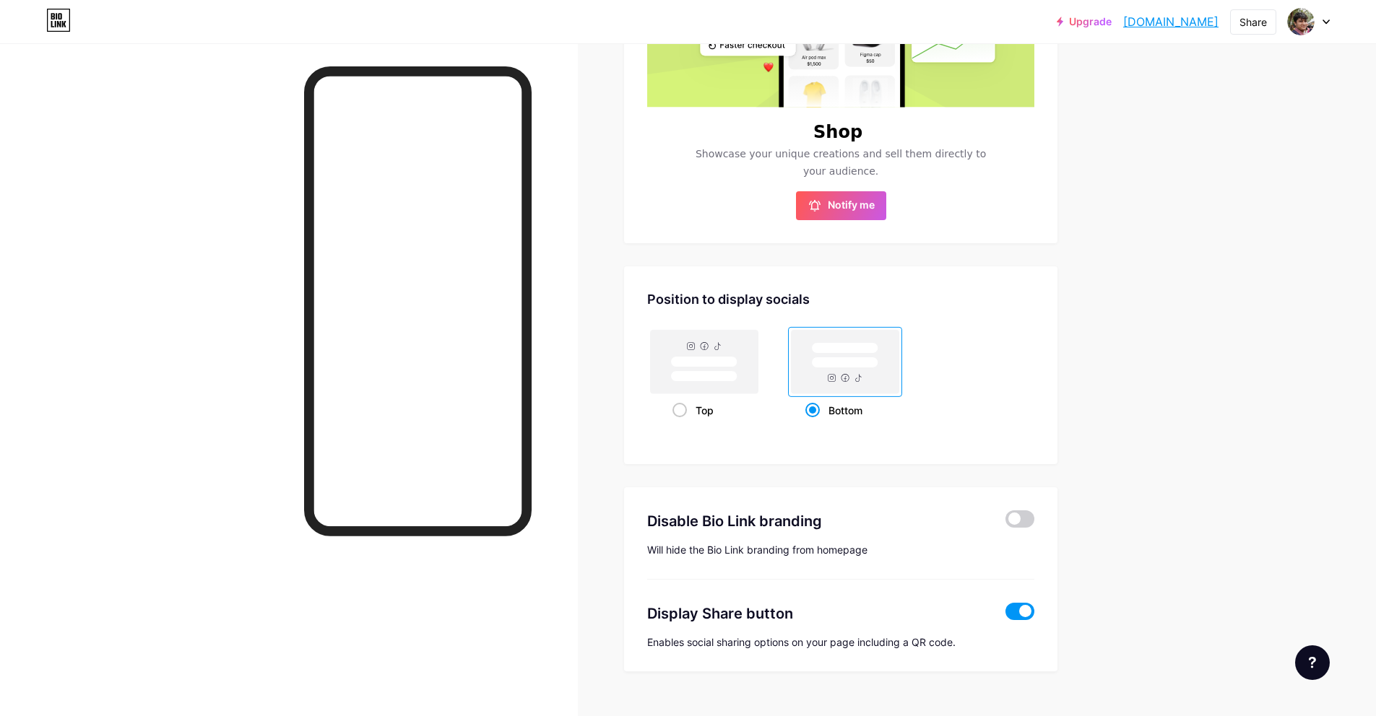
scroll to position [118, 0]
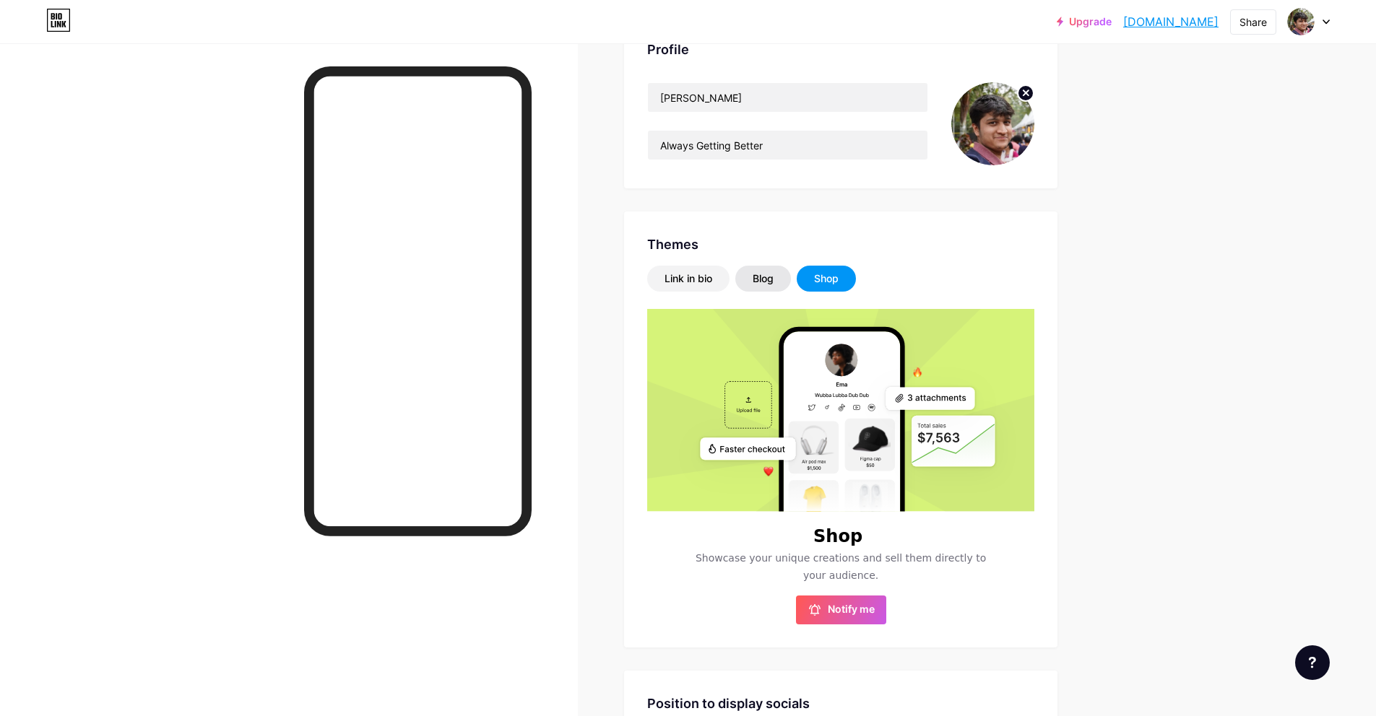
click at [783, 285] on div "Blog" at bounding box center [763, 279] width 56 height 26
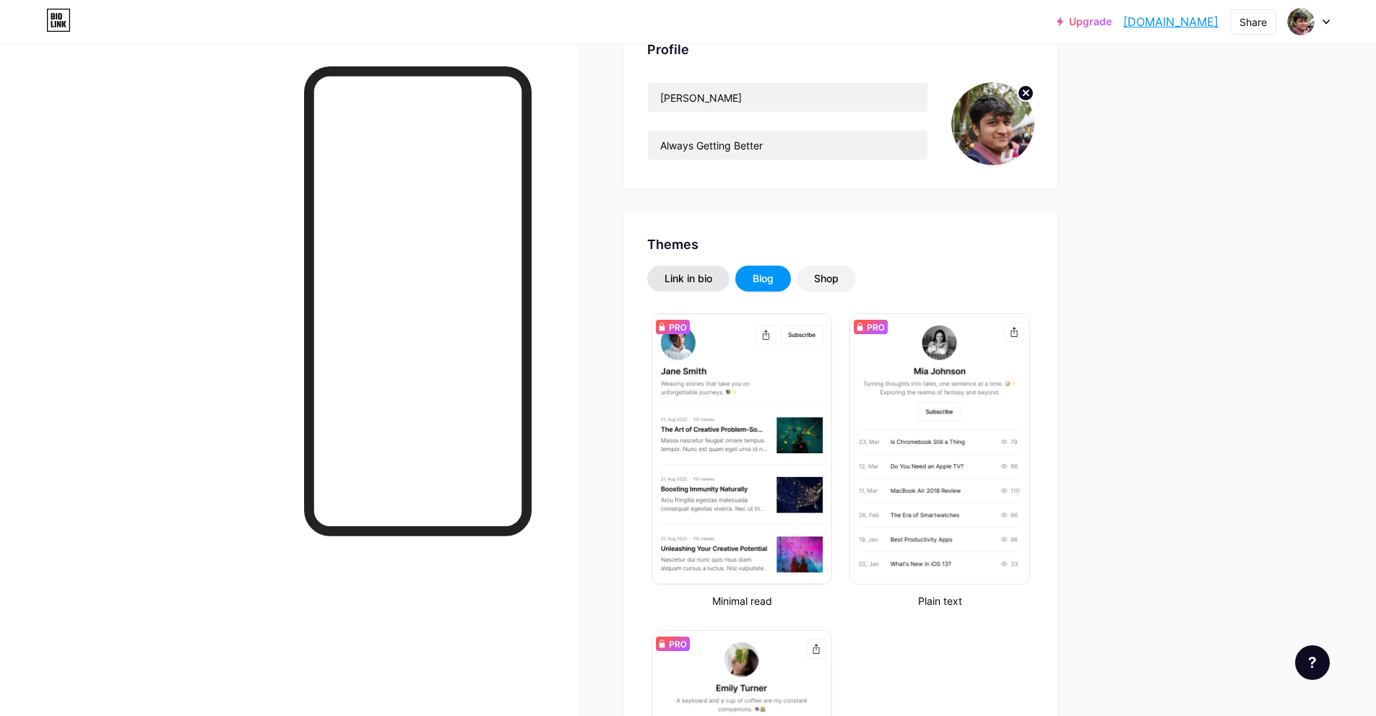
click at [705, 285] on div "Link in bio" at bounding box center [688, 279] width 48 height 14
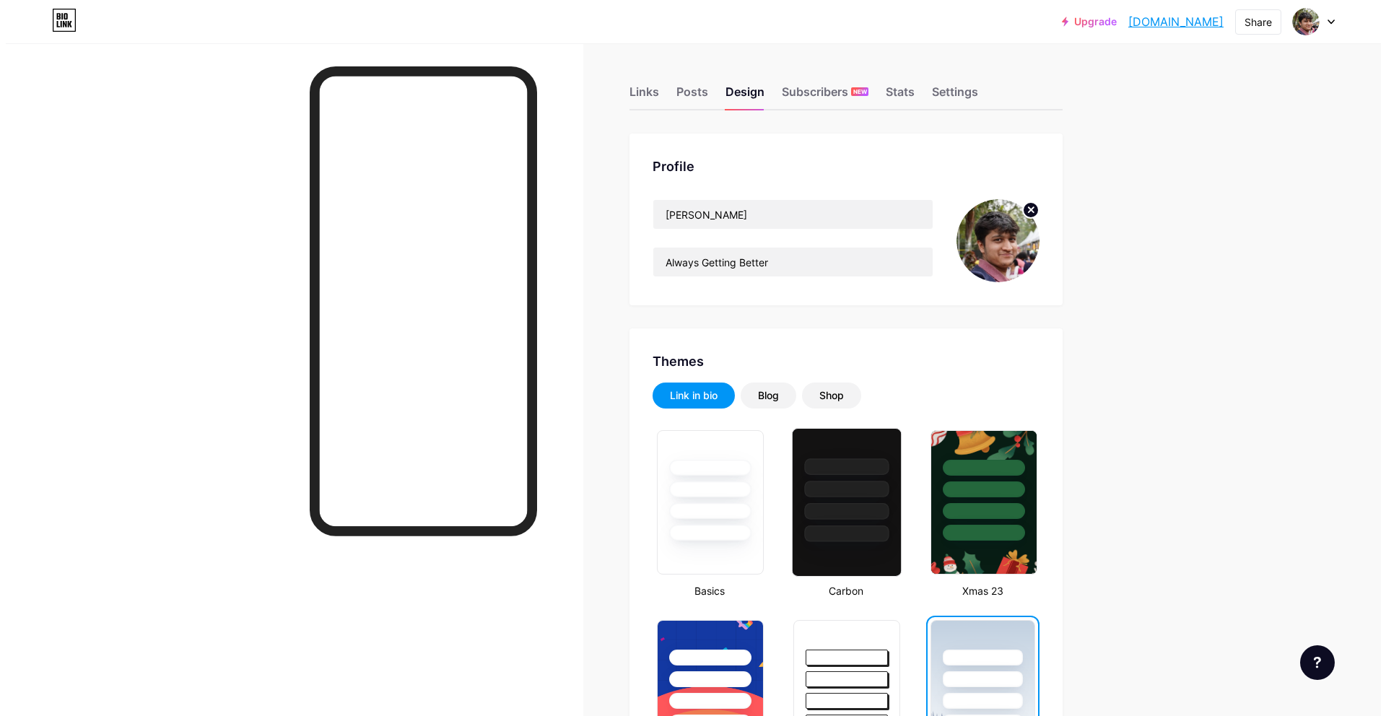
scroll to position [0, 0]
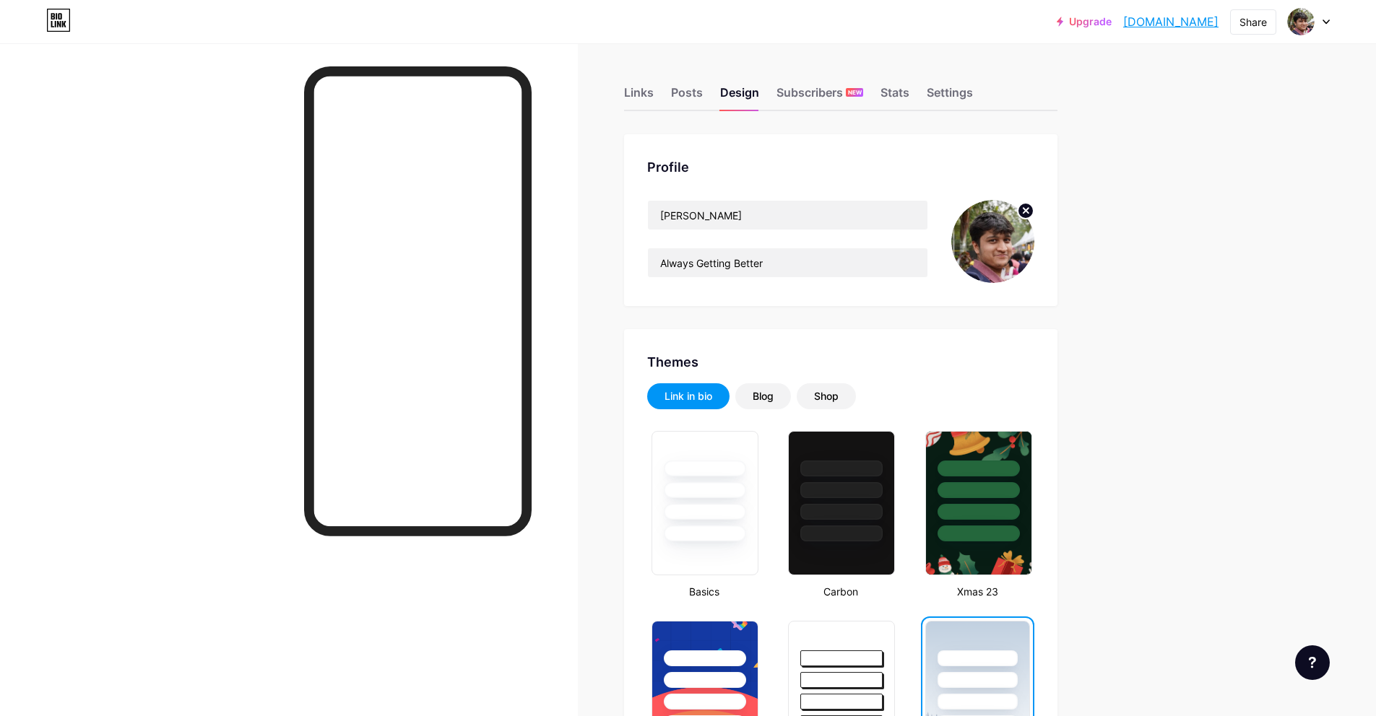
click at [706, 87] on div "Links Posts Design Subscribers NEW Stats Settings" at bounding box center [840, 86] width 433 height 51
click at [703, 89] on div "Posts" at bounding box center [687, 97] width 32 height 26
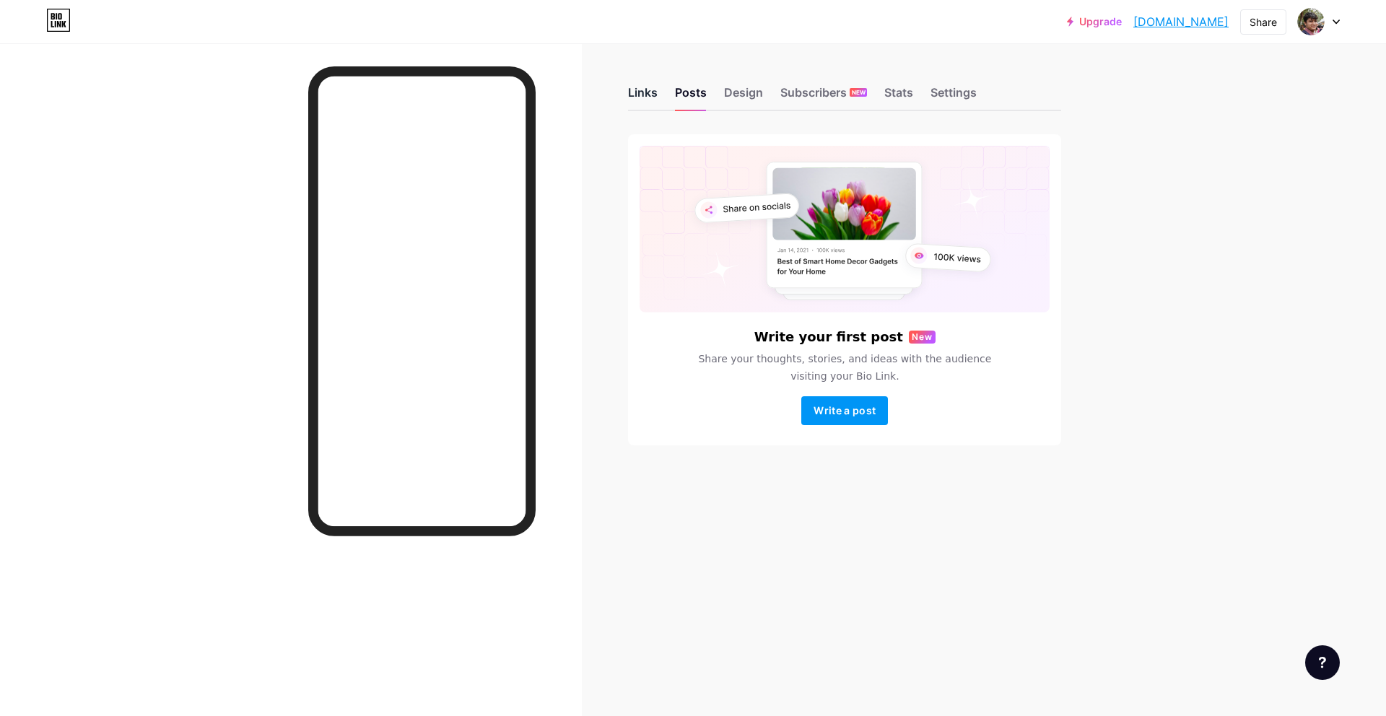
click at [642, 92] on div "Links" at bounding box center [643, 97] width 30 height 26
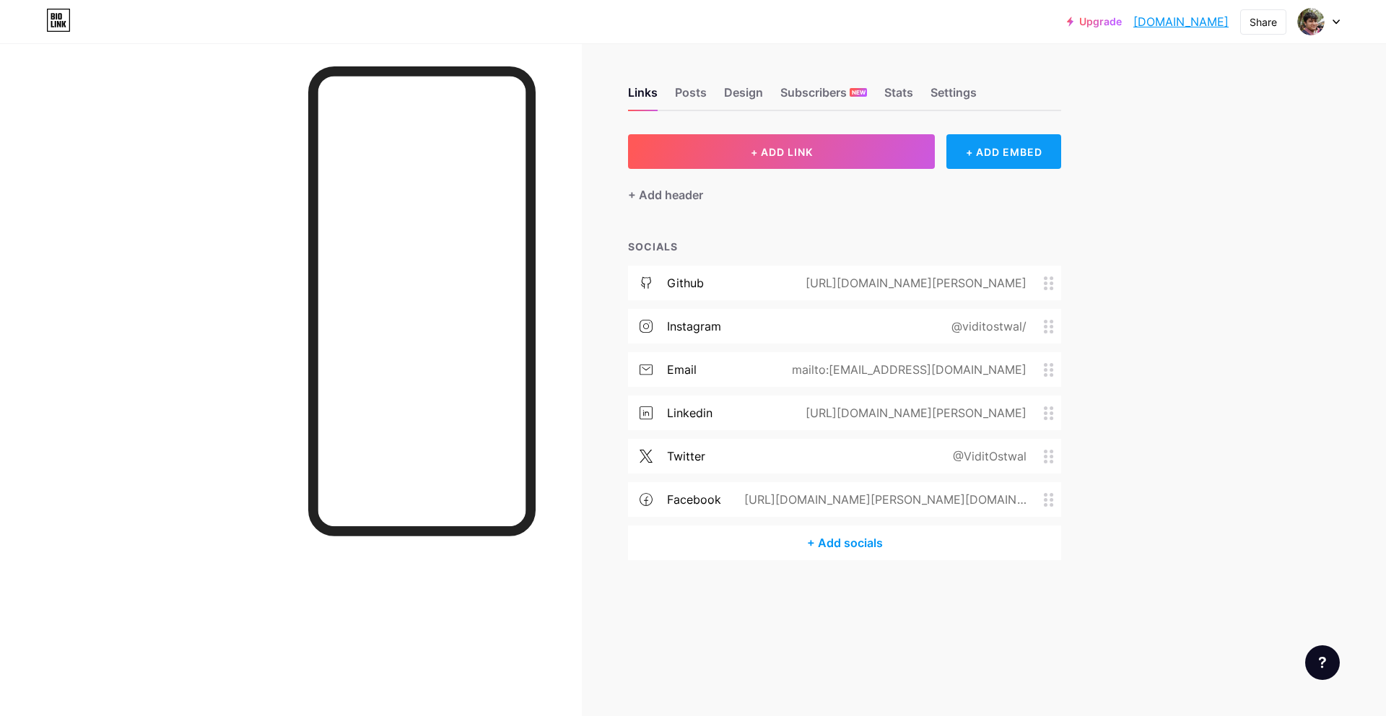
click at [1041, 160] on div "+ ADD EMBED" at bounding box center [1004, 151] width 115 height 35
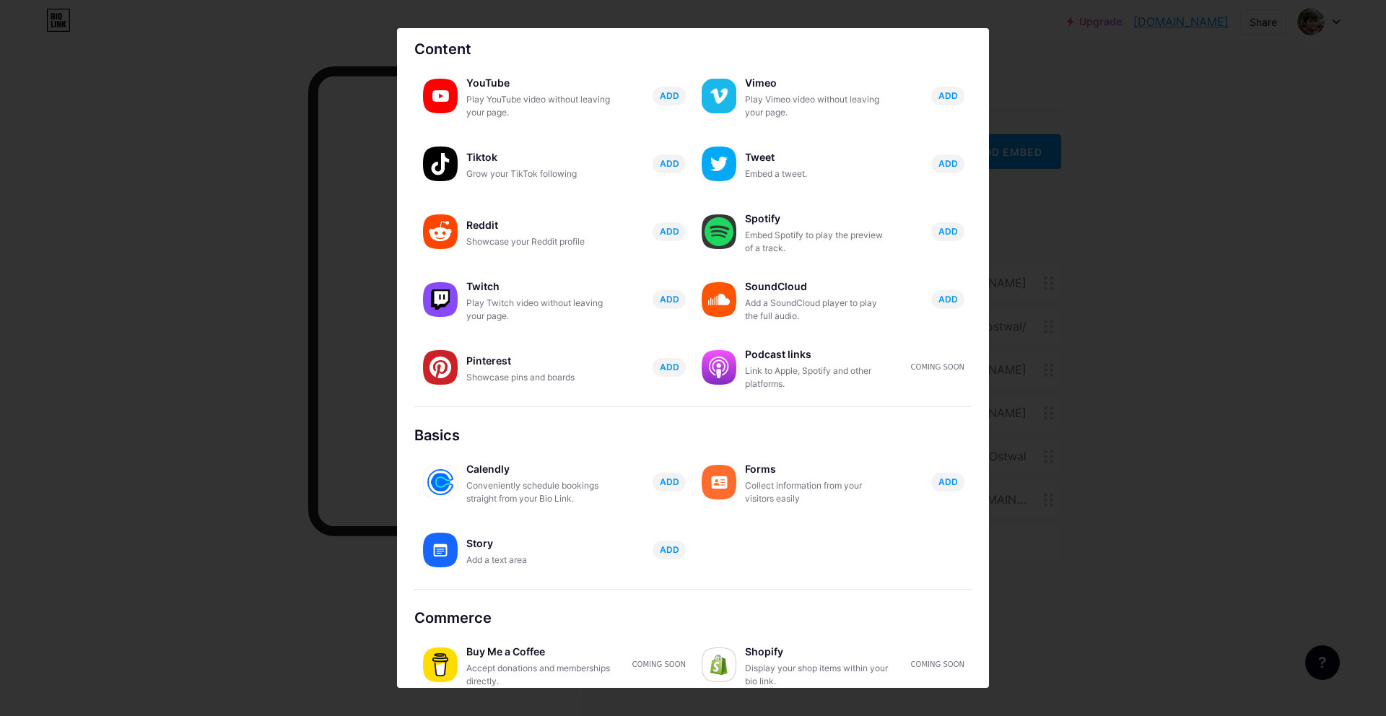
scroll to position [75, 0]
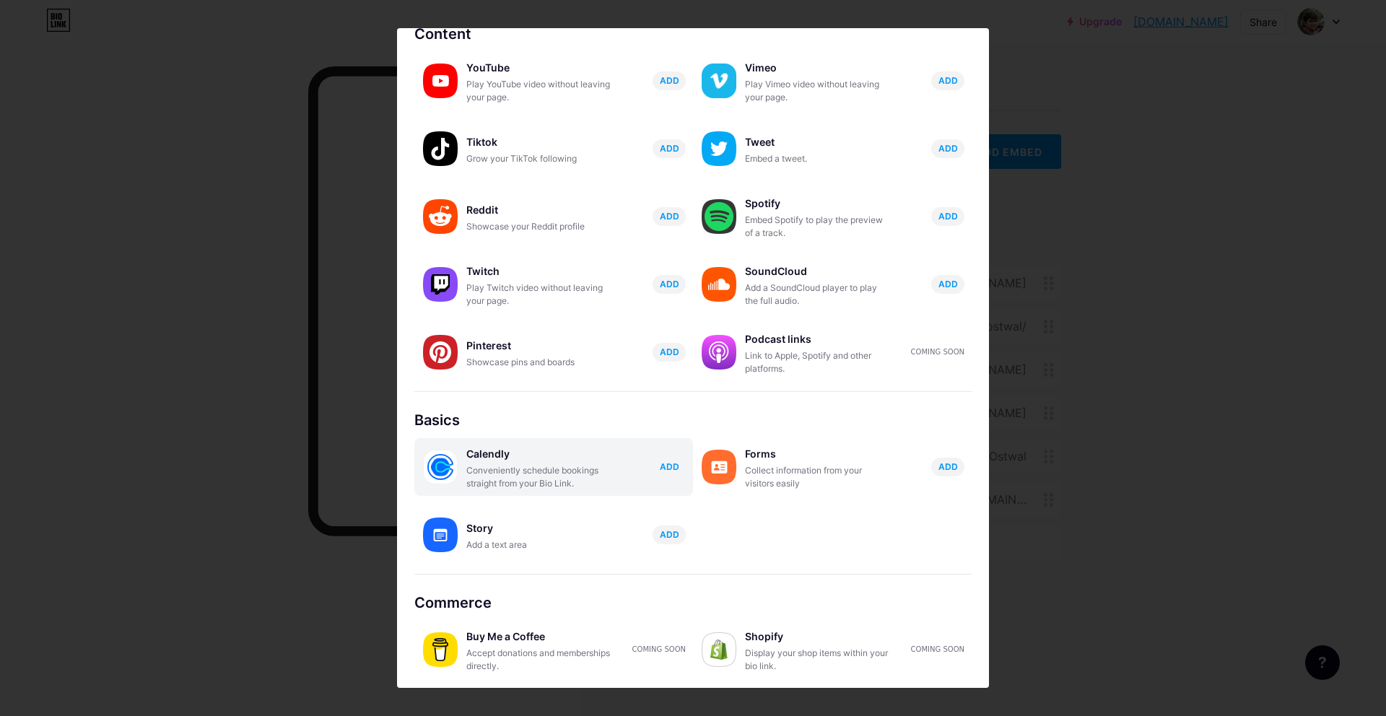
click at [678, 464] on button "ADD" at bounding box center [669, 467] width 33 height 19
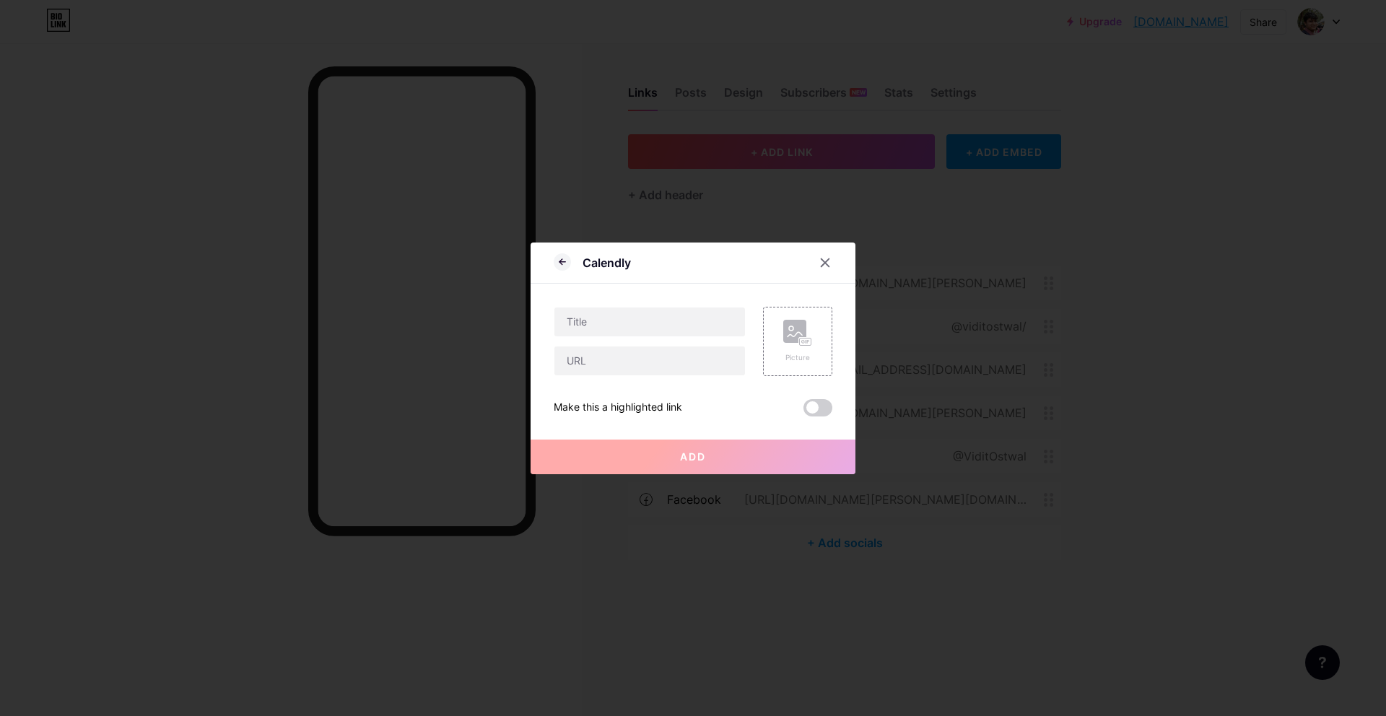
scroll to position [0, 0]
click at [672, 326] on input "text" at bounding box center [650, 322] width 191 height 29
click at [820, 263] on icon at bounding box center [826, 263] width 12 height 12
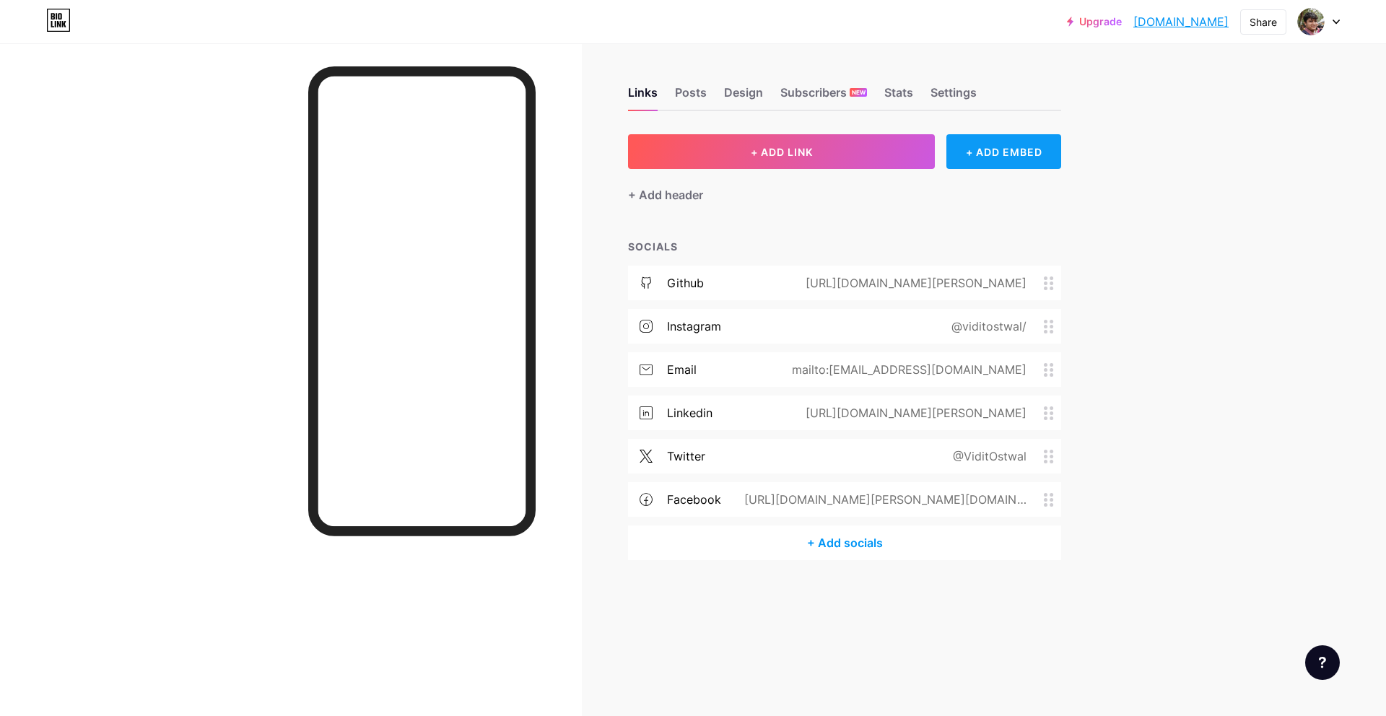
click at [958, 157] on div "+ ADD EMBED" at bounding box center [1004, 151] width 115 height 35
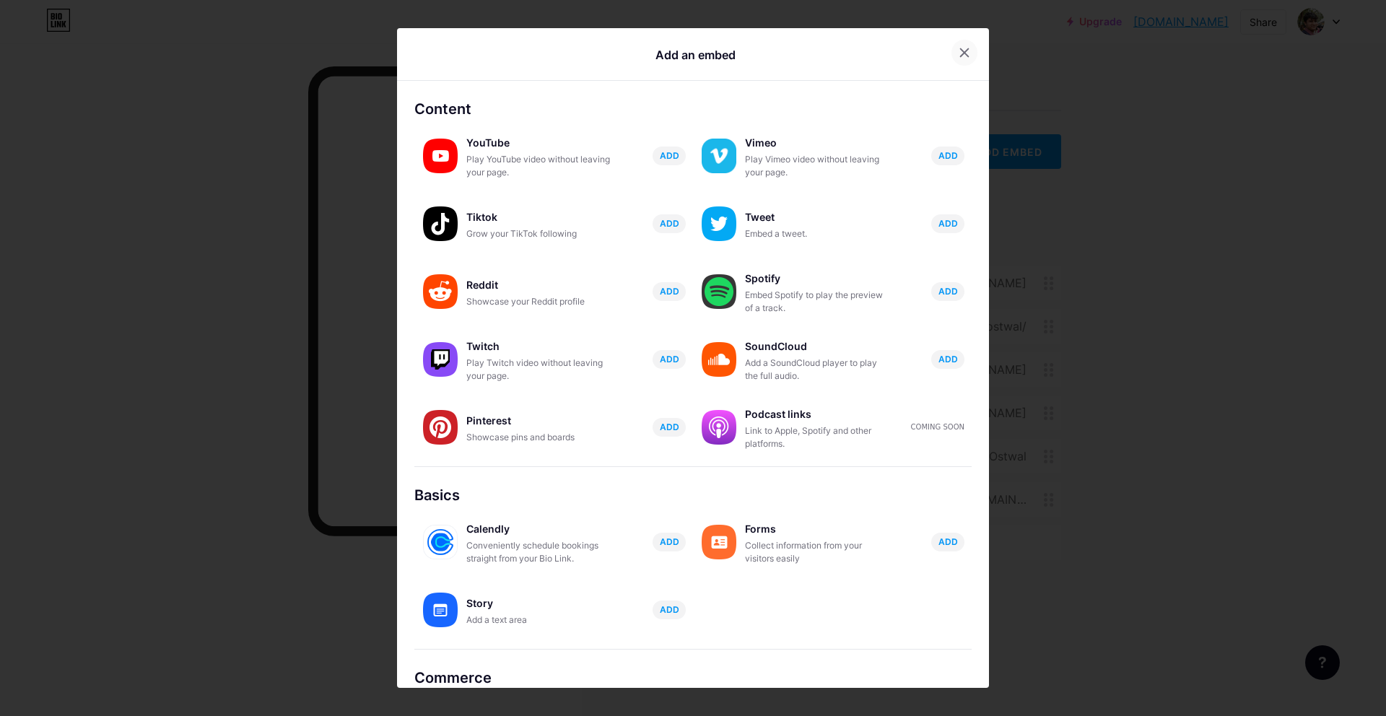
click at [959, 51] on icon at bounding box center [965, 53] width 12 height 12
